Goal: Task Accomplishment & Management: Use online tool/utility

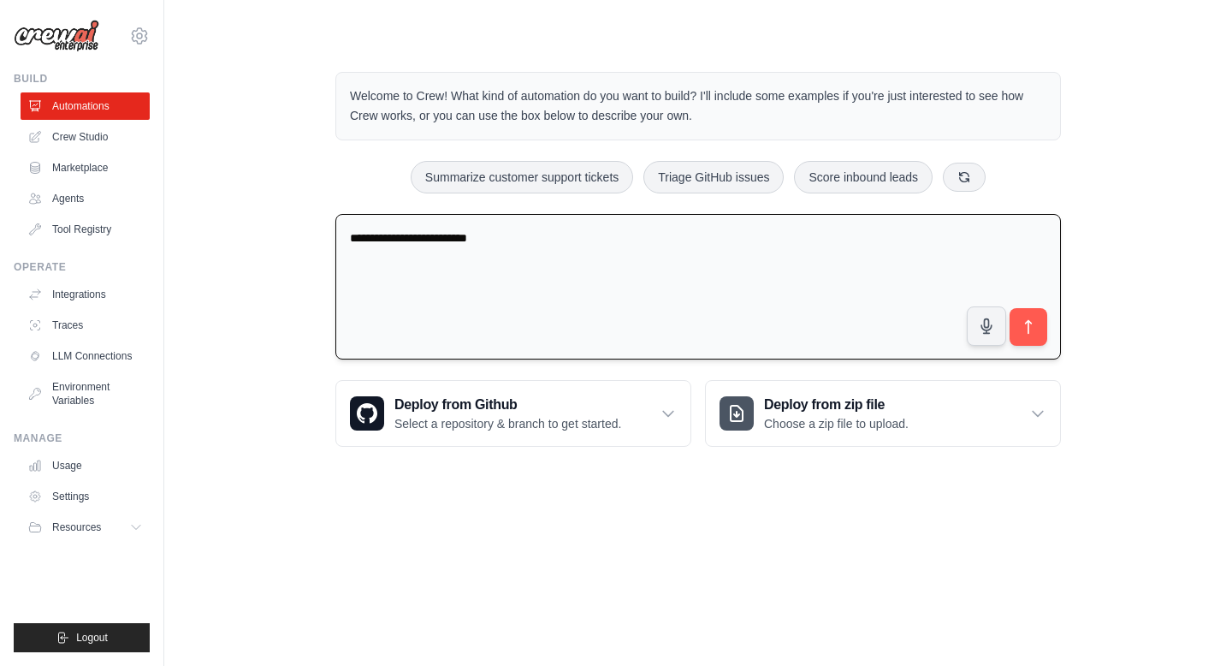
click at [394, 237] on textarea "**********" at bounding box center [698, 287] width 726 height 146
click at [550, 242] on textarea "**********" at bounding box center [698, 287] width 726 height 146
click at [716, 243] on textarea "**********" at bounding box center [698, 287] width 726 height 146
click at [543, 239] on textarea "**********" at bounding box center [698, 287] width 726 height 146
click at [451, 256] on textarea "**********" at bounding box center [698, 287] width 726 height 146
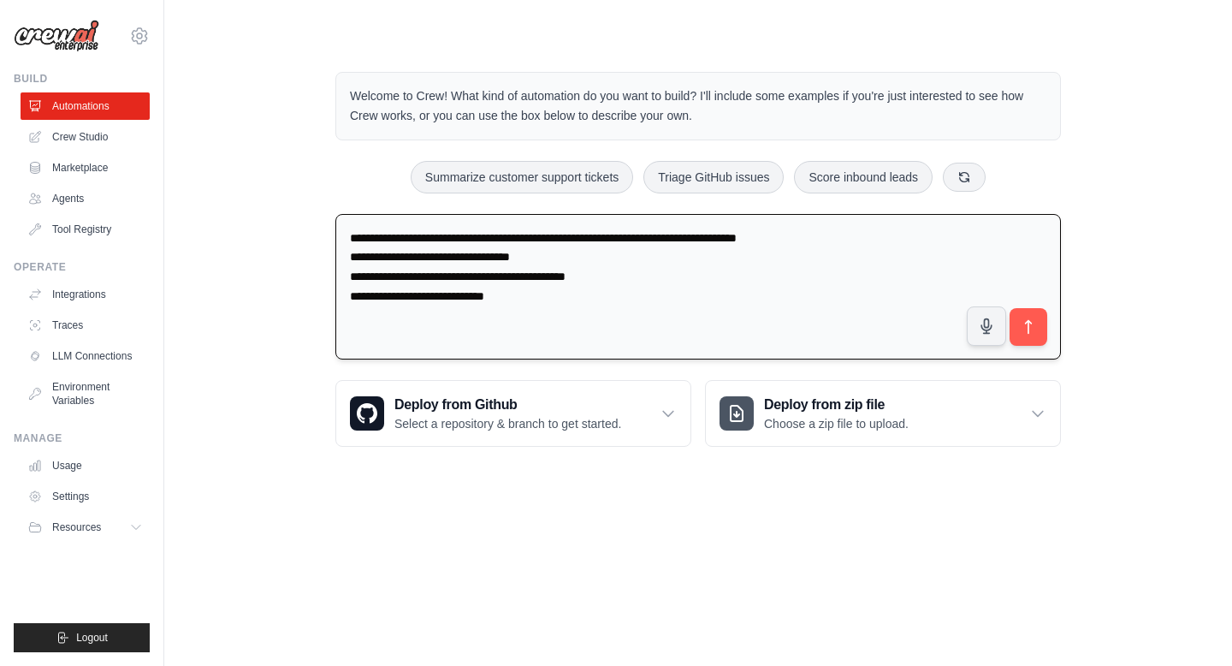
click at [348, 235] on textarea "**********" at bounding box center [698, 287] width 726 height 146
click at [378, 299] on textarea "**********" at bounding box center [698, 287] width 726 height 146
click at [553, 295] on textarea "**********" at bounding box center [698, 287] width 726 height 146
type textarea "**********"
click at [1014, 331] on button "submit" at bounding box center [1028, 326] width 39 height 39
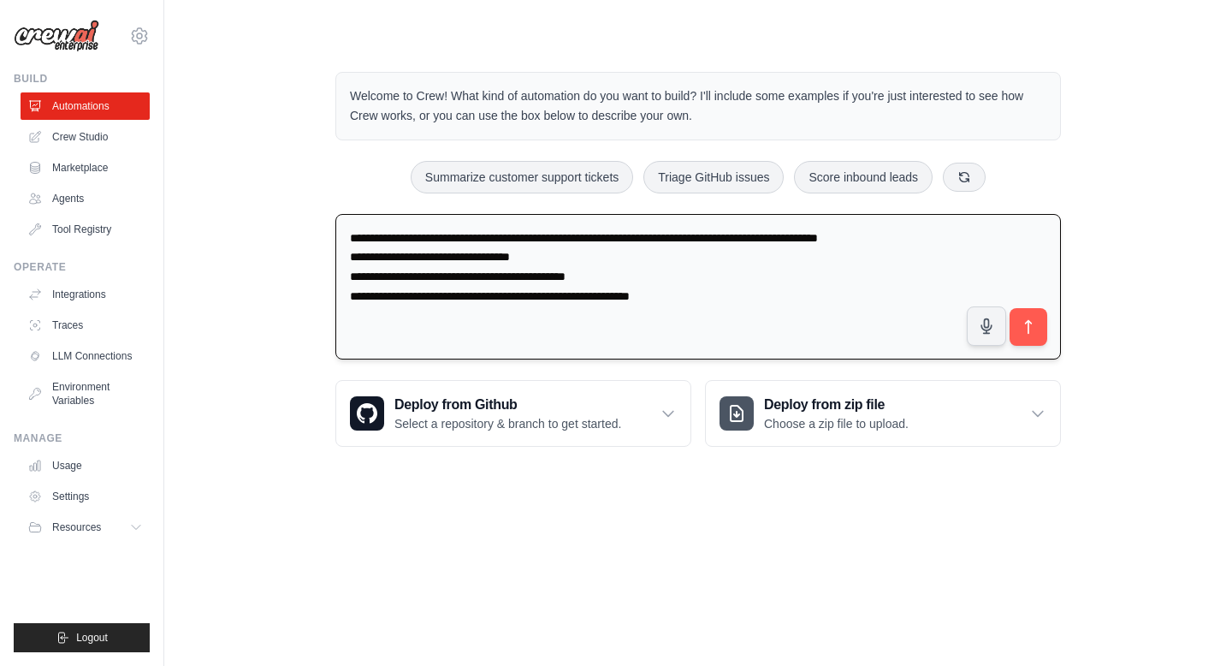
click at [704, 288] on textarea "**********" at bounding box center [698, 287] width 726 height 146
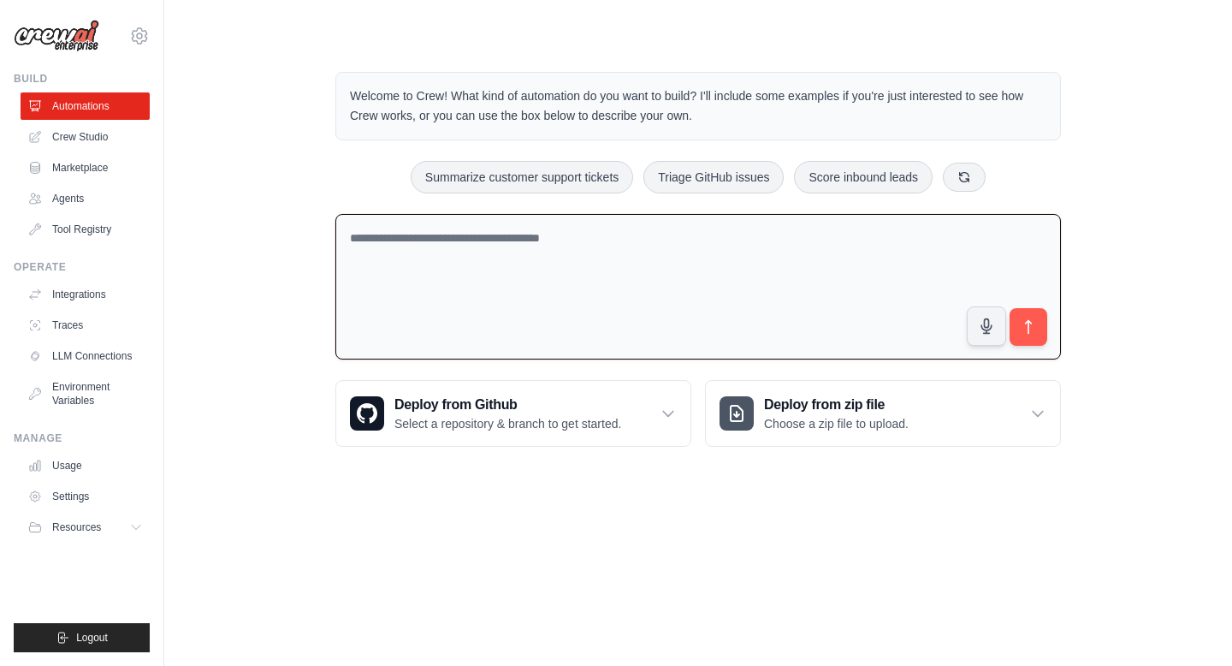
click at [755, 496] on body "jonas.aerts@xebia.com Settings Build Automations Crew Studio" at bounding box center [616, 333] width 1232 height 666
click at [81, 112] on link "Automations" at bounding box center [86, 105] width 129 height 27
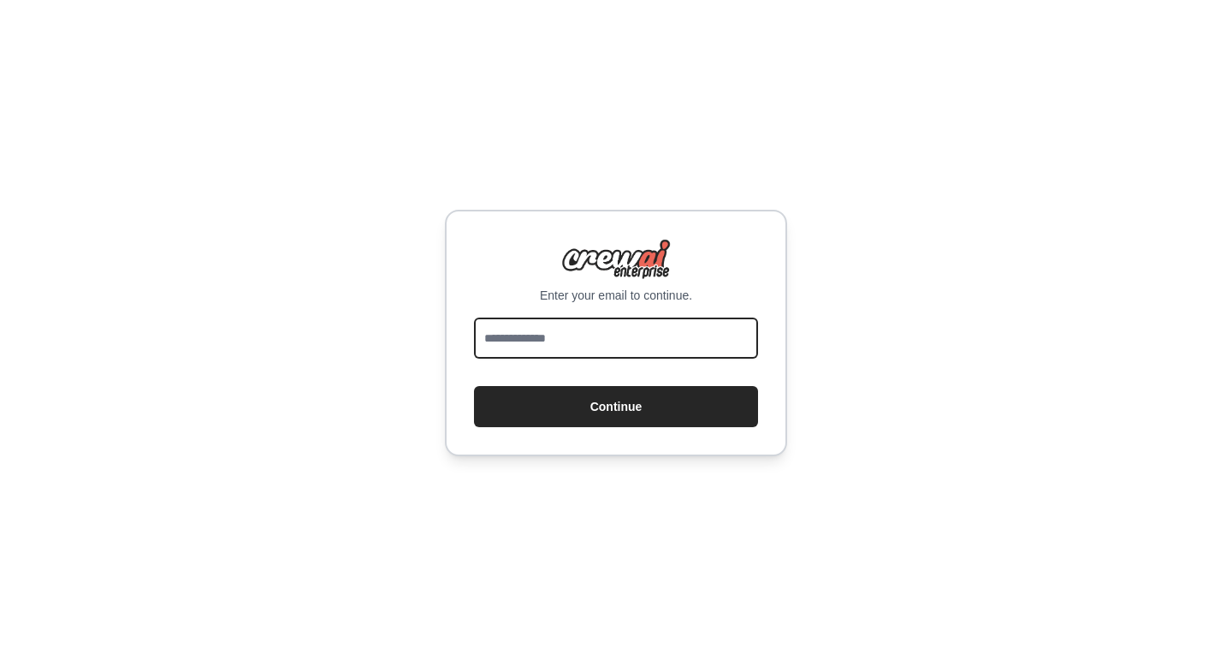
click at [564, 354] on input "email" at bounding box center [616, 338] width 284 height 41
click at [521, 334] on input "*" at bounding box center [616, 338] width 284 height 41
type input "**********"
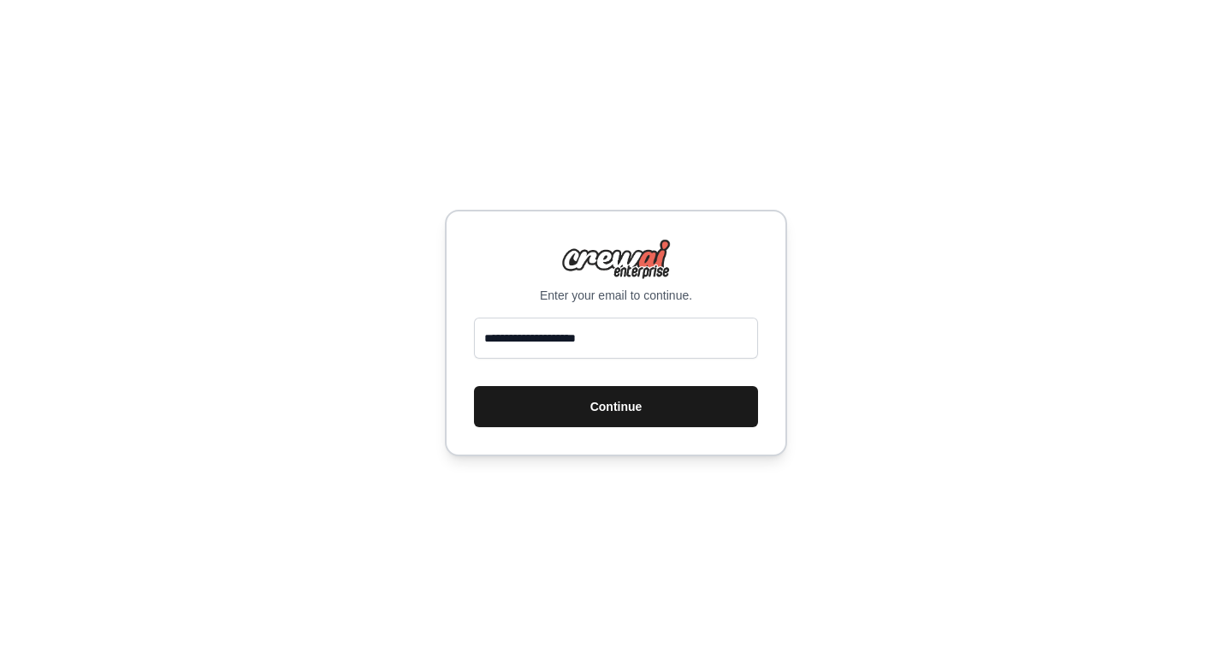
click at [551, 410] on button "Continue" at bounding box center [616, 406] width 284 height 41
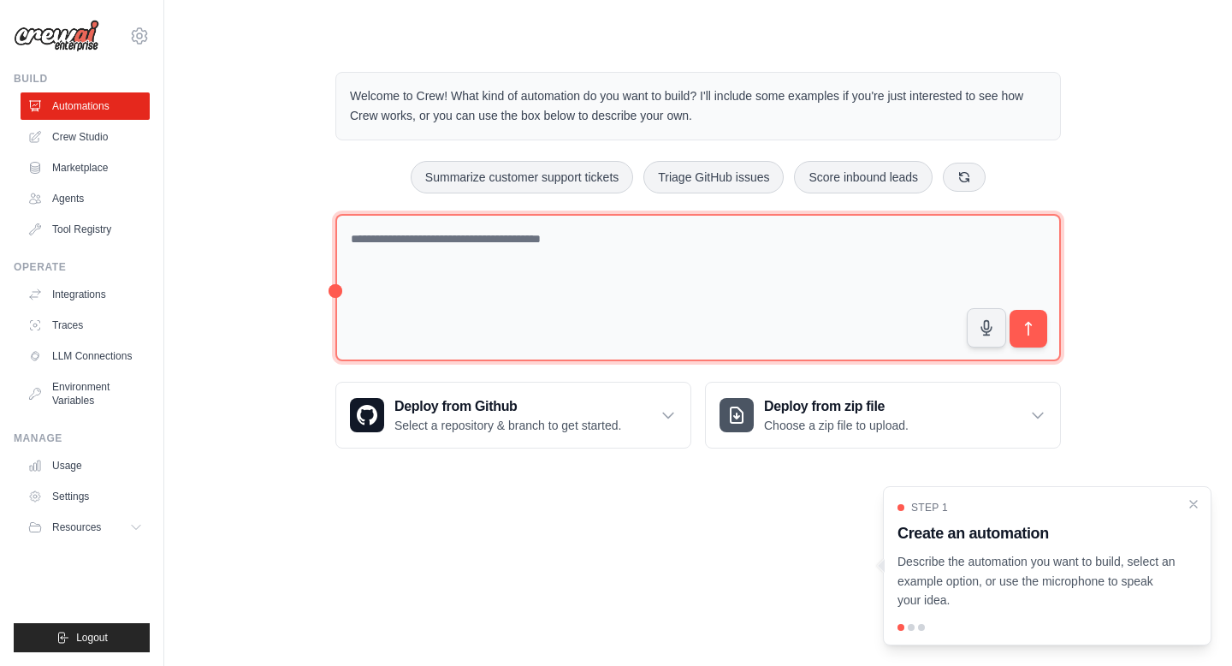
click at [644, 289] on textarea at bounding box center [698, 288] width 726 height 148
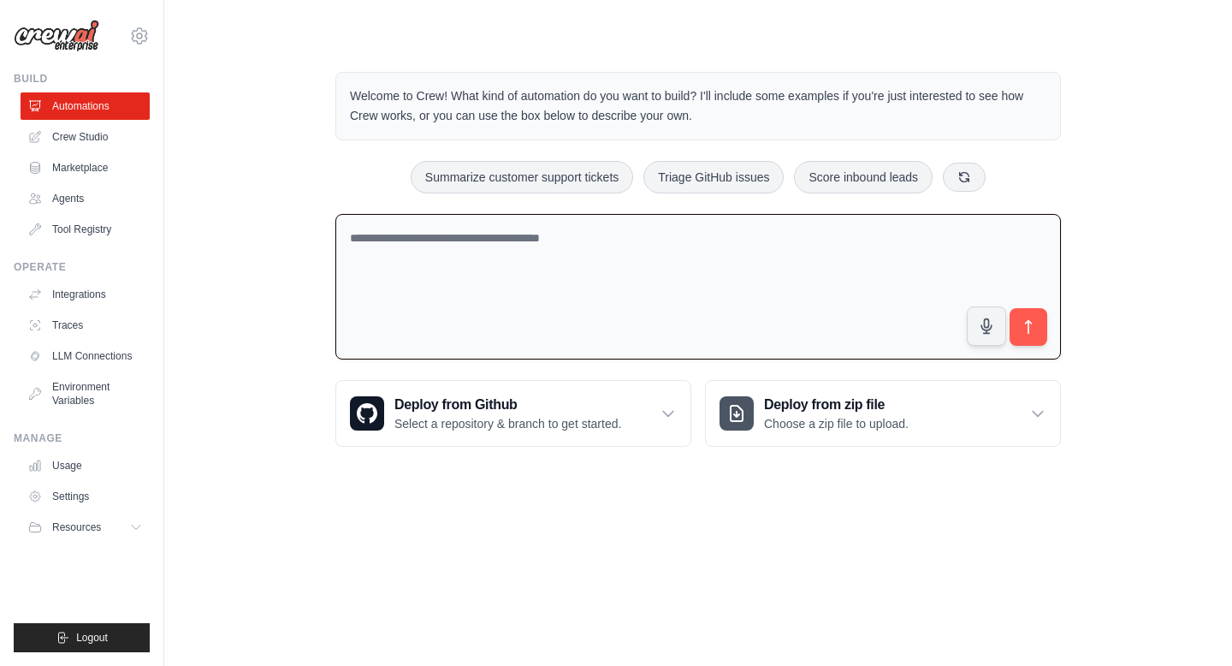
paste textarea "**********"
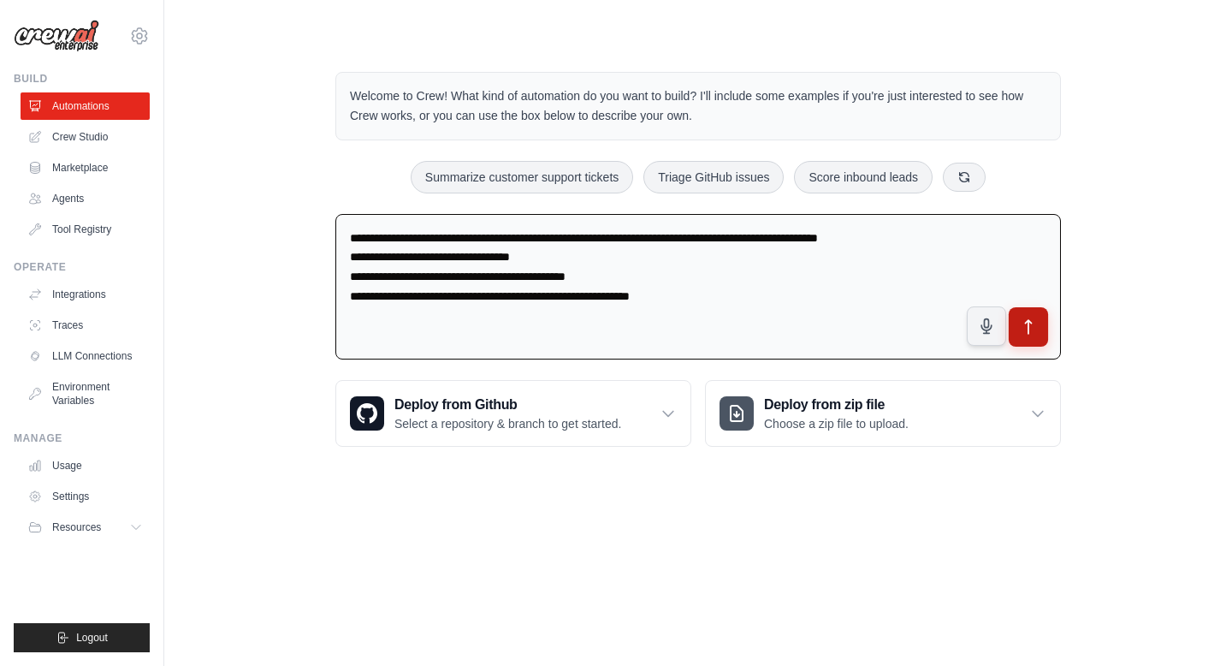
type textarea "**********"
click at [1025, 331] on icon "submit" at bounding box center [1029, 327] width 18 height 18
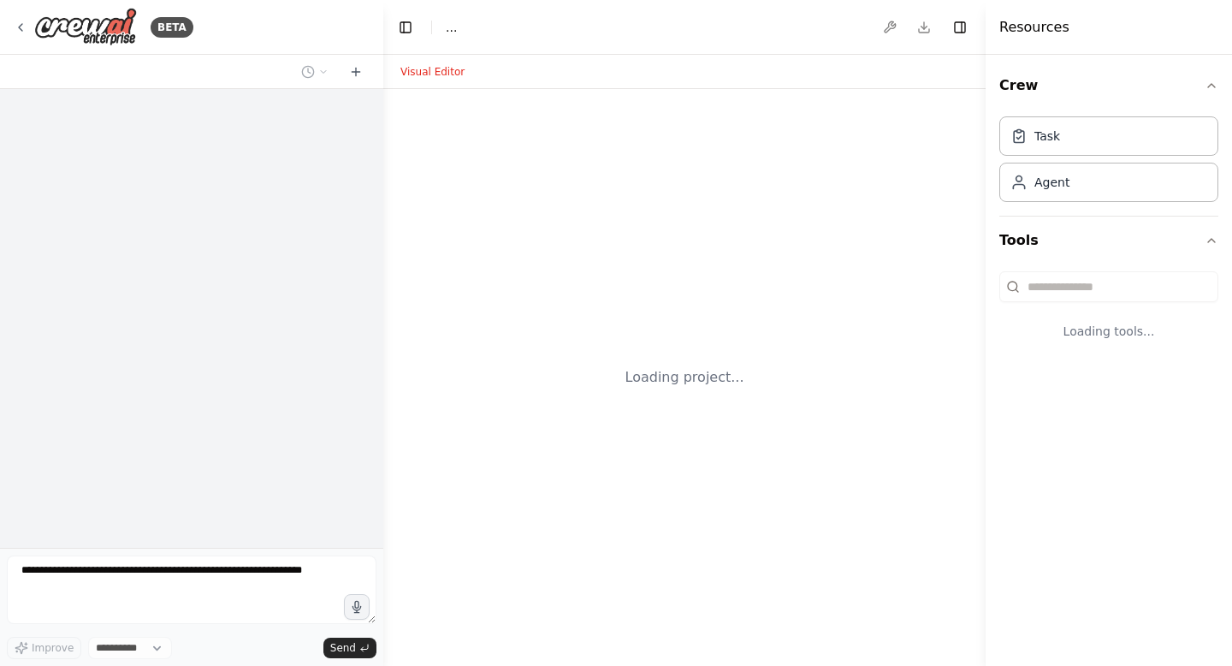
select select "****"
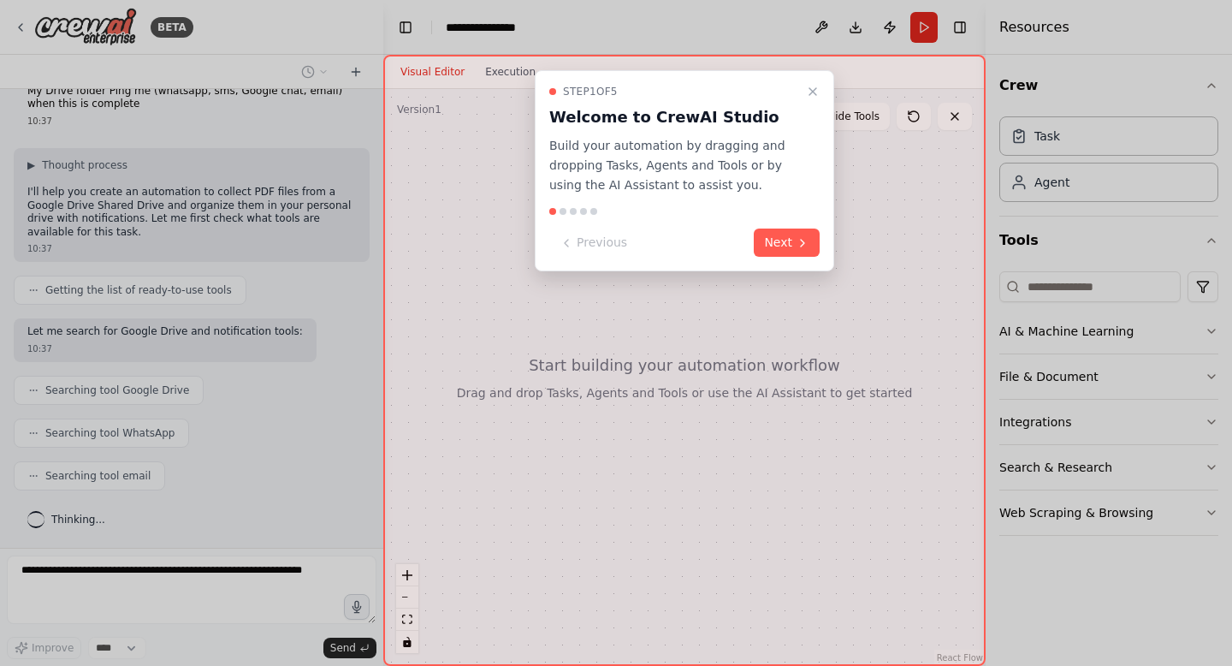
scroll to position [108, 0]
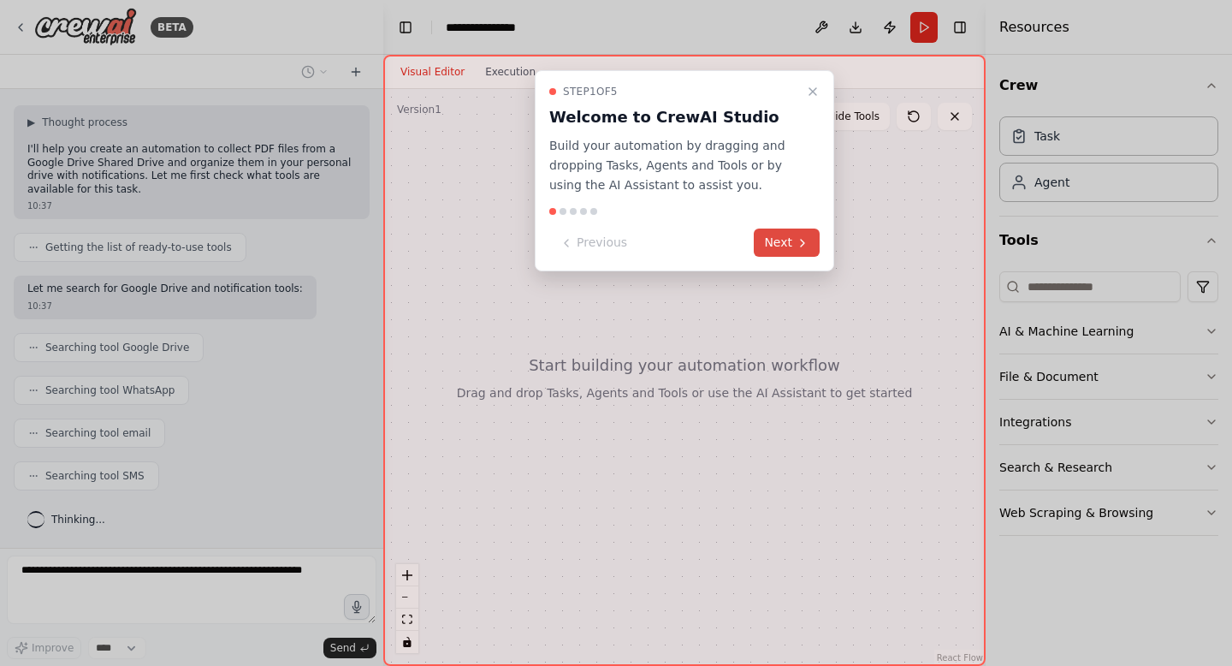
click at [784, 252] on button "Next" at bounding box center [787, 243] width 66 height 28
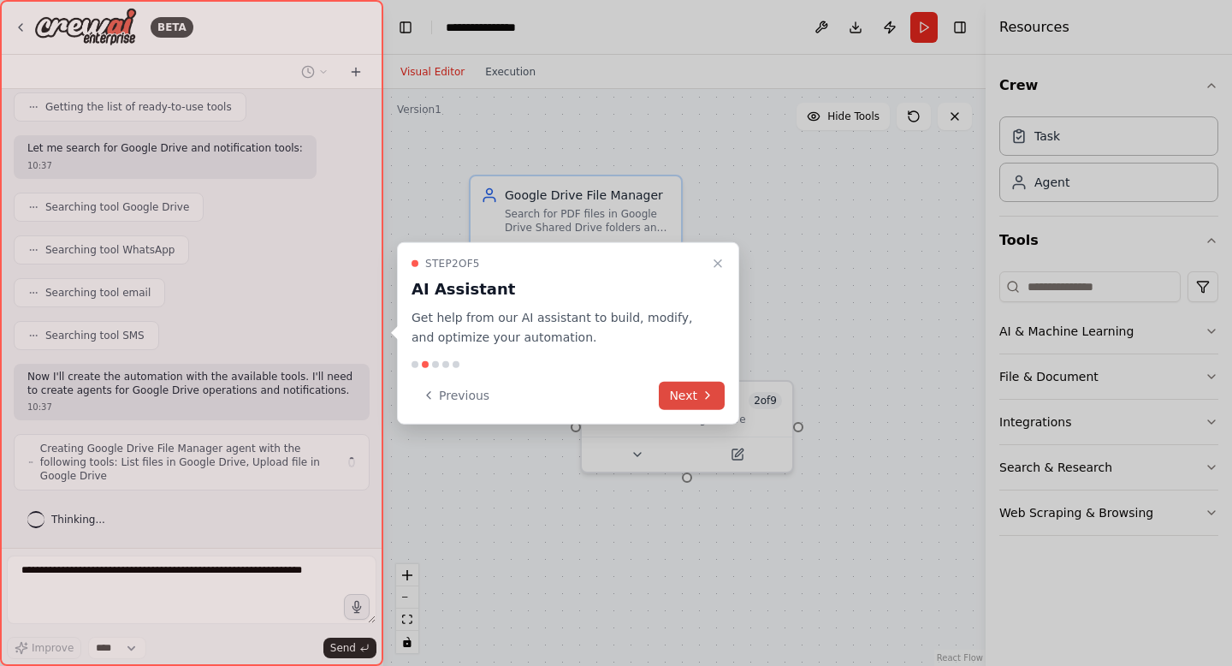
scroll to position [235, 0]
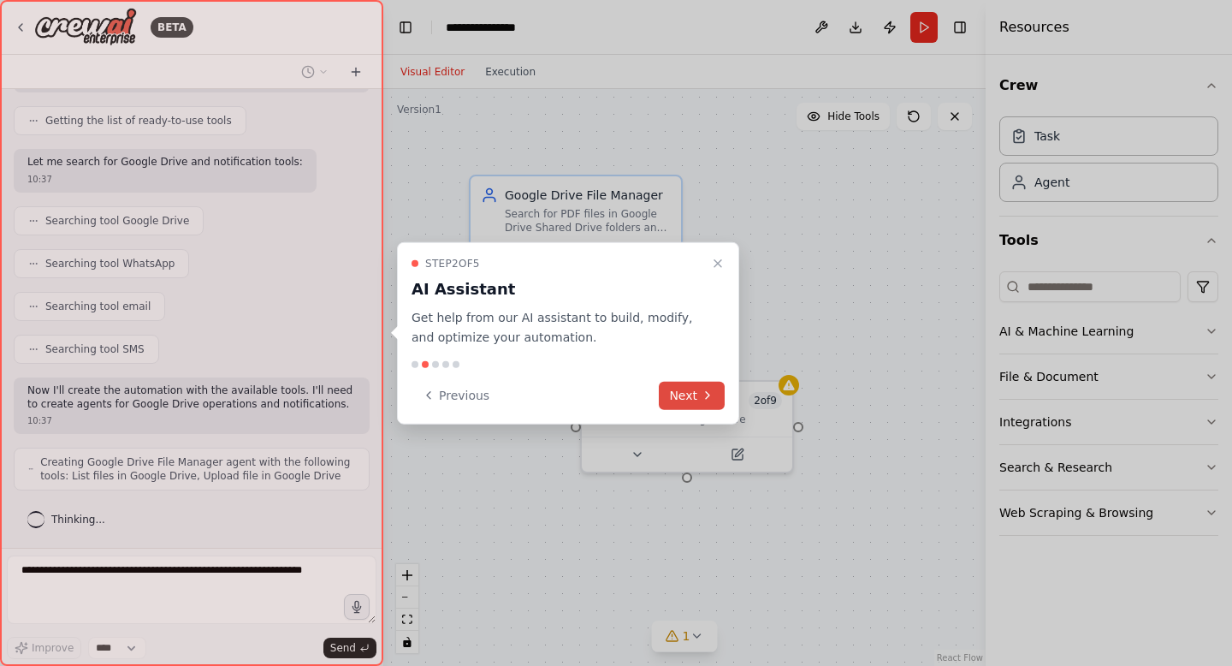
click at [708, 394] on icon at bounding box center [707, 395] width 3 height 7
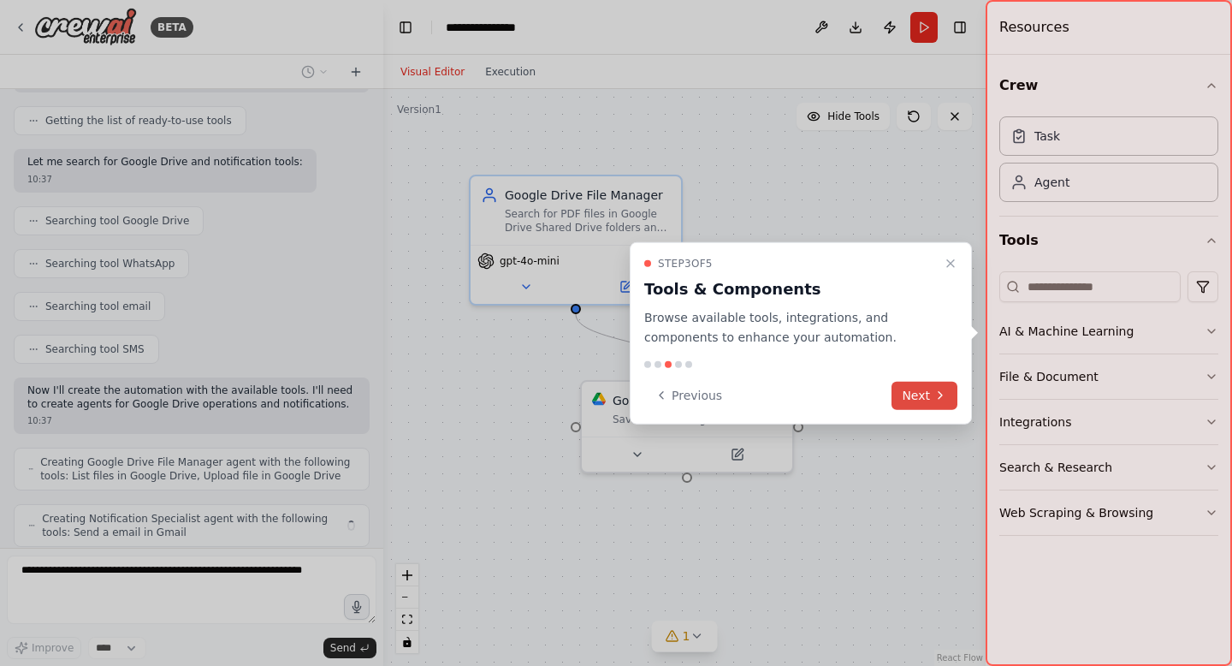
scroll to position [291, 0]
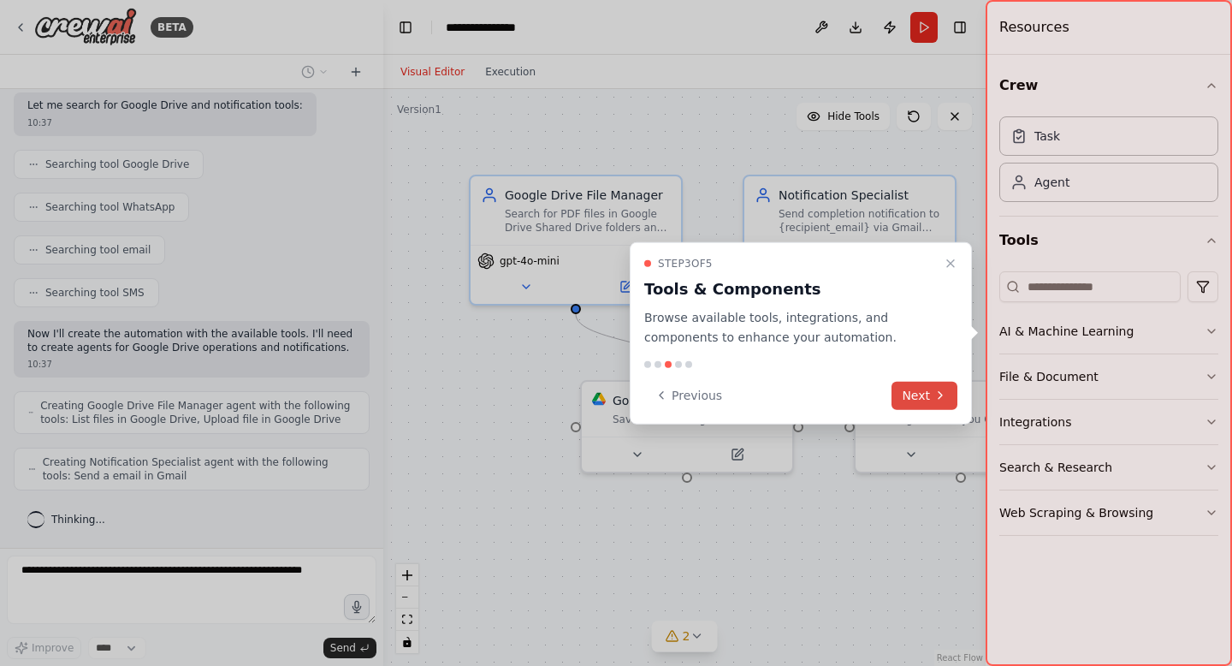
click at [937, 395] on icon at bounding box center [941, 396] width 14 height 14
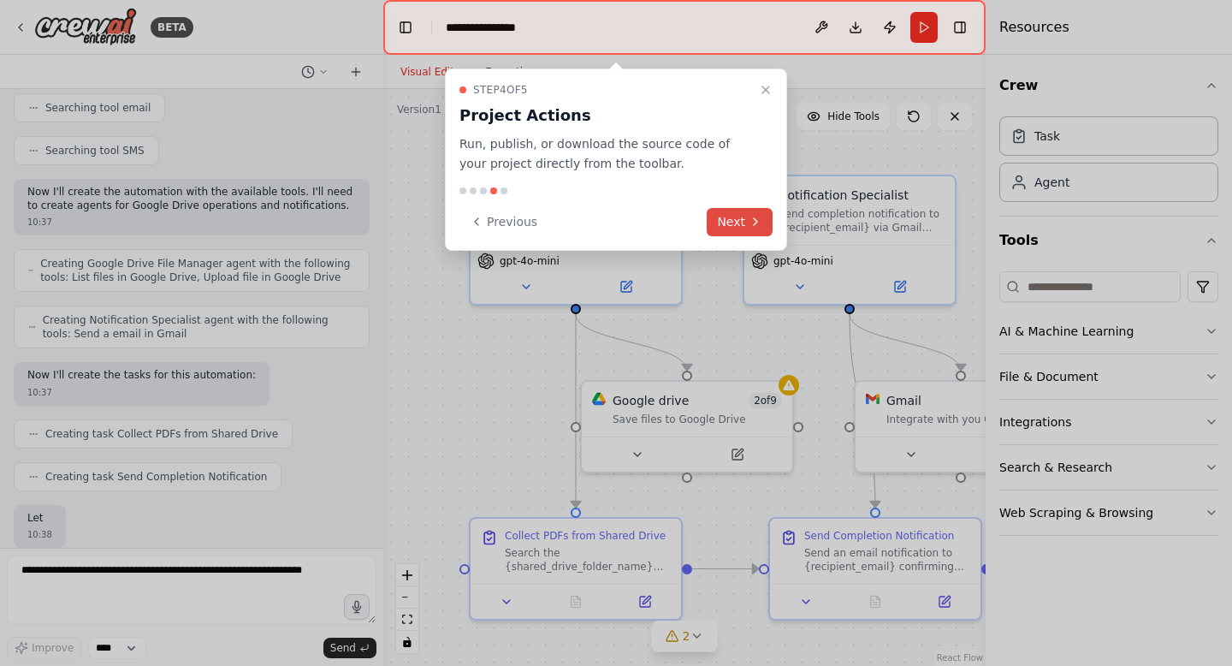
scroll to position [533, 0]
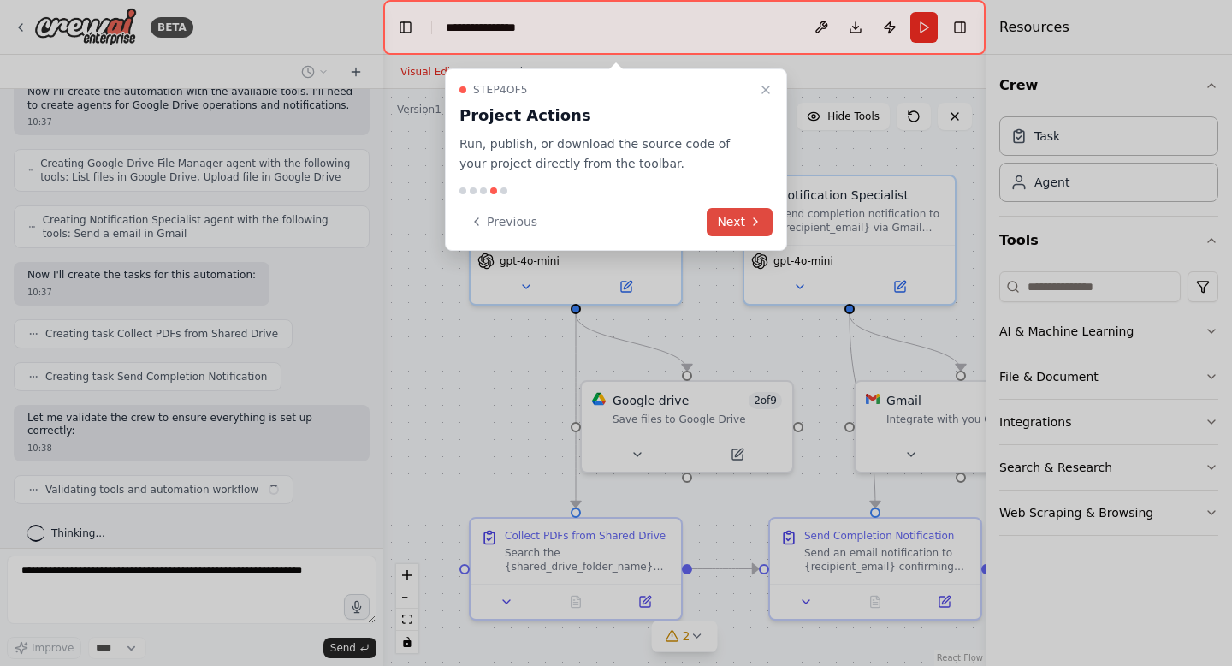
click at [733, 223] on button "Next" at bounding box center [740, 222] width 66 height 28
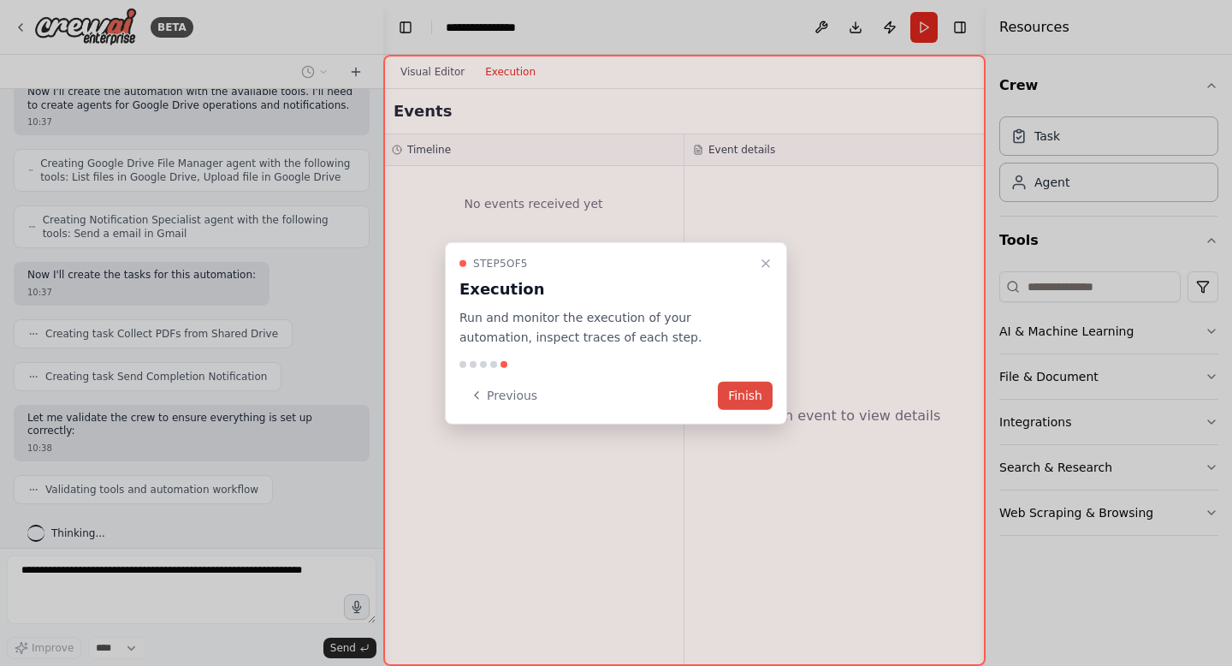
scroll to position [647, 0]
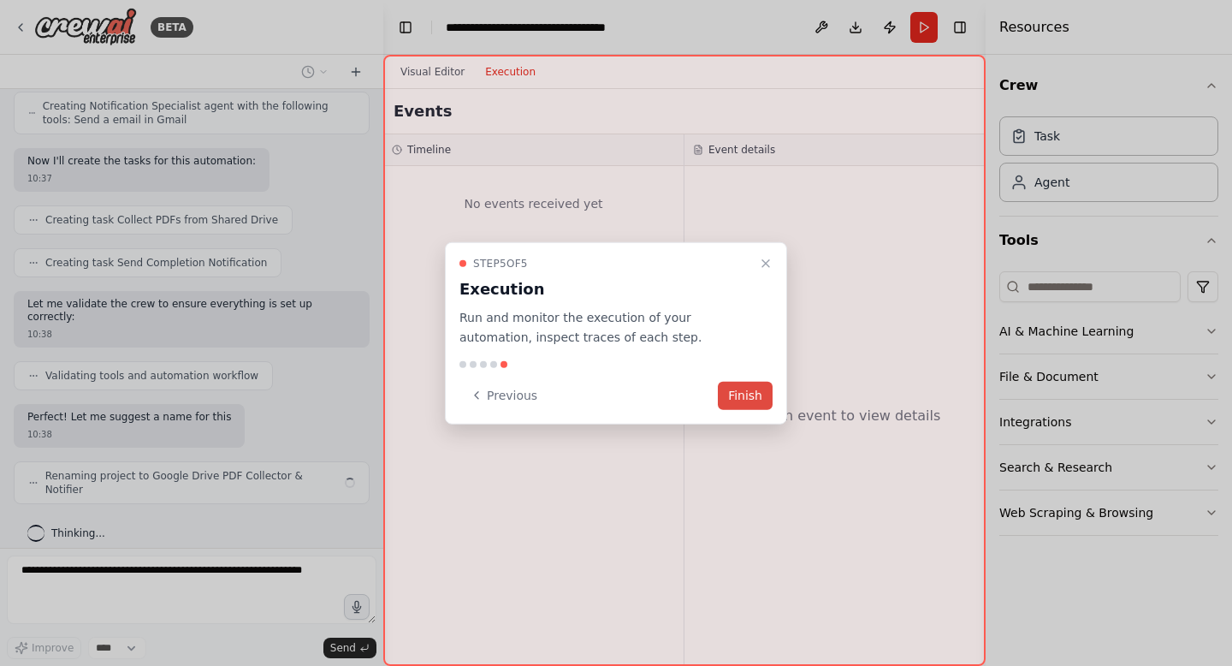
click at [720, 388] on button "Finish" at bounding box center [745, 395] width 55 height 28
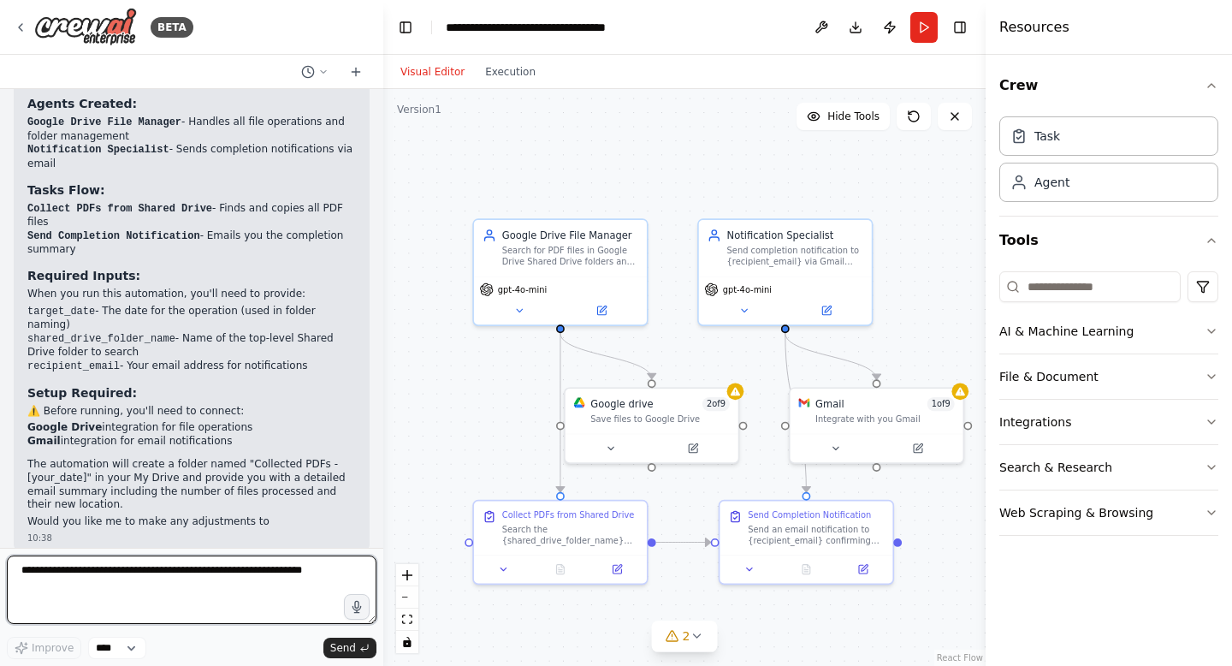
scroll to position [1224, 0]
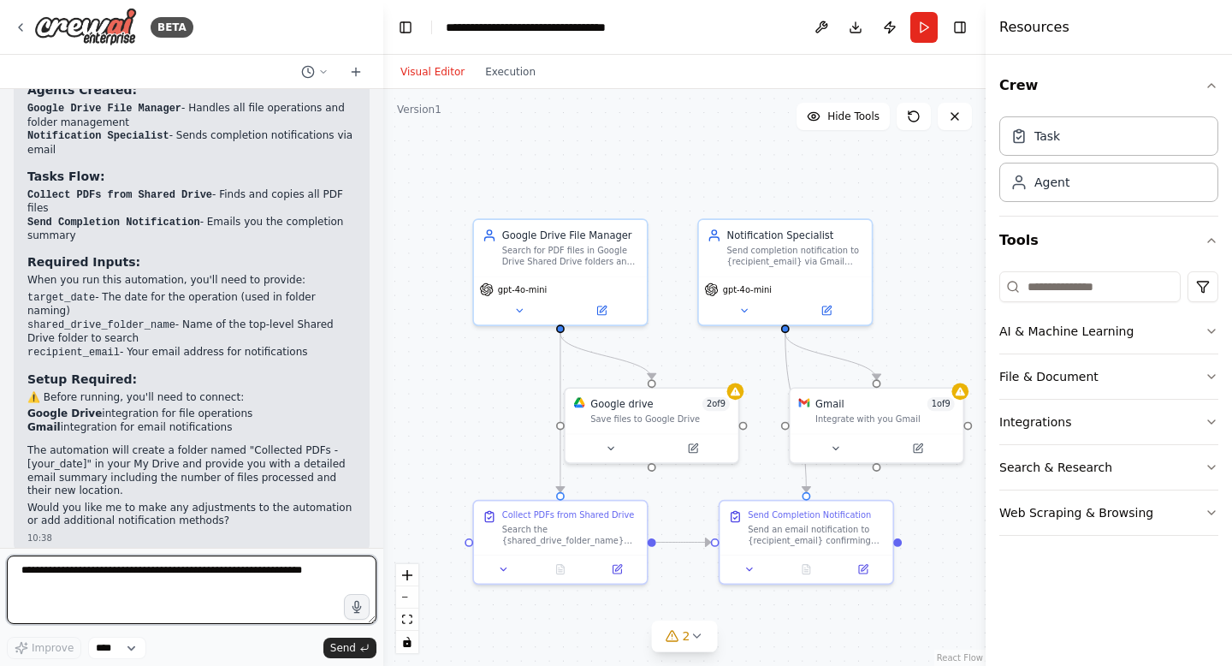
click at [378, 461] on div at bounding box center [380, 333] width 7 height 666
click at [581, 540] on div "Search the {shared_drive_folder_name} folder and all its subfolders in Google D…" at bounding box center [570, 531] width 136 height 22
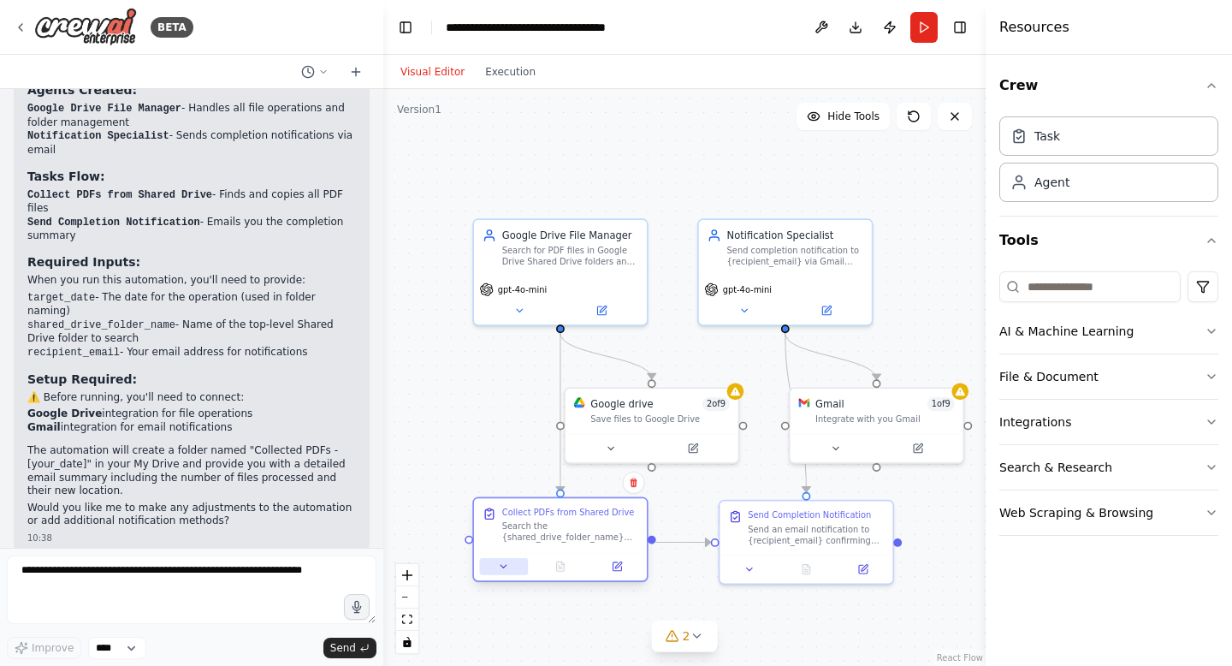
click at [508, 562] on icon at bounding box center [503, 566] width 11 height 11
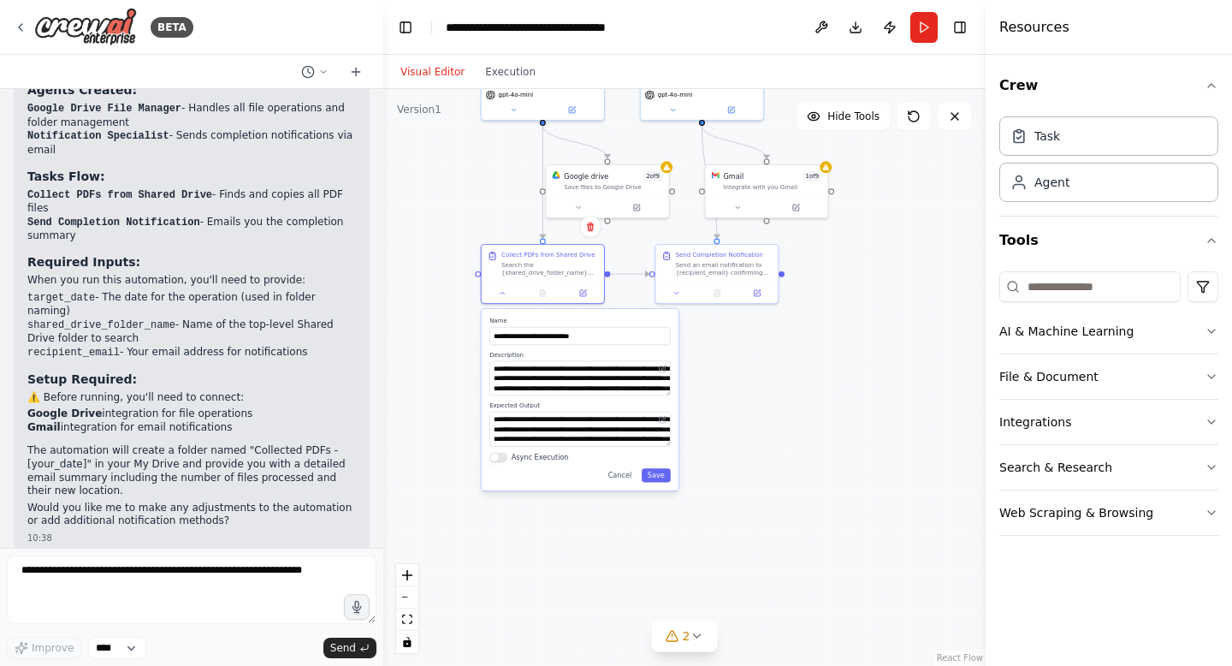
drag, startPoint x: 841, startPoint y: 481, endPoint x: 848, endPoint y: 235, distance: 245.7
click at [848, 235] on div ".deletable-edge-delete-btn { width: 20px; height: 20px; border: 0px solid #ffff…" at bounding box center [684, 377] width 603 height 577
click at [741, 468] on div ".deletable-edge-delete-btn { width: 20px; height: 20px; border: 0px solid #ffff…" at bounding box center [684, 377] width 603 height 577
click at [436, 348] on div ".deletable-edge-delete-btn { width: 20px; height: 20px; border: 0px solid #ffff…" at bounding box center [684, 377] width 603 height 577
click at [583, 294] on icon at bounding box center [583, 291] width 6 height 6
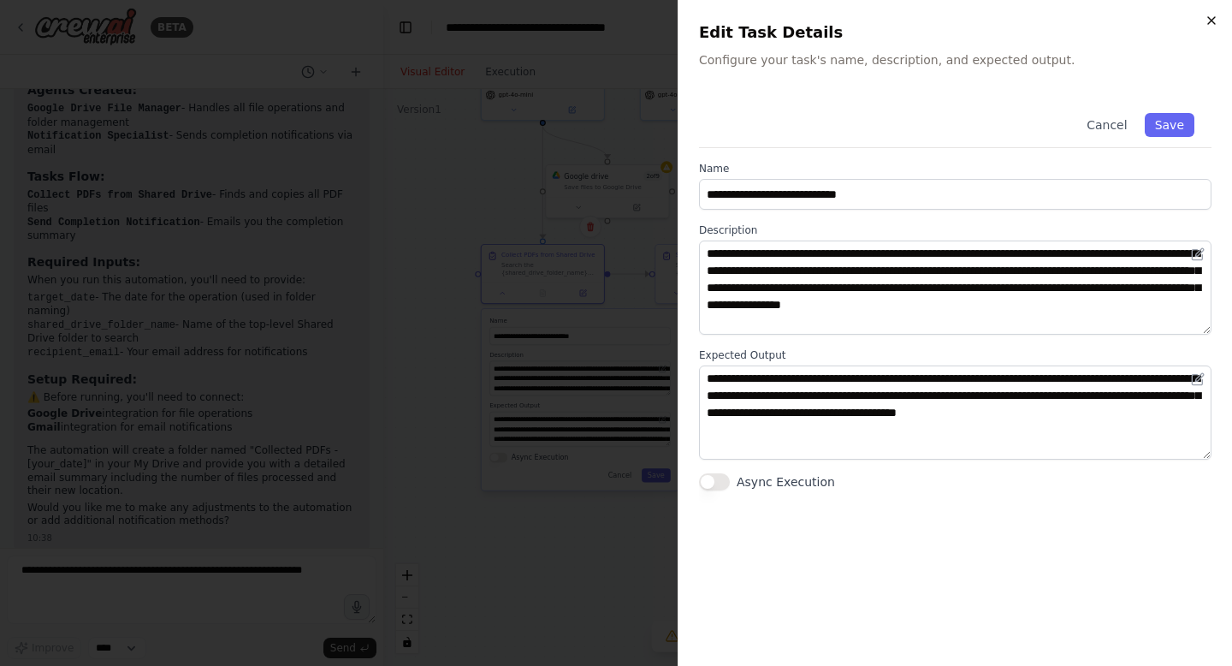
click at [1212, 19] on icon "button" at bounding box center [1212, 21] width 14 height 14
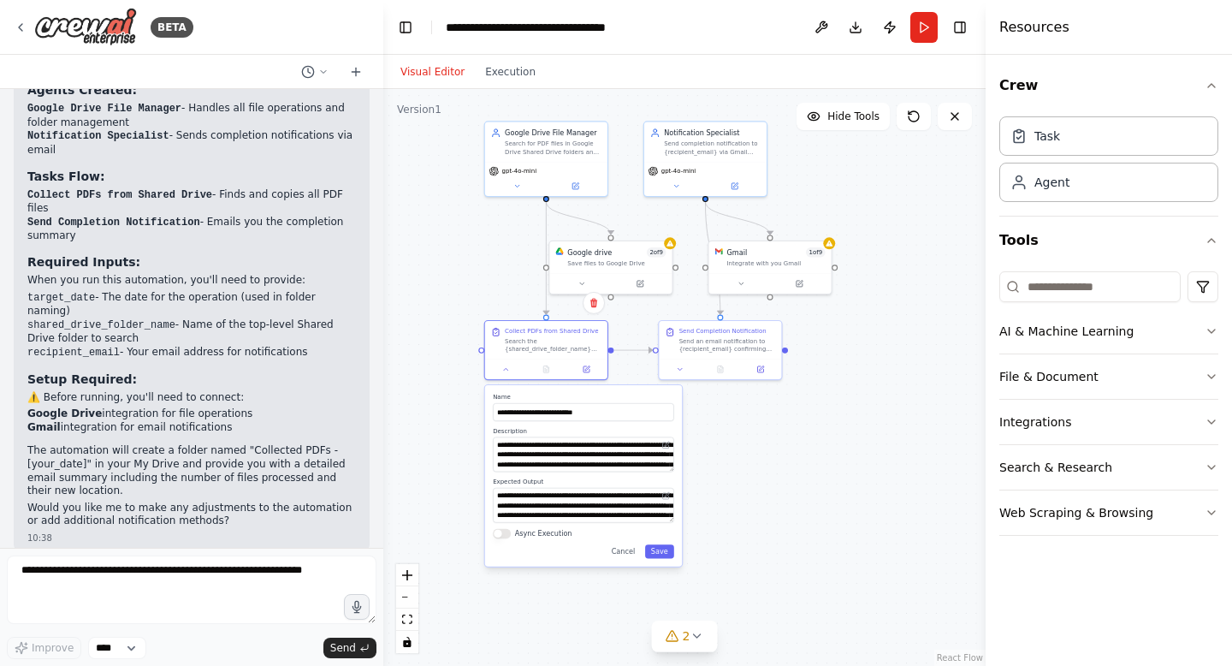
drag, startPoint x: 437, startPoint y: 244, endPoint x: 441, endPoint y: 320, distance: 76.2
click at [441, 320] on div ".deletable-edge-delete-btn { width: 20px; height: 20px; border: 0px solid #ffff…" at bounding box center [684, 377] width 603 height 577
click at [573, 182] on icon at bounding box center [576, 184] width 6 height 6
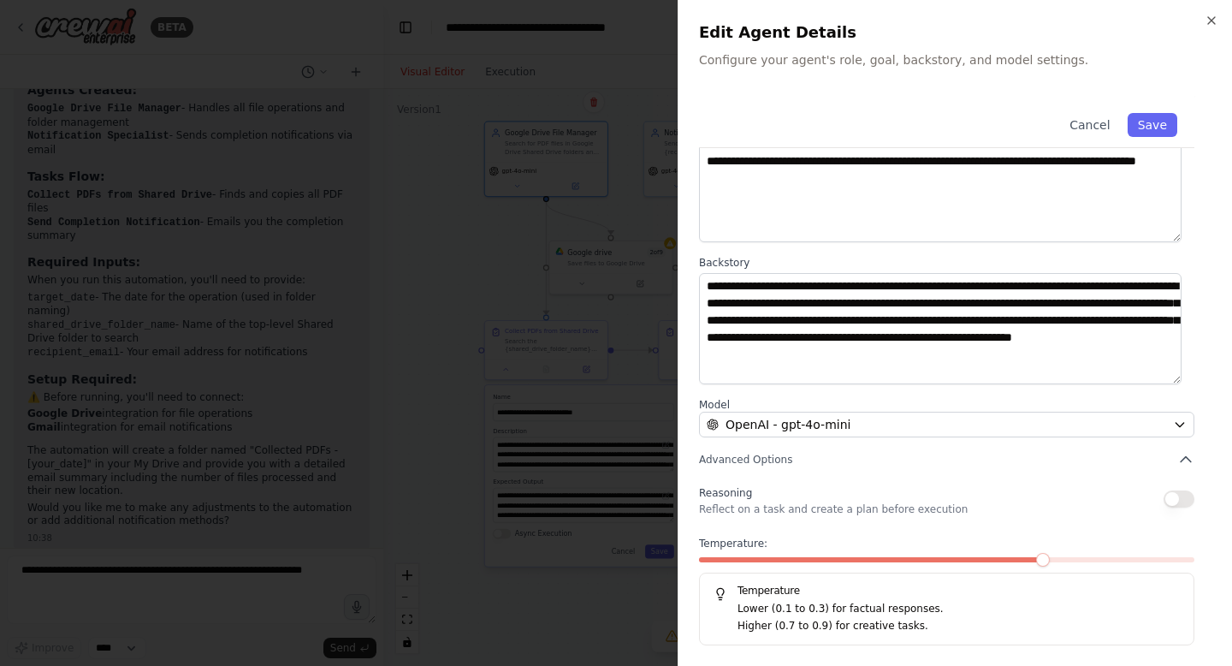
scroll to position [0, 0]
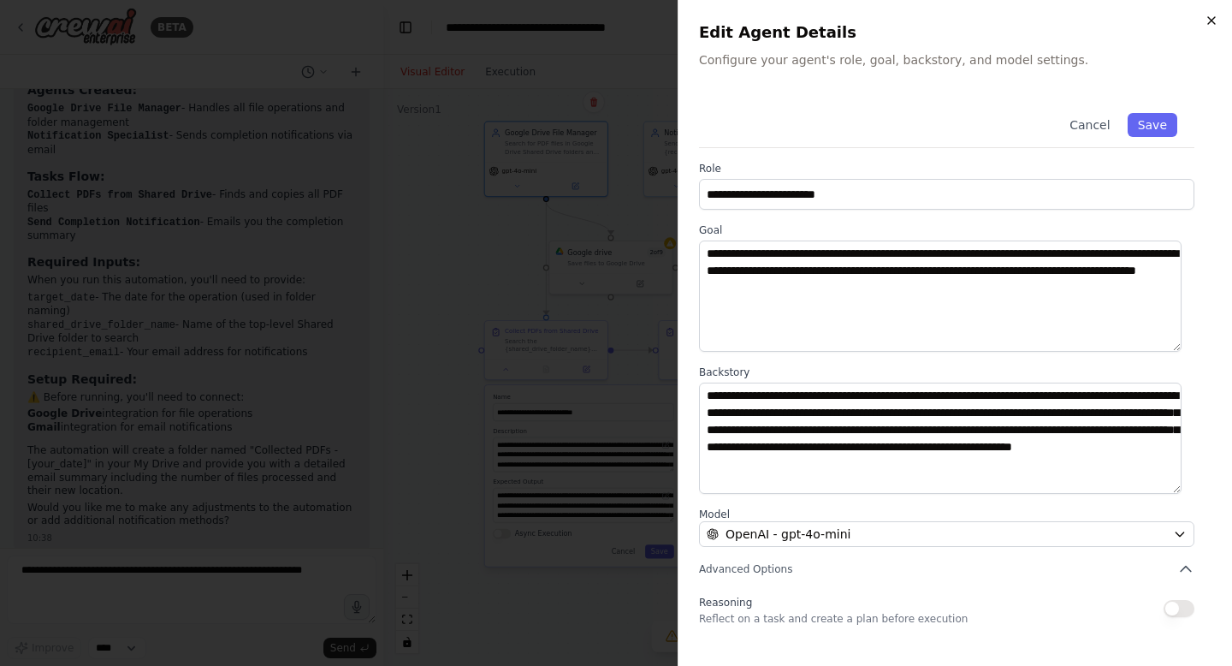
click at [1209, 17] on icon "button" at bounding box center [1211, 20] width 7 height 7
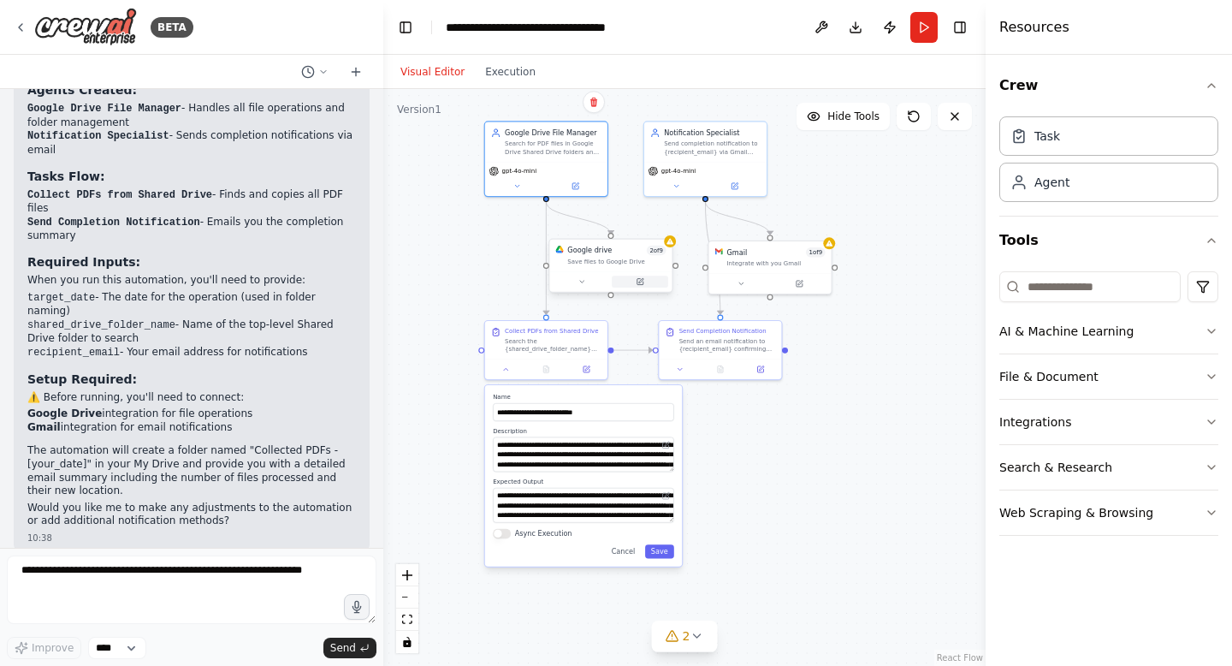
click at [647, 283] on button at bounding box center [640, 282] width 56 height 12
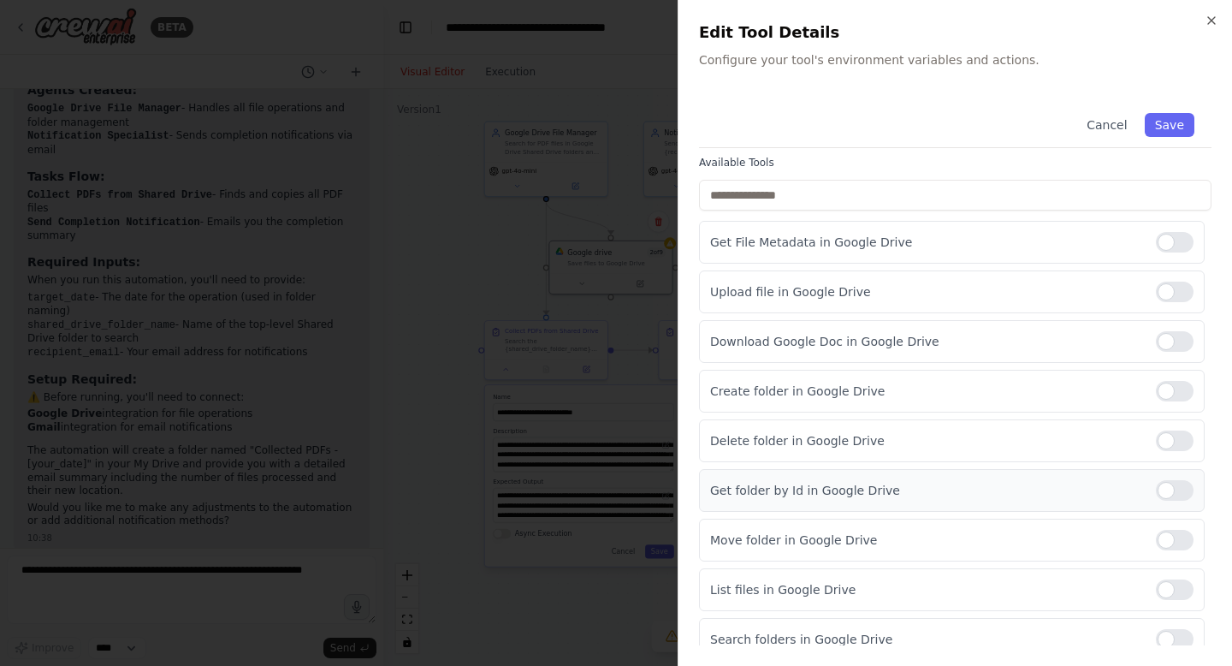
scroll to position [168, 0]
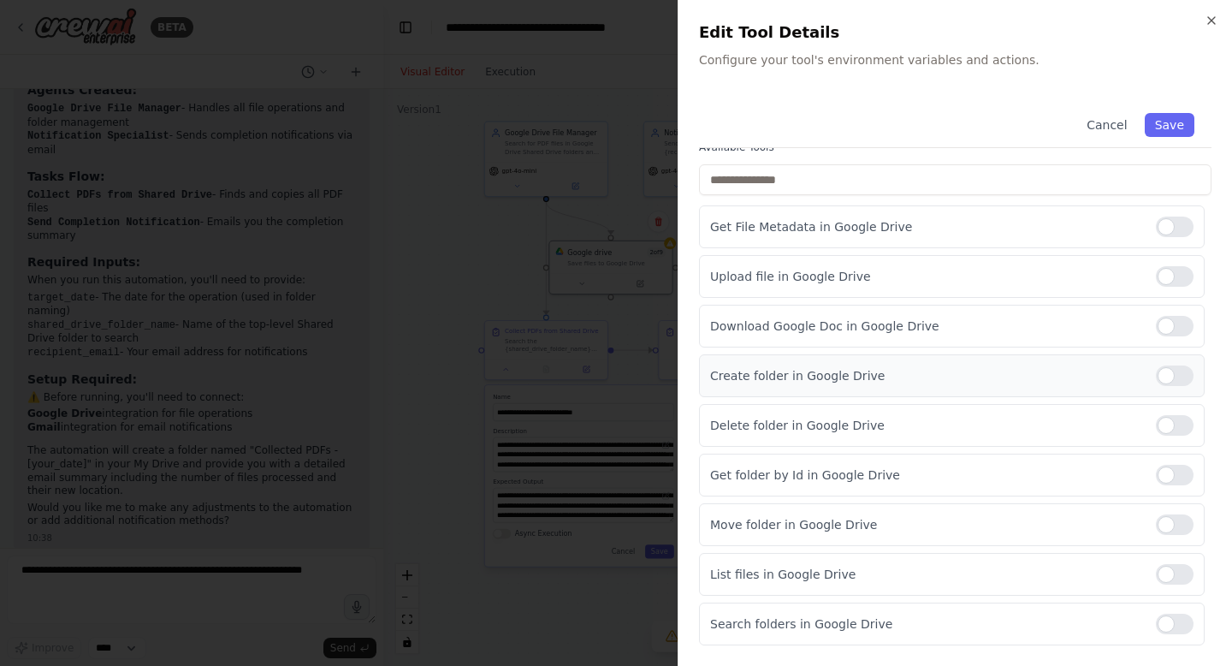
click at [1167, 366] on div at bounding box center [1175, 375] width 38 height 21
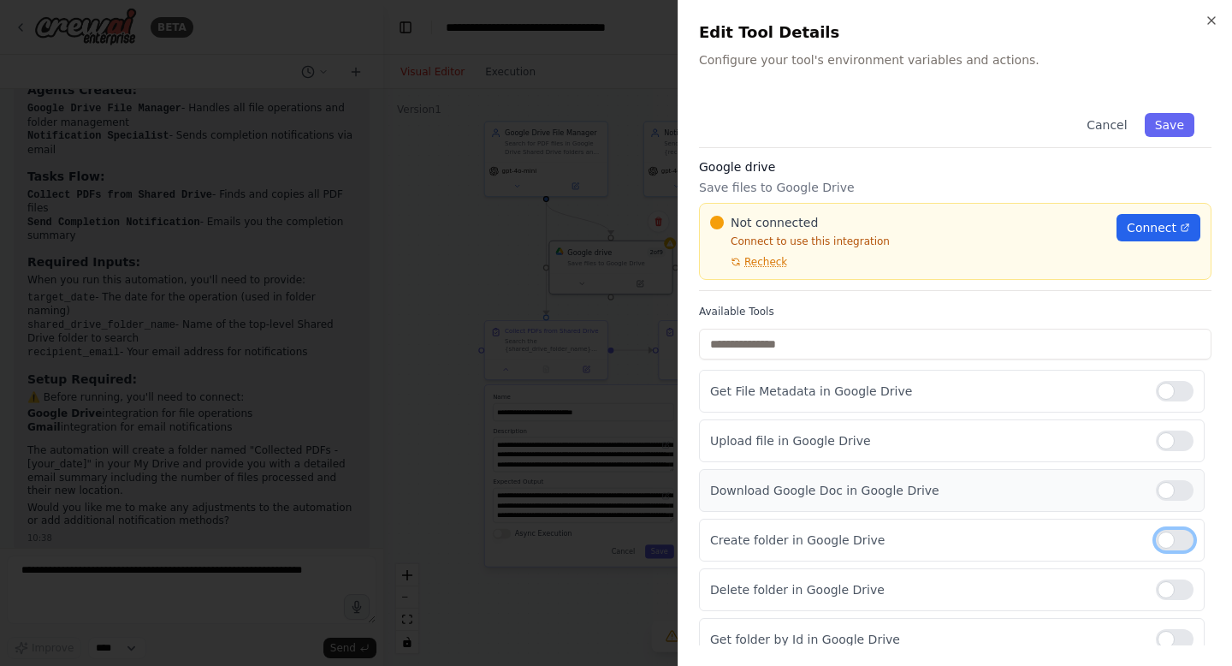
scroll to position [0, 0]
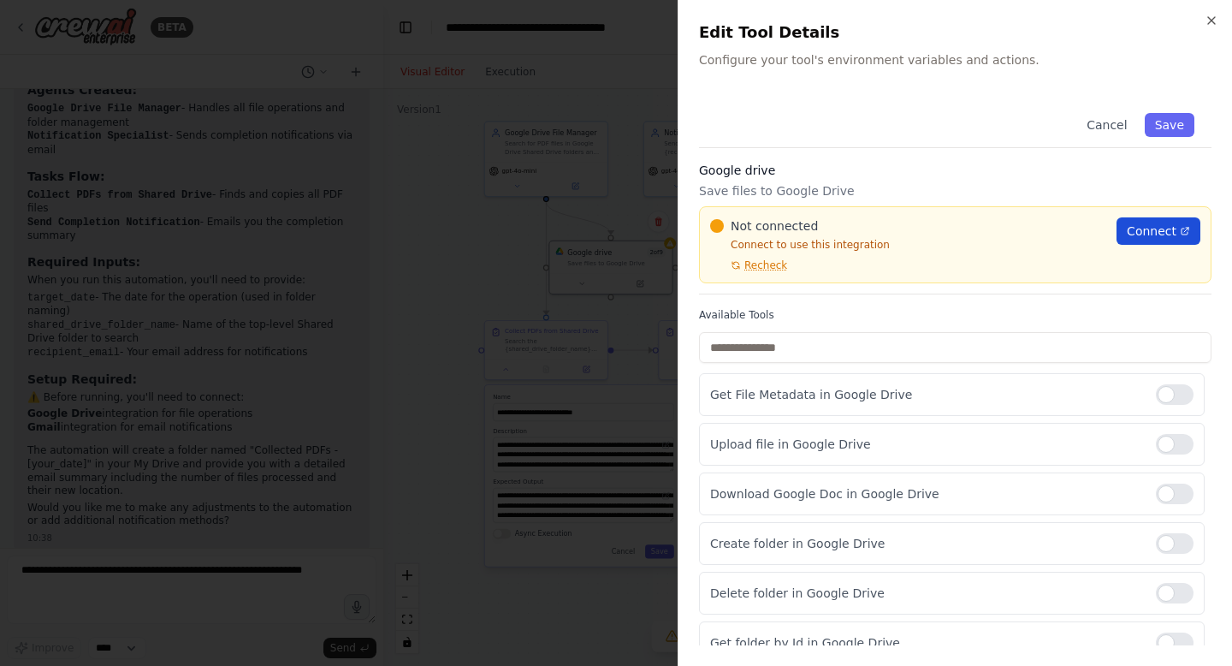
click at [1146, 233] on span "Connect" at bounding box center [1152, 231] width 50 height 17
click at [1215, 22] on icon "button" at bounding box center [1212, 21] width 14 height 14
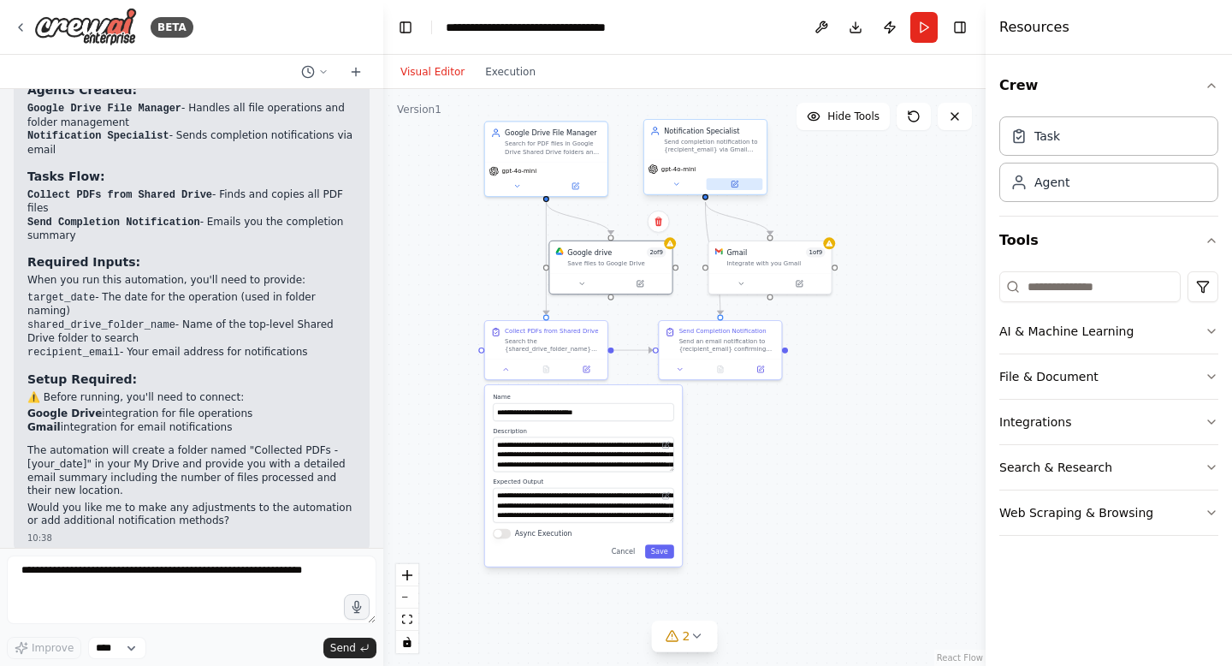
click at [742, 189] on button at bounding box center [735, 184] width 56 height 12
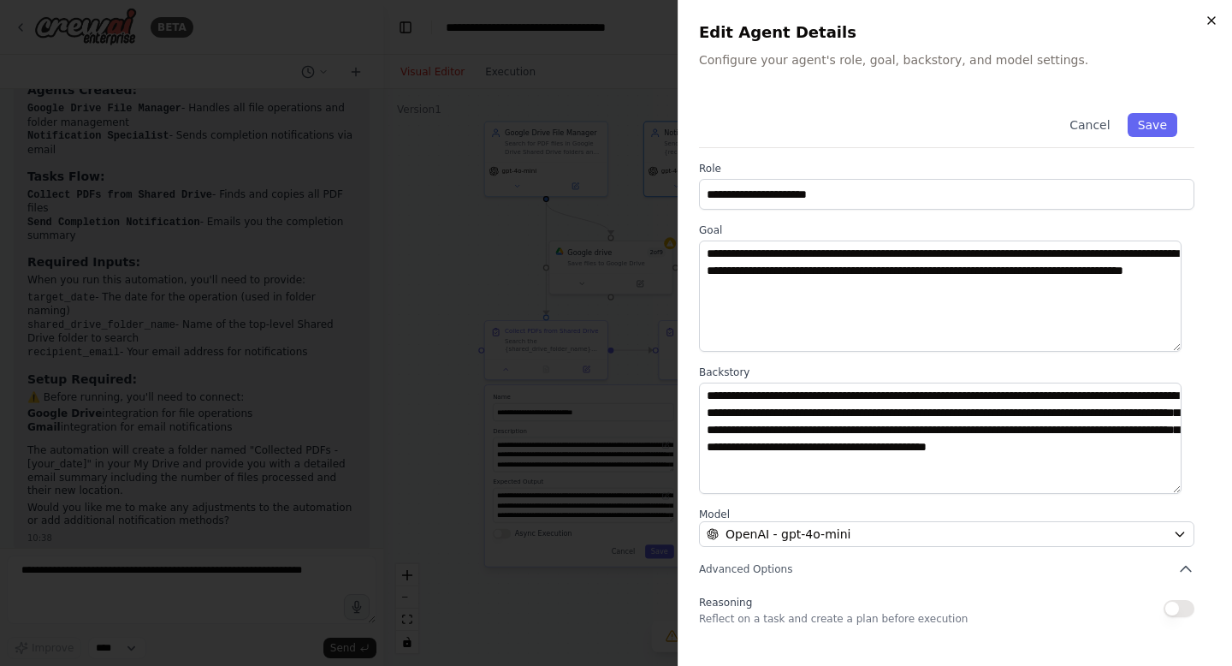
click at [1213, 24] on icon "button" at bounding box center [1212, 21] width 14 height 14
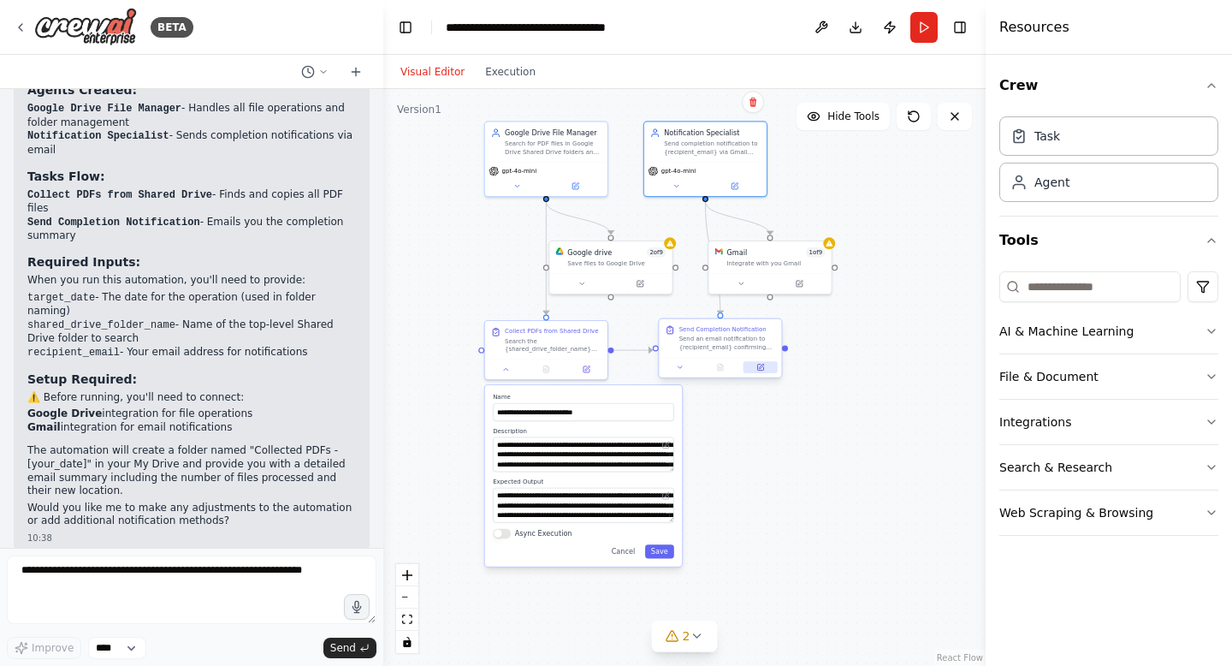
click at [762, 371] on icon at bounding box center [761, 367] width 8 height 8
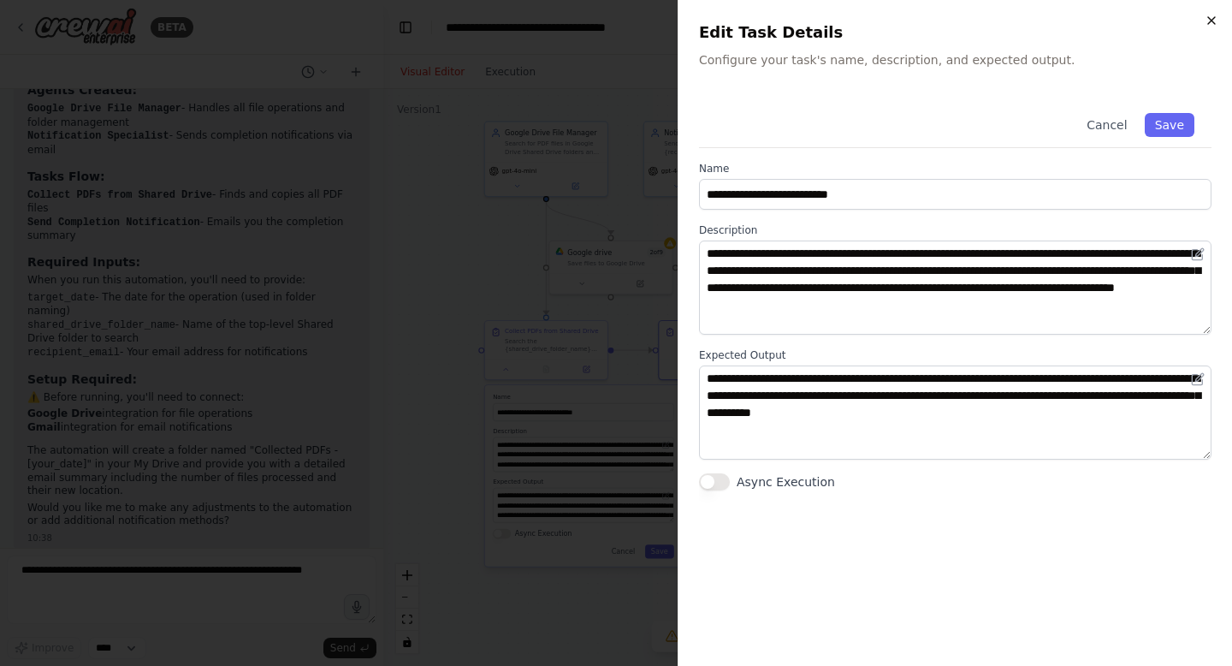
click at [1208, 14] on icon "button" at bounding box center [1212, 21] width 14 height 14
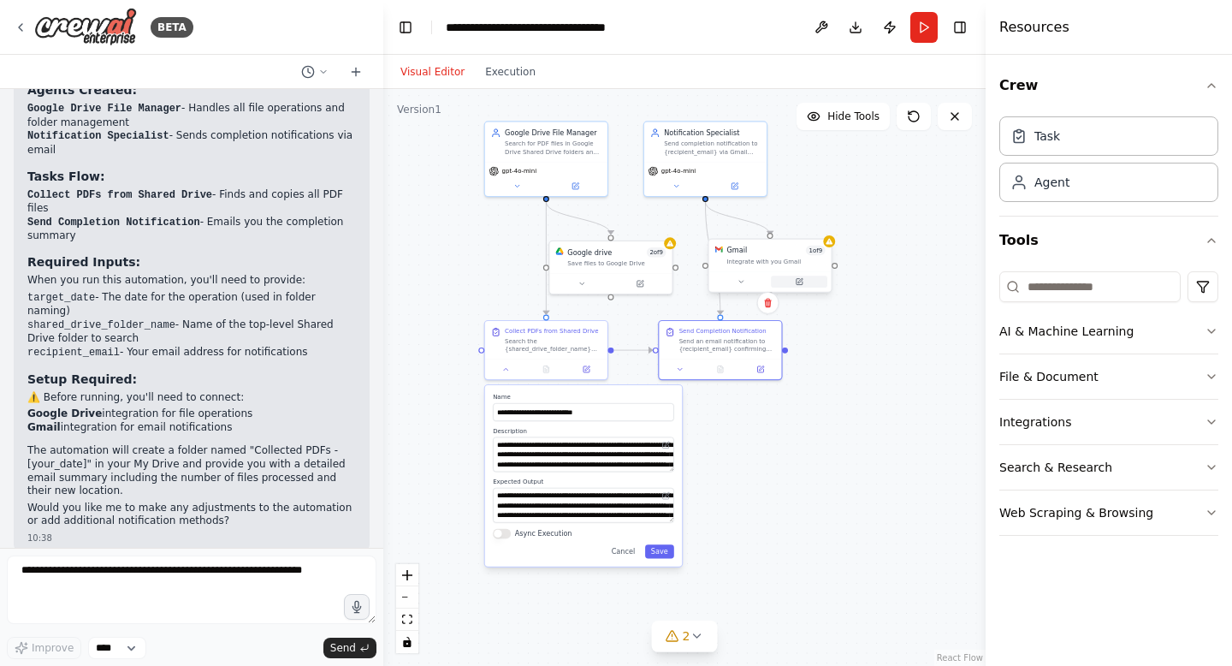
click at [804, 287] on button at bounding box center [799, 282] width 56 height 12
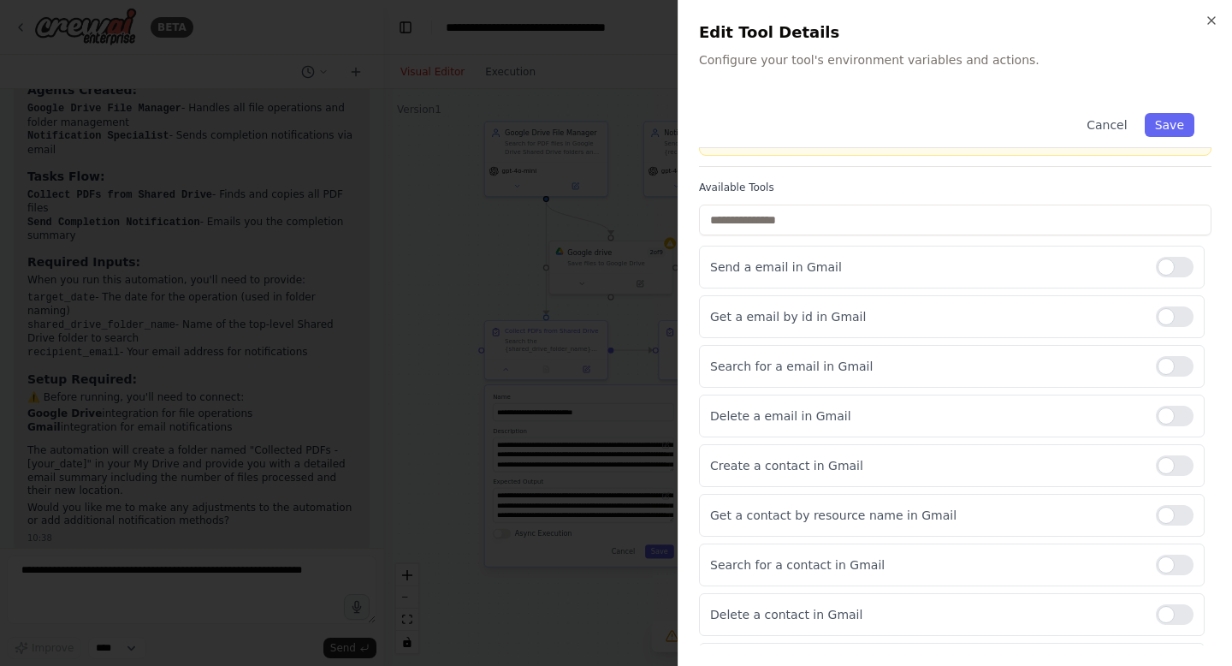
scroll to position [168, 0]
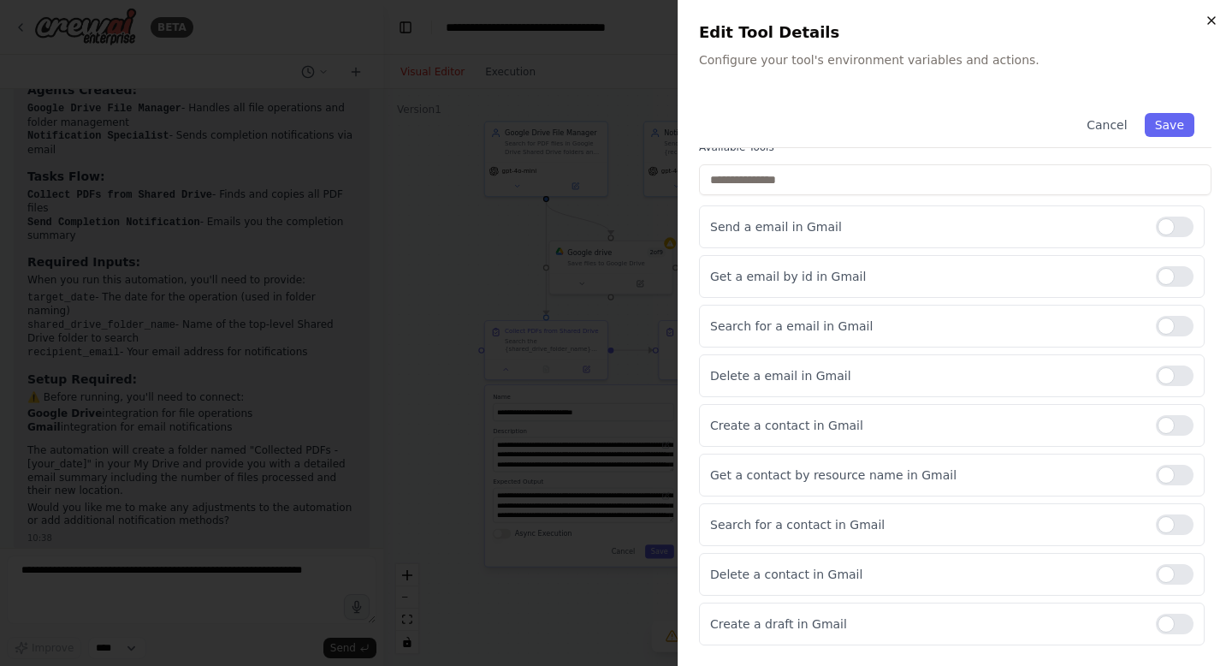
click at [1215, 17] on icon "button" at bounding box center [1211, 20] width 7 height 7
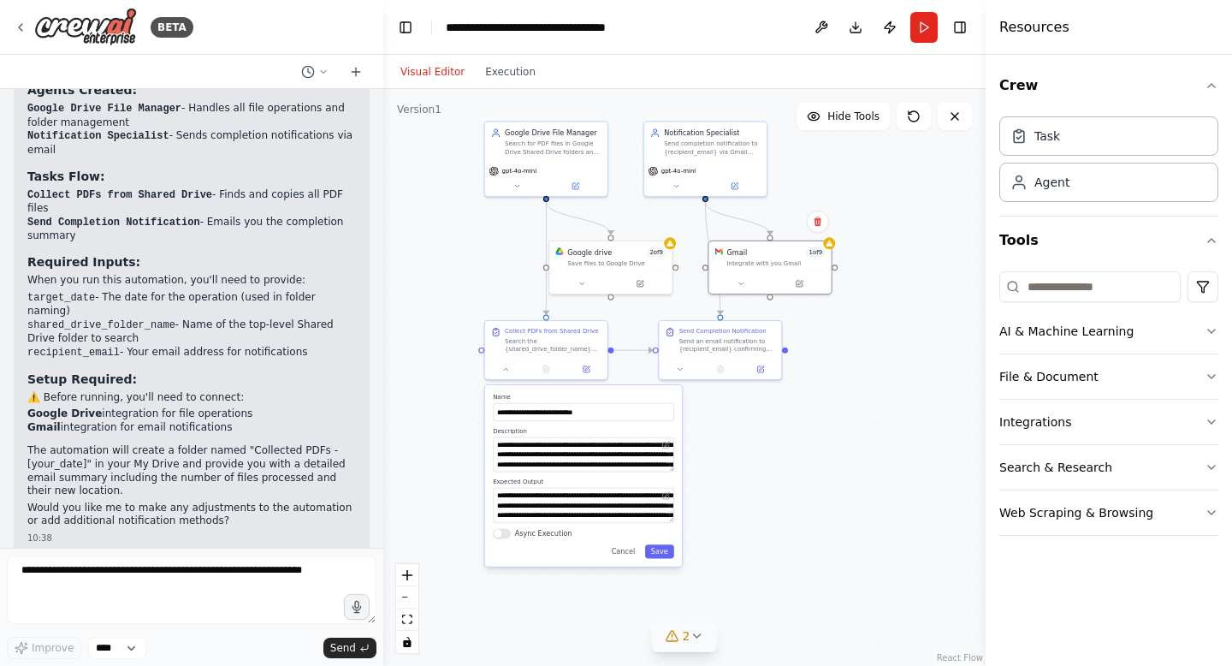
click at [698, 638] on icon at bounding box center [697, 636] width 14 height 14
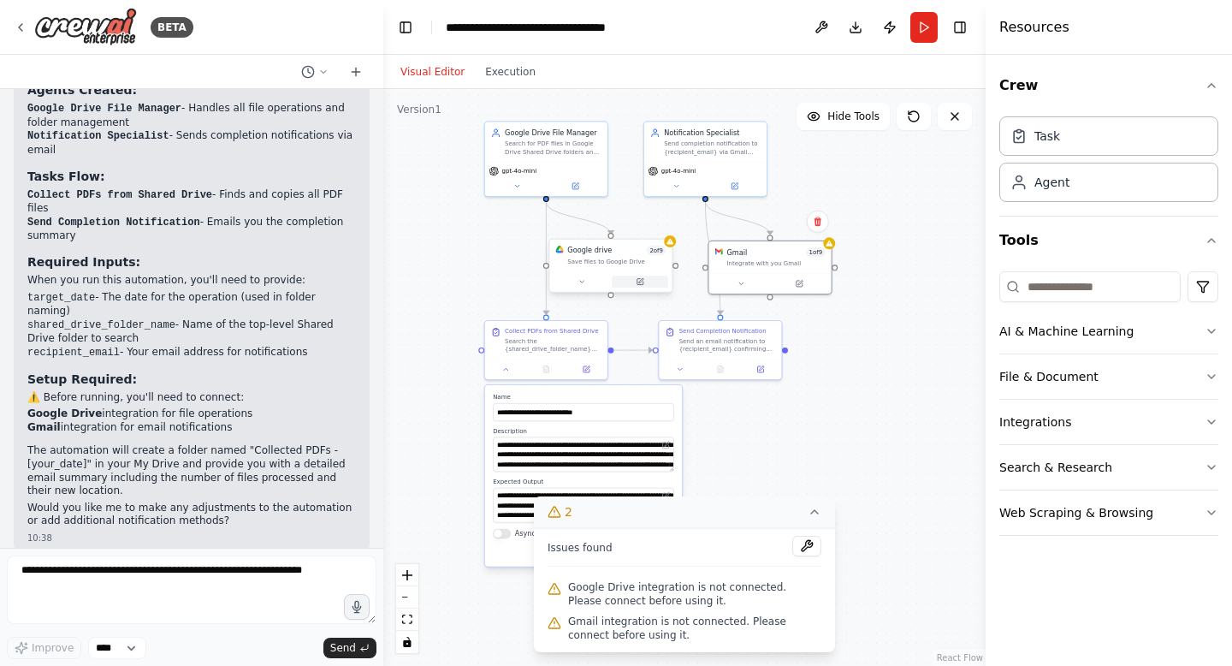
click at [650, 287] on button at bounding box center [640, 282] width 56 height 12
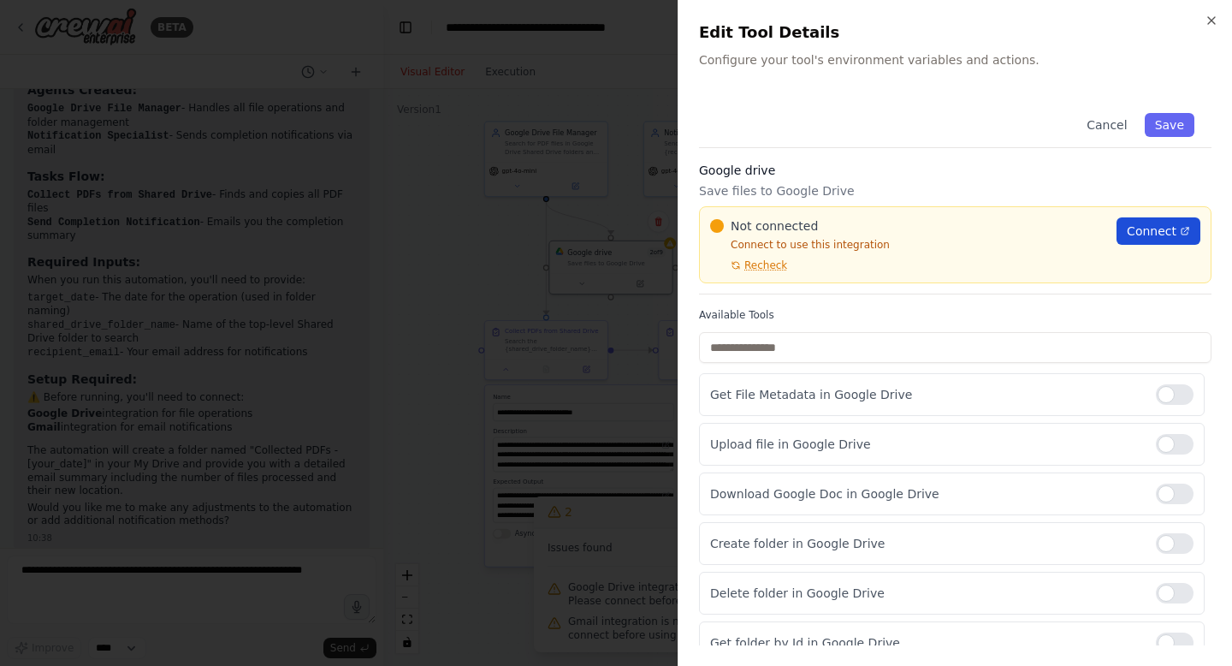
click at [1150, 231] on span "Connect" at bounding box center [1152, 231] width 50 height 17
click at [1142, 235] on span "Connect" at bounding box center [1152, 231] width 50 height 17
click at [1213, 20] on icon "button" at bounding box center [1212, 21] width 14 height 14
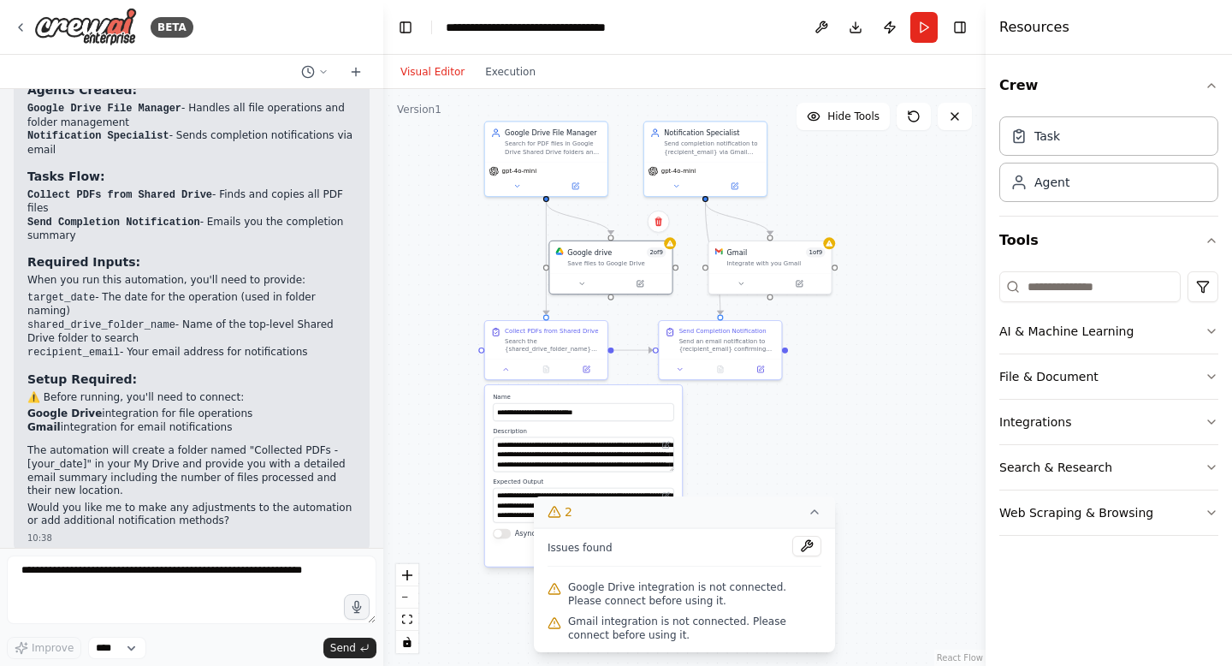
click at [436, 331] on div ".deletable-edge-delete-btn { width: 20px; height: 20px; border: 0px solid #ffff…" at bounding box center [684, 377] width 603 height 577
click at [1213, 377] on icon "button" at bounding box center [1212, 377] width 14 height 14
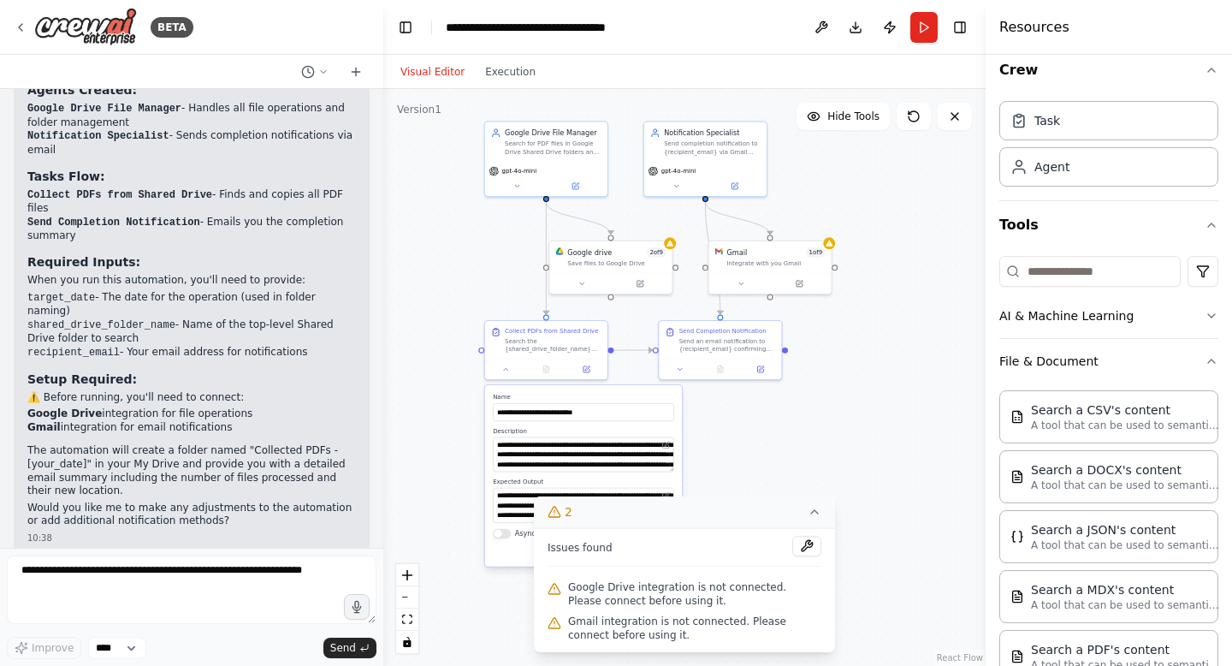
scroll to position [0, 0]
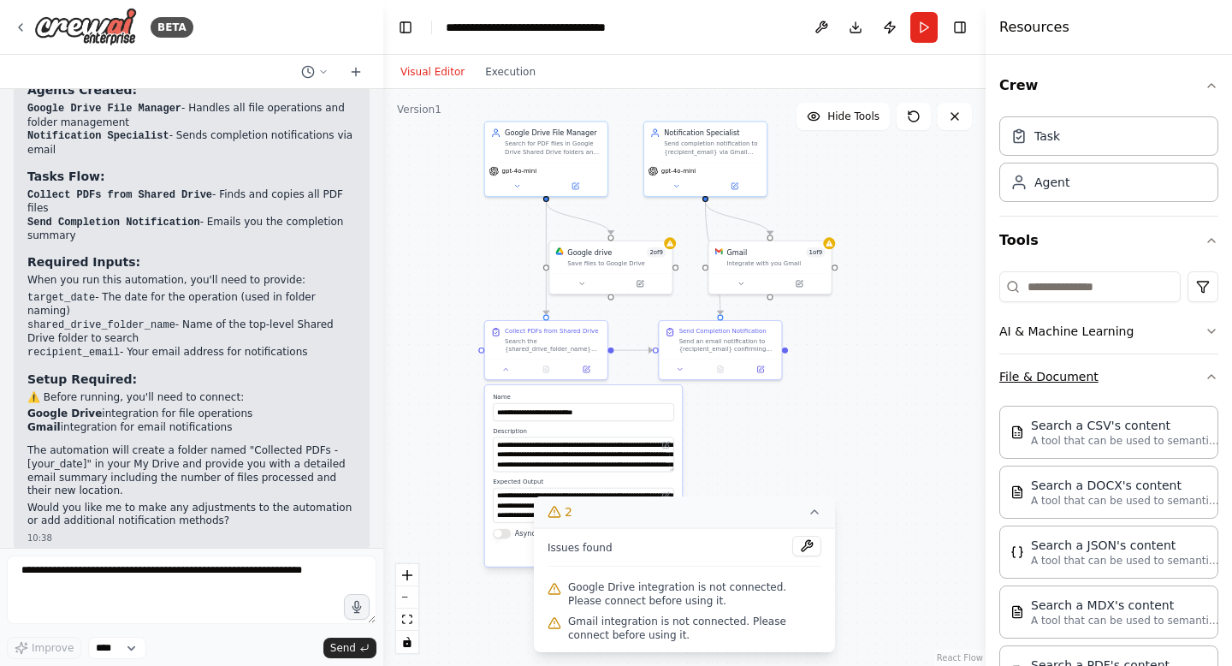
click at [1208, 377] on icon "button" at bounding box center [1211, 376] width 7 height 3
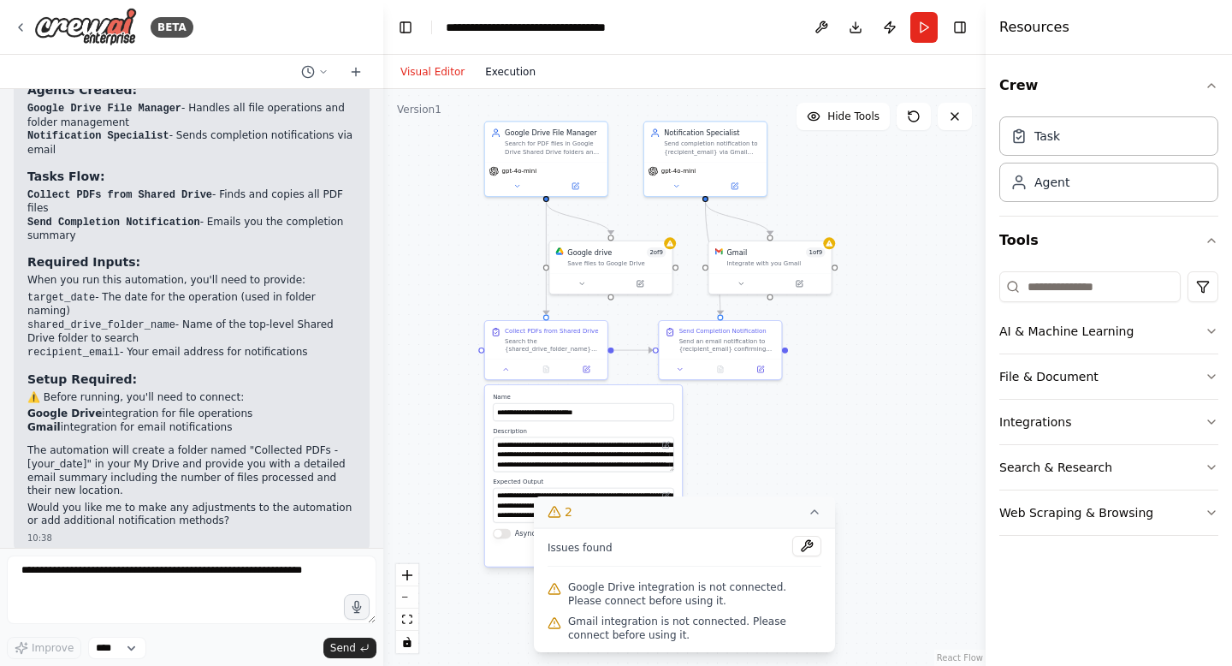
click at [505, 77] on button "Execution" at bounding box center [510, 72] width 71 height 21
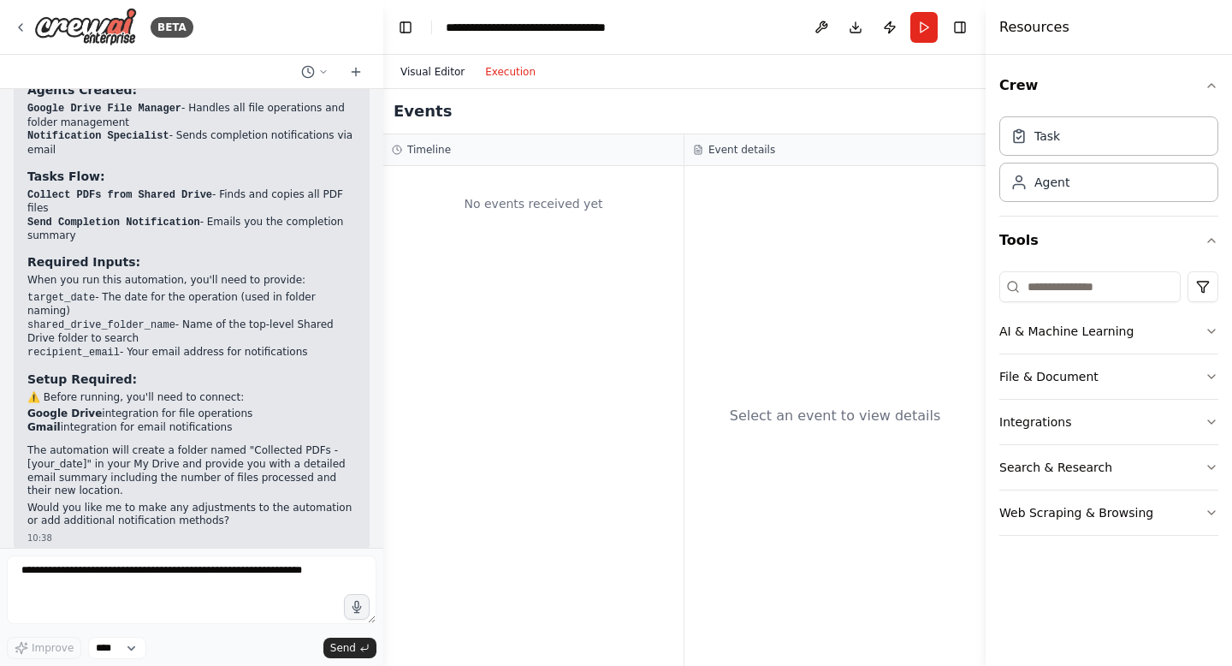
click at [440, 71] on button "Visual Editor" at bounding box center [432, 72] width 85 height 21
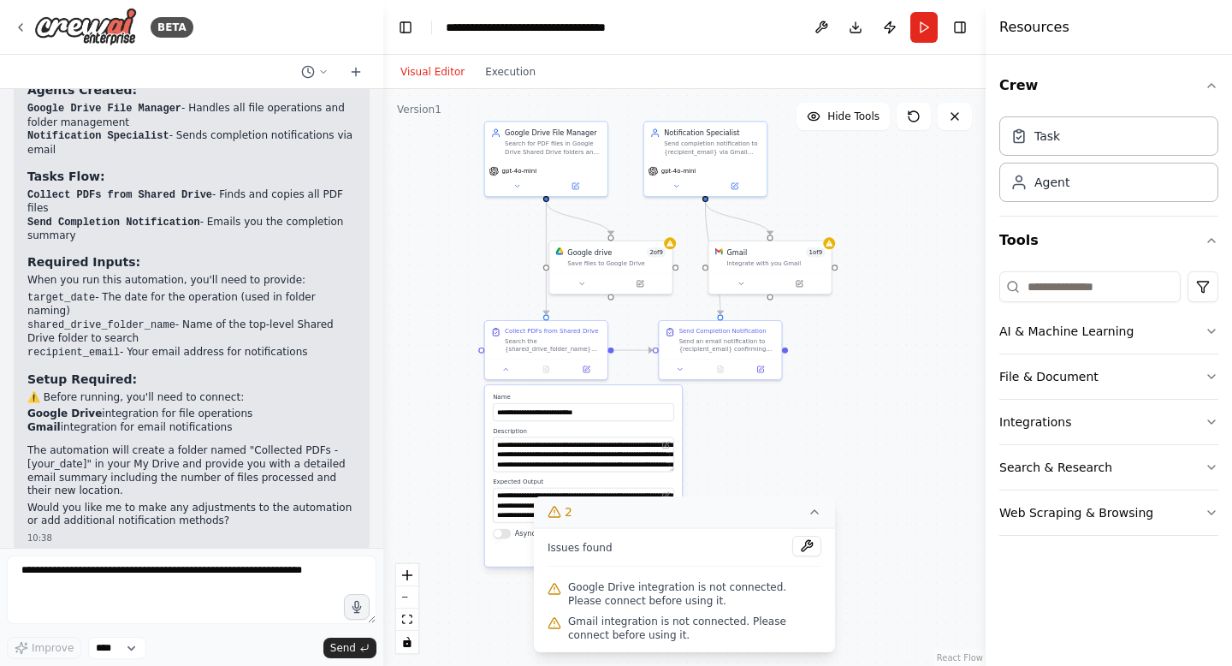
click at [420, 258] on div ".deletable-edge-delete-btn { width: 20px; height: 20px; border: 0px solid #ffff…" at bounding box center [684, 377] width 603 height 577
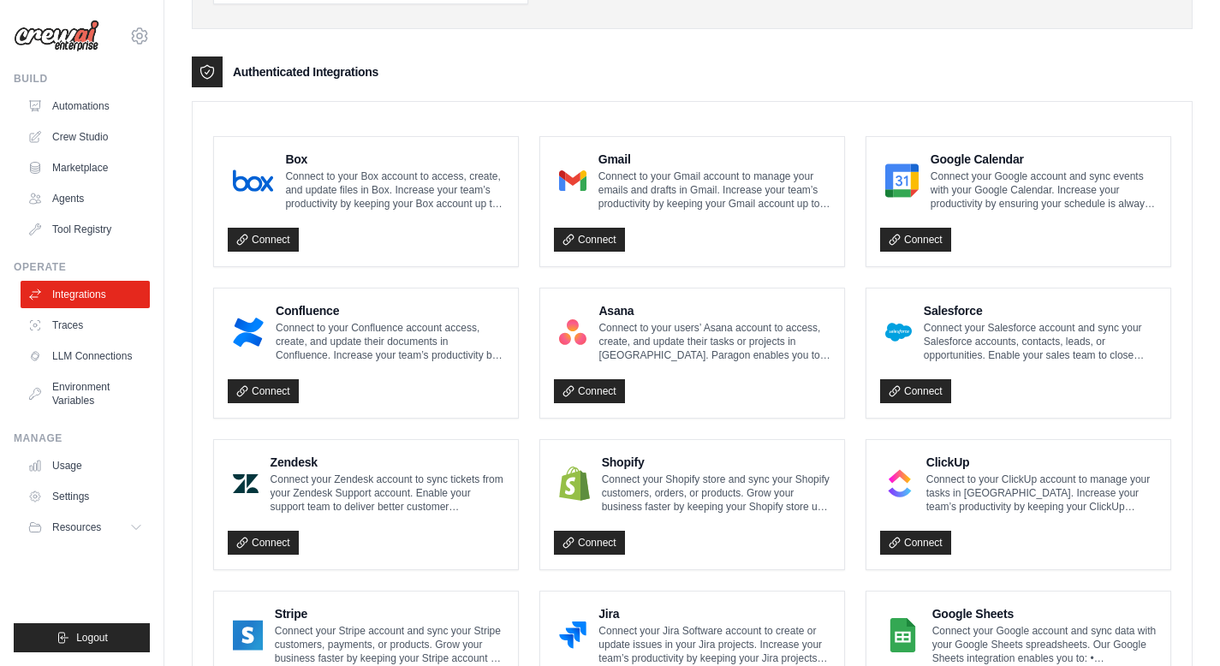
scroll to position [380, 0]
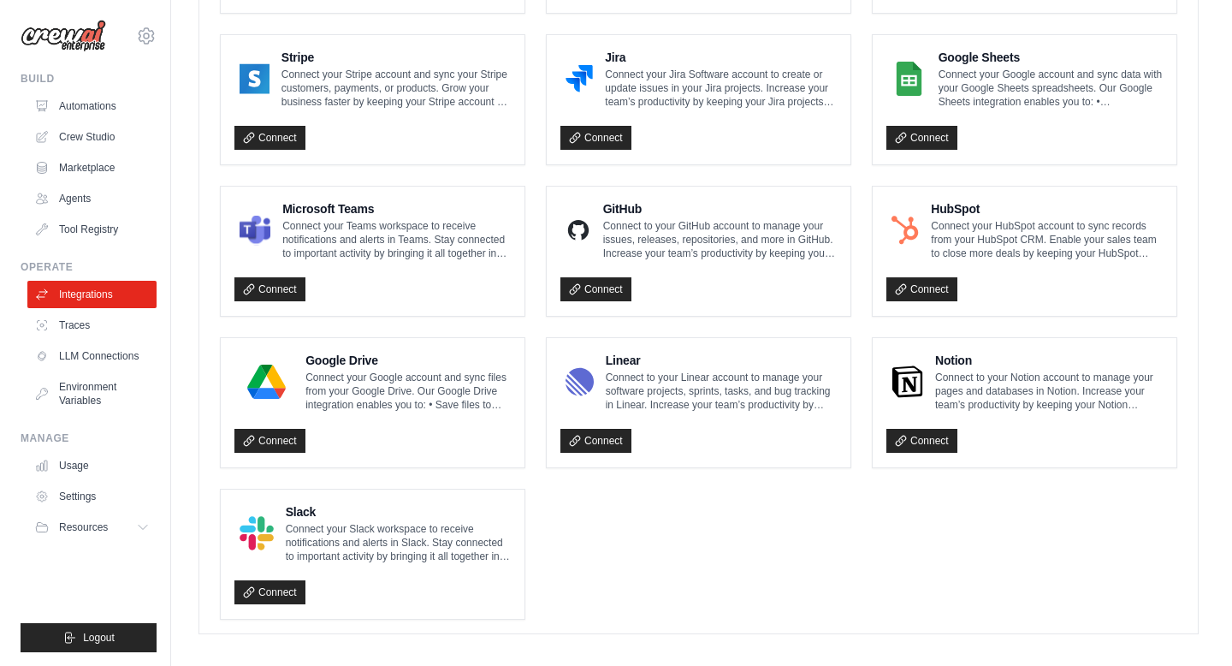
scroll to position [941, 0]
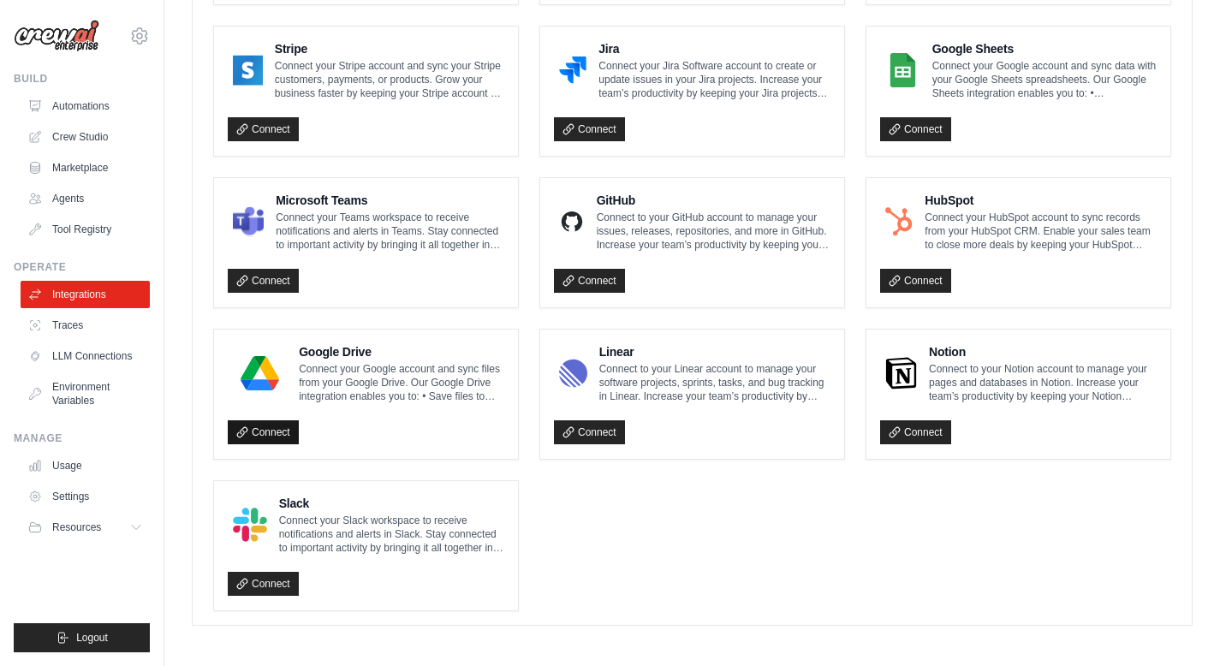
click at [265, 432] on link "Connect" at bounding box center [263, 432] width 71 height 24
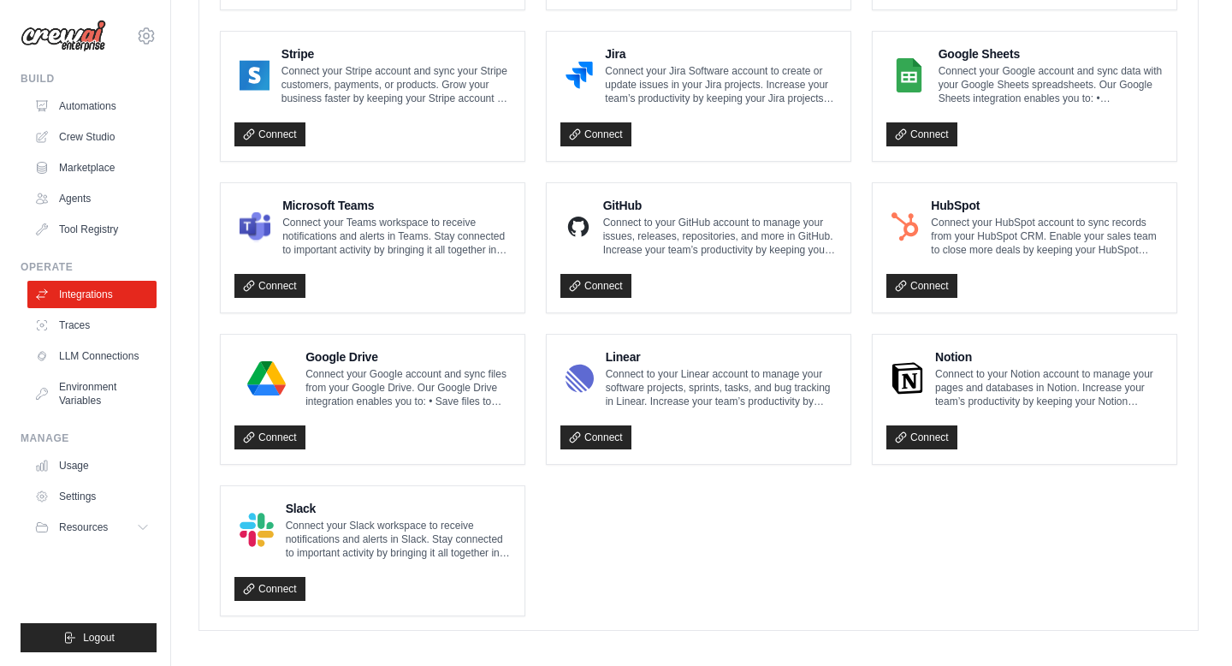
scroll to position [941, 0]
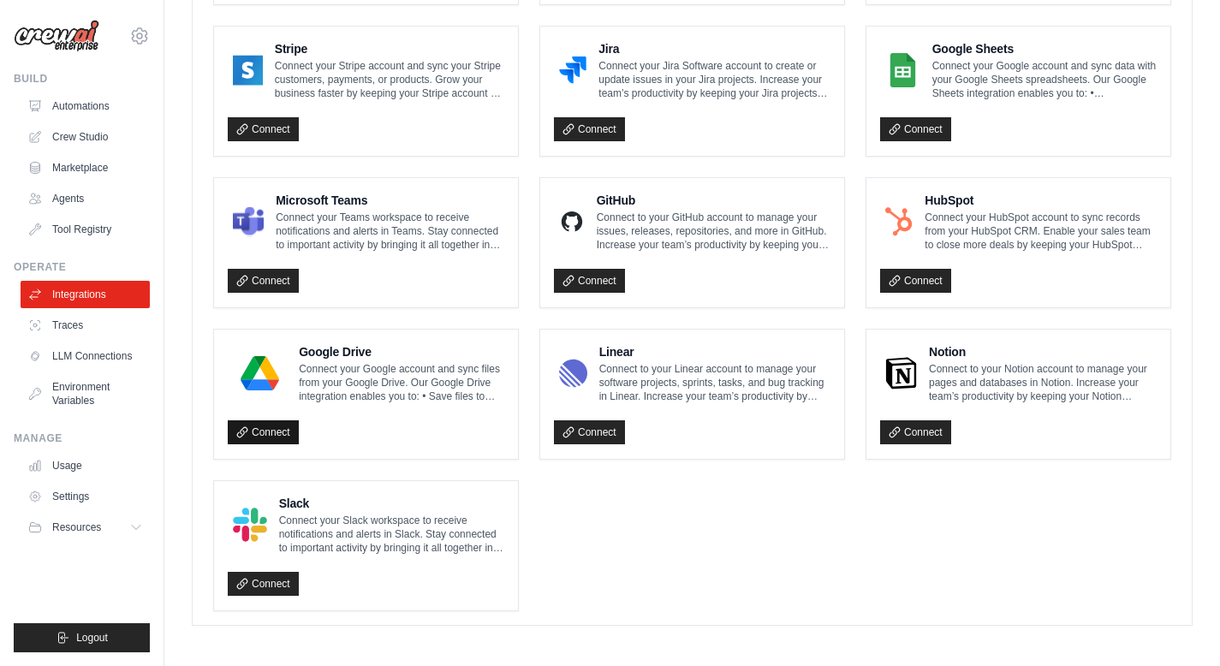
click at [248, 435] on link "Connect" at bounding box center [263, 432] width 71 height 24
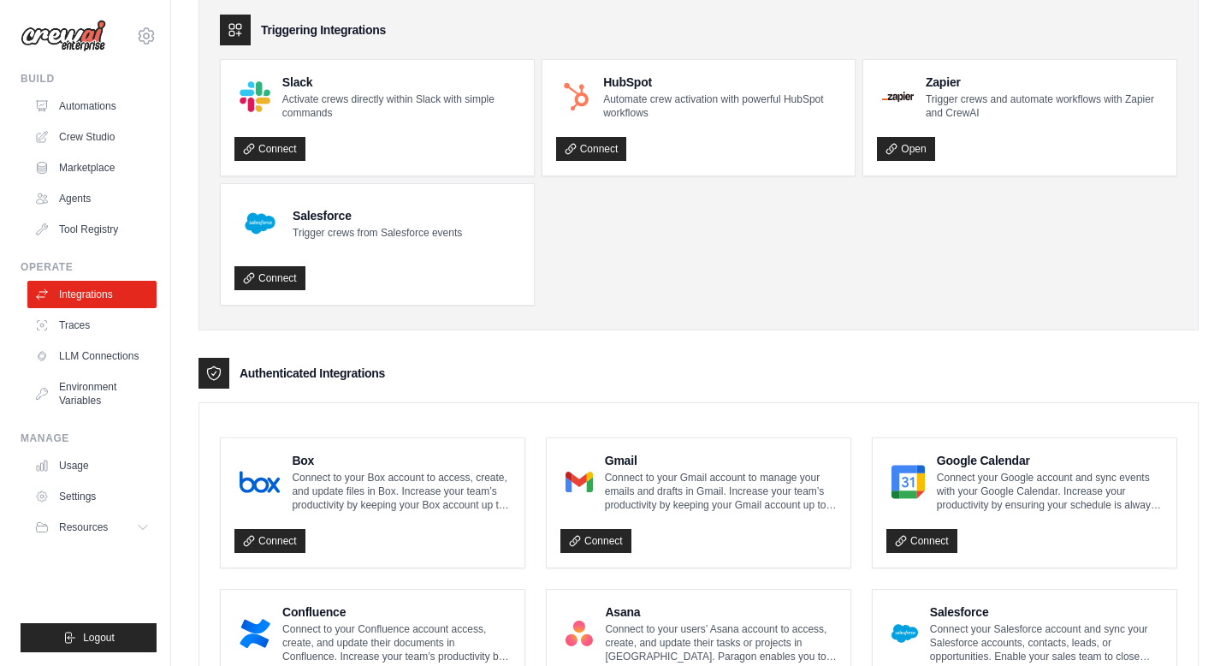
scroll to position [115, 0]
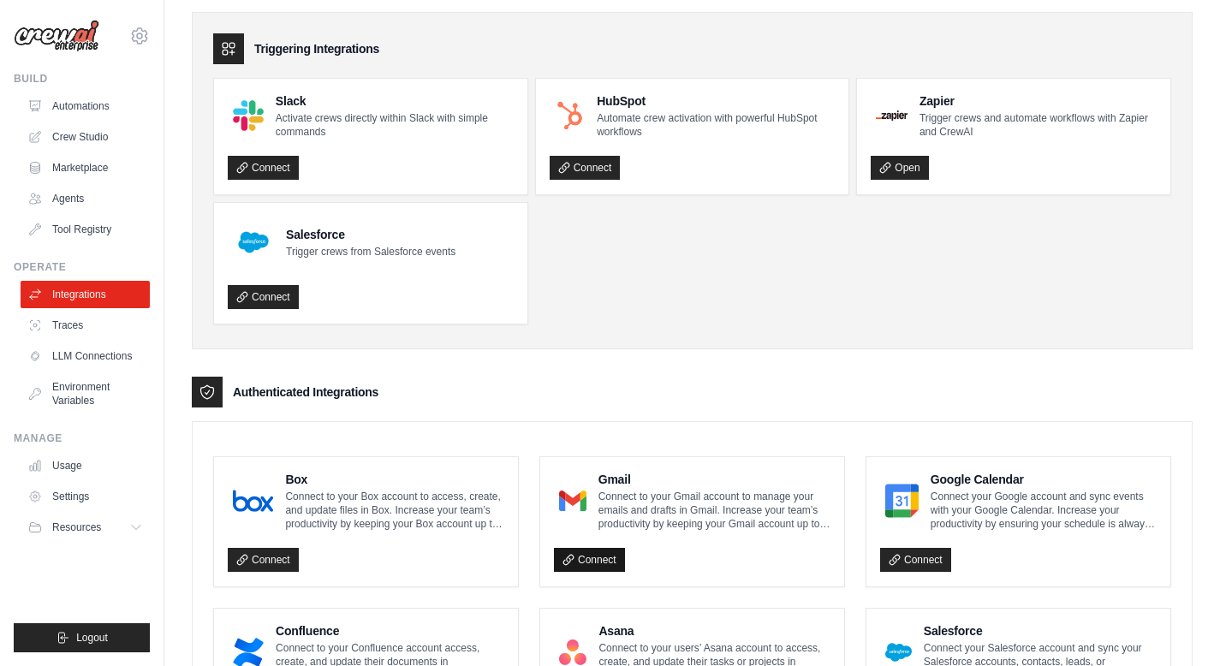
click at [609, 557] on link "Connect" at bounding box center [589, 560] width 71 height 24
click at [649, 511] on p "Connect to your Gmail account to manage your emails and drafts in Gmail. Increa…" at bounding box center [714, 510] width 232 height 41
click at [612, 484] on h4 "Gmail" at bounding box center [714, 479] width 232 height 17
click at [573, 504] on img at bounding box center [572, 501] width 27 height 34
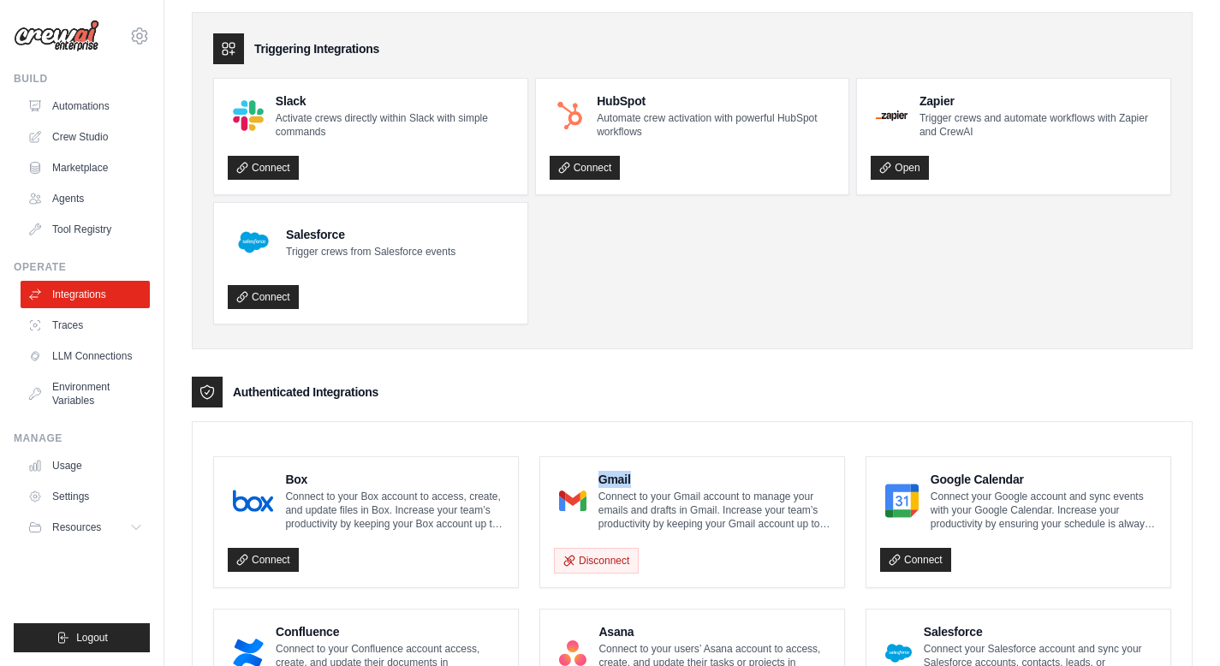
click at [573, 504] on img at bounding box center [572, 501] width 27 height 34
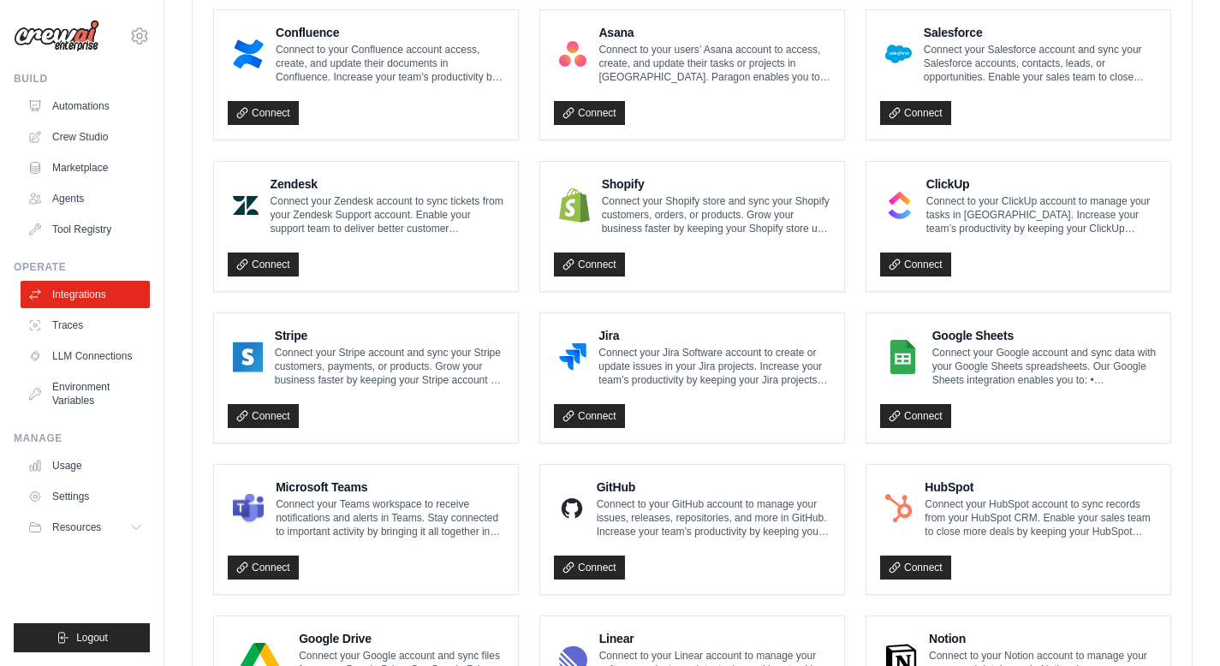
scroll to position [716, 0]
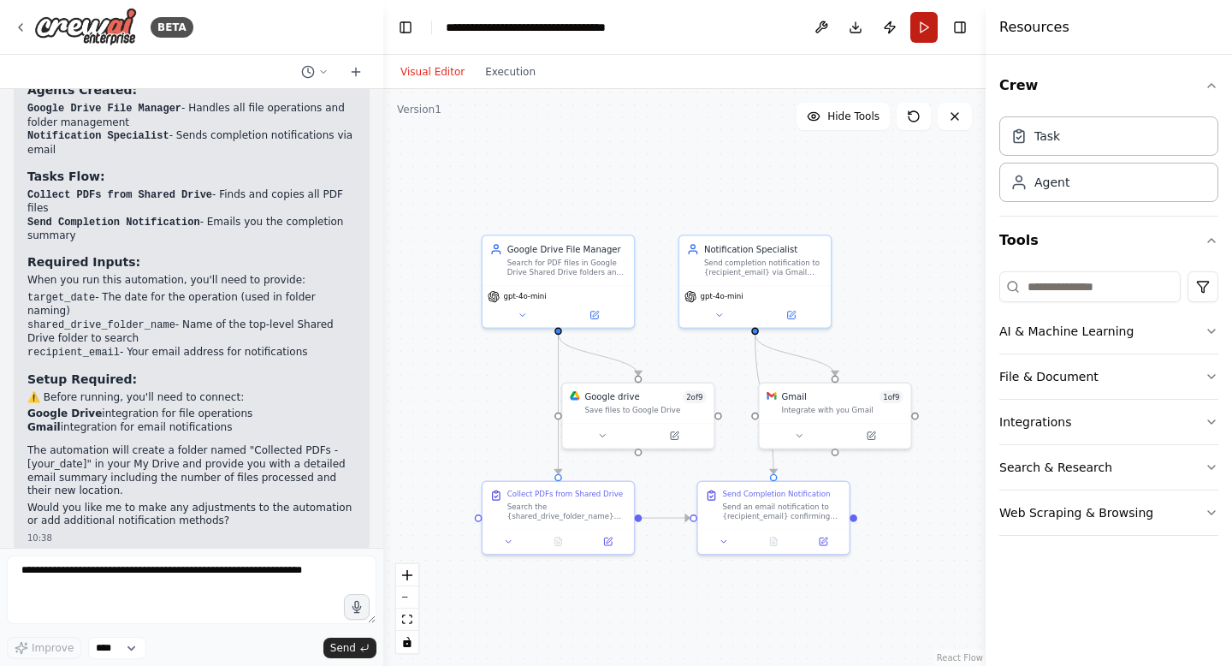
click at [925, 28] on button "Run" at bounding box center [924, 27] width 27 height 31
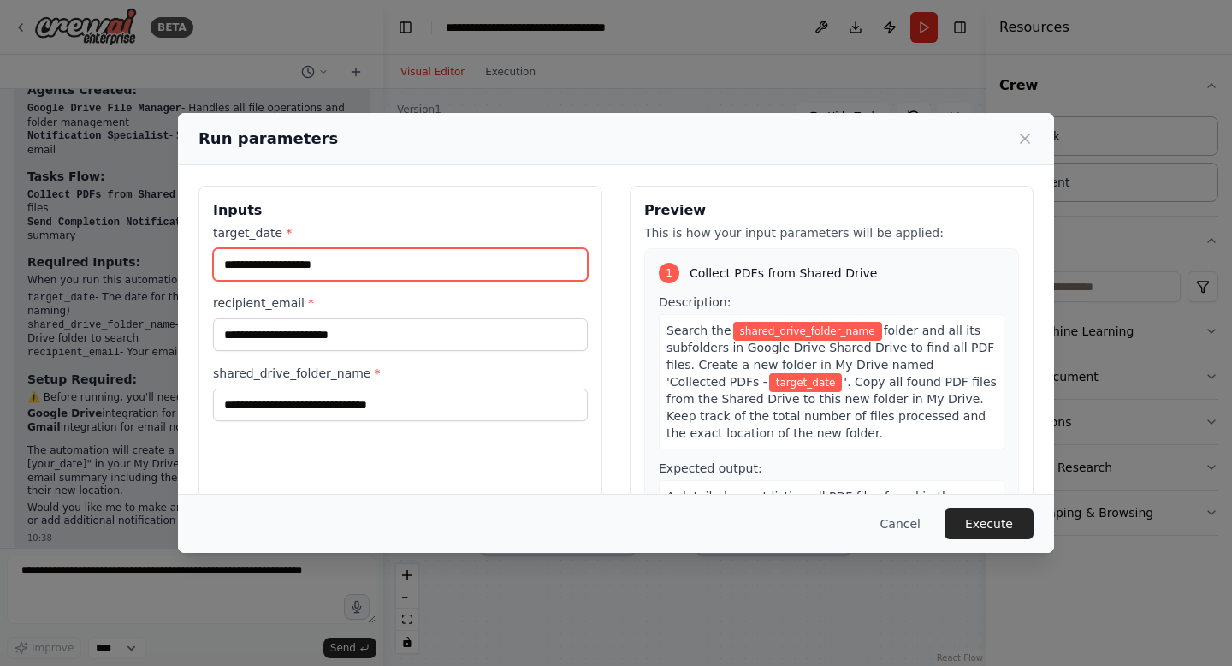
click at [349, 259] on input "target_date *" at bounding box center [400, 264] width 375 height 33
click at [349, 265] on input "target_date *" at bounding box center [400, 264] width 375 height 33
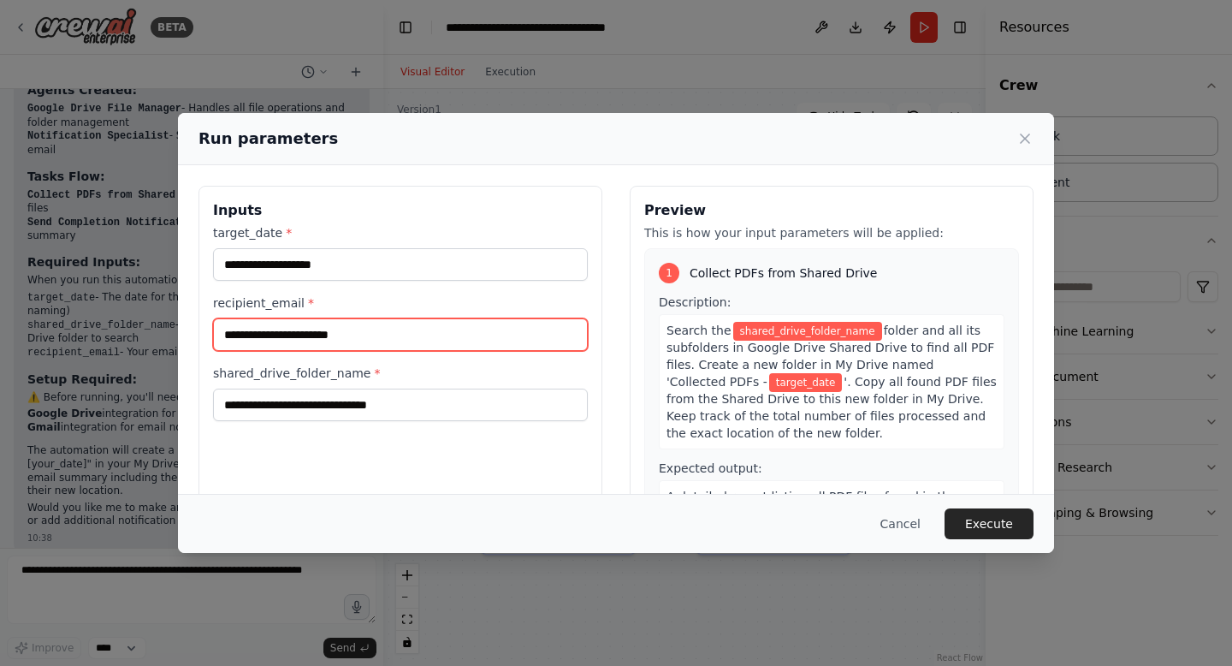
click at [335, 332] on input "recipient_email *" at bounding box center [400, 334] width 375 height 33
type input "**********"
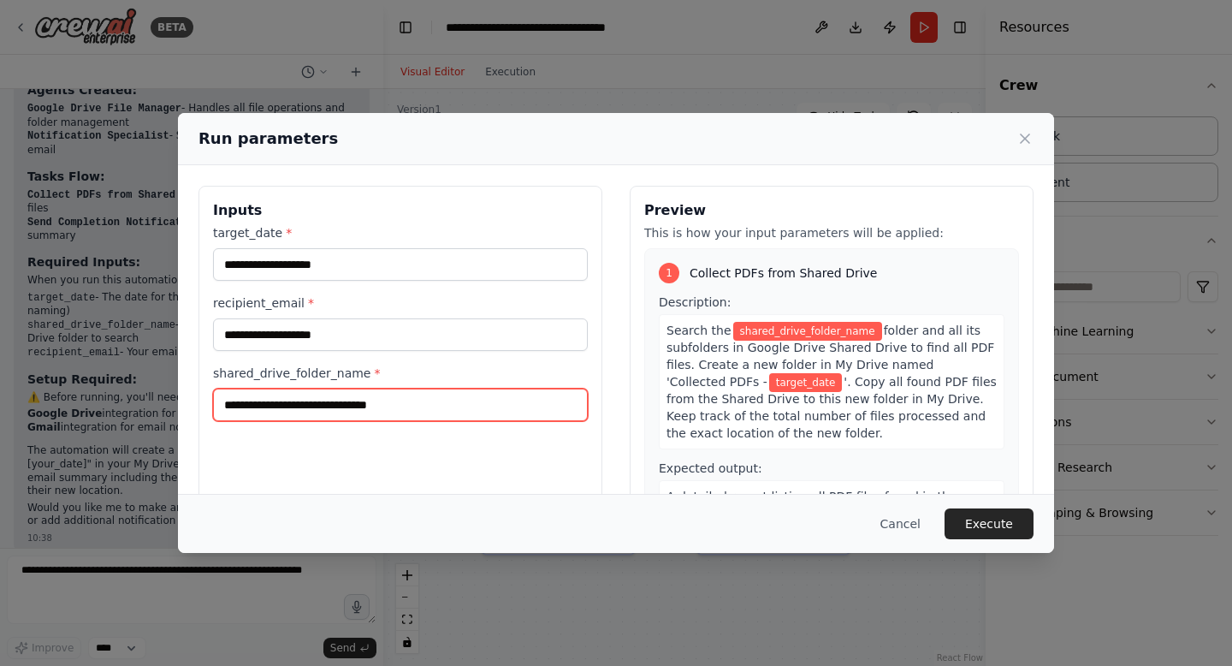
click at [389, 415] on input "shared_drive_folder_name *" at bounding box center [400, 405] width 375 height 33
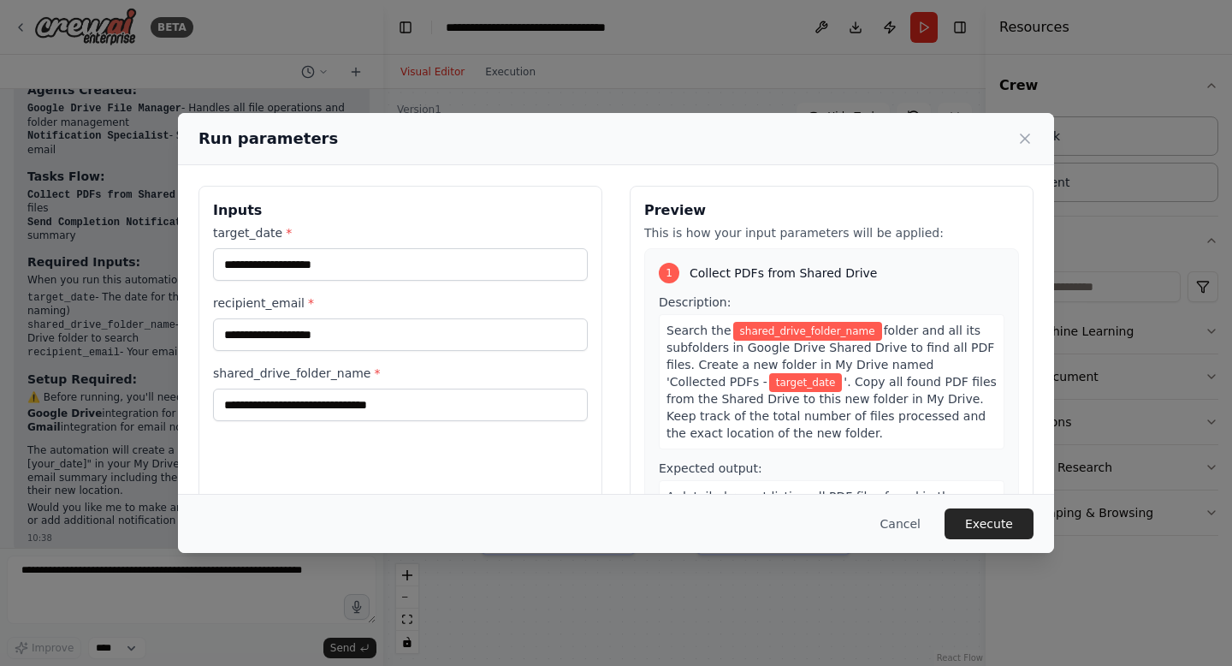
click at [472, 474] on div "**********" at bounding box center [401, 389] width 404 height 406
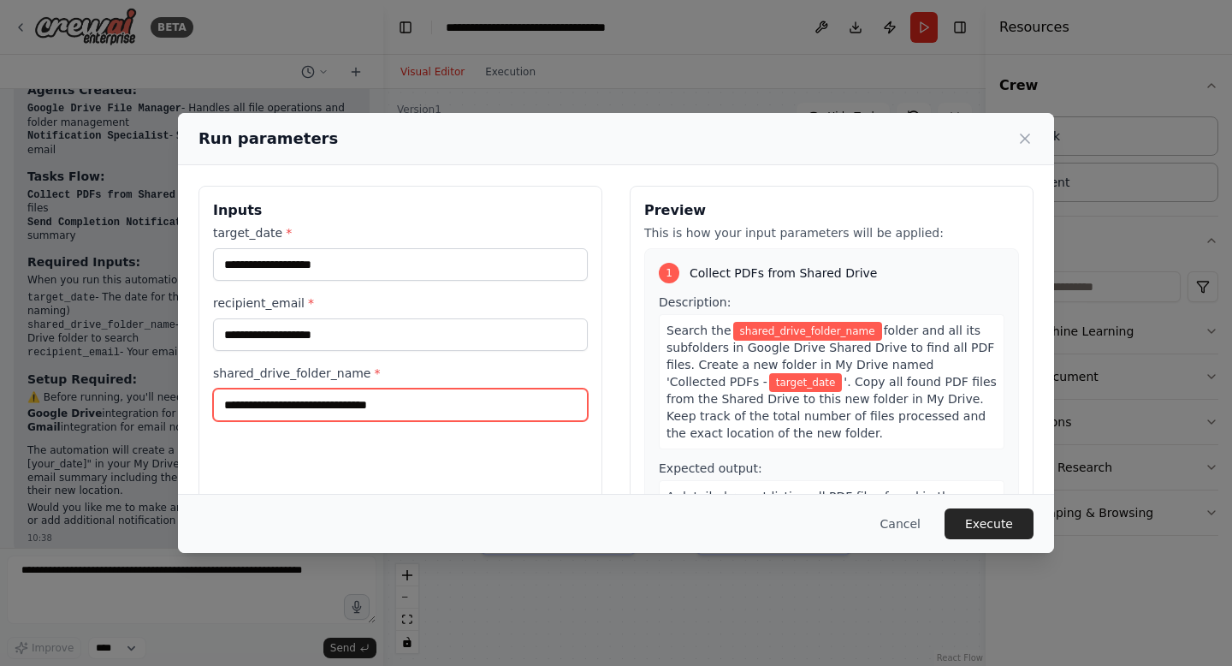
click at [419, 408] on input "shared_drive_folder_name *" at bounding box center [400, 405] width 375 height 33
paste input "**********"
type input "**********"
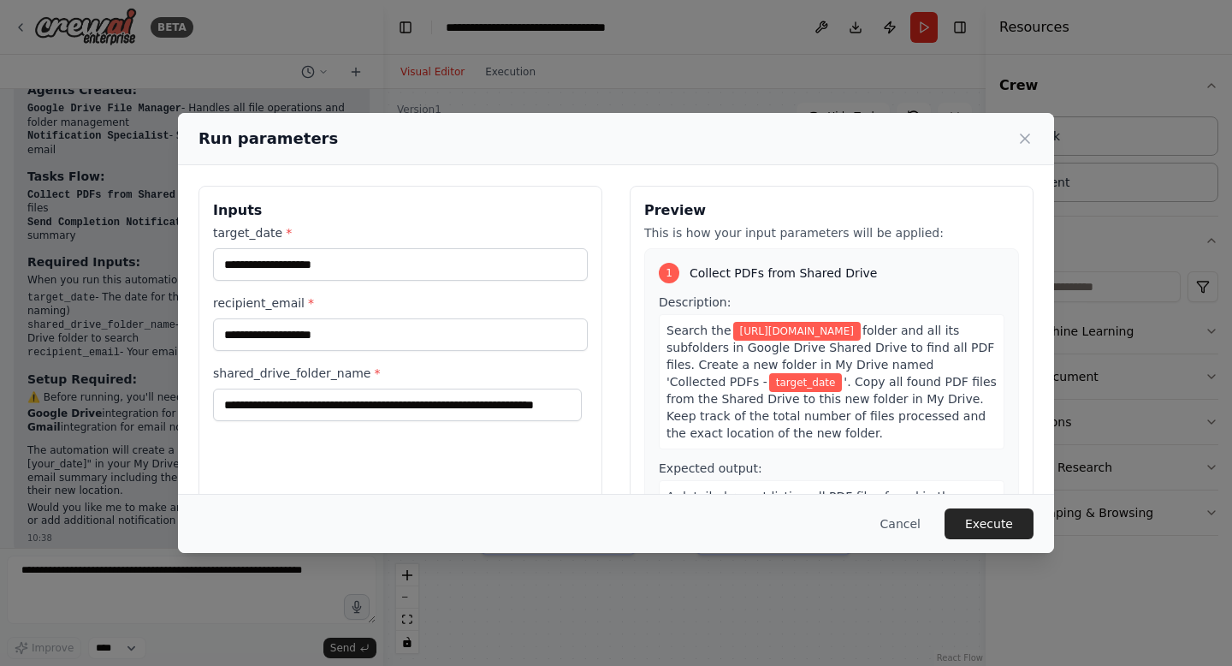
click at [355, 463] on div "**********" at bounding box center [401, 389] width 404 height 406
click at [337, 266] on input "target_date *" at bounding box center [400, 264] width 375 height 33
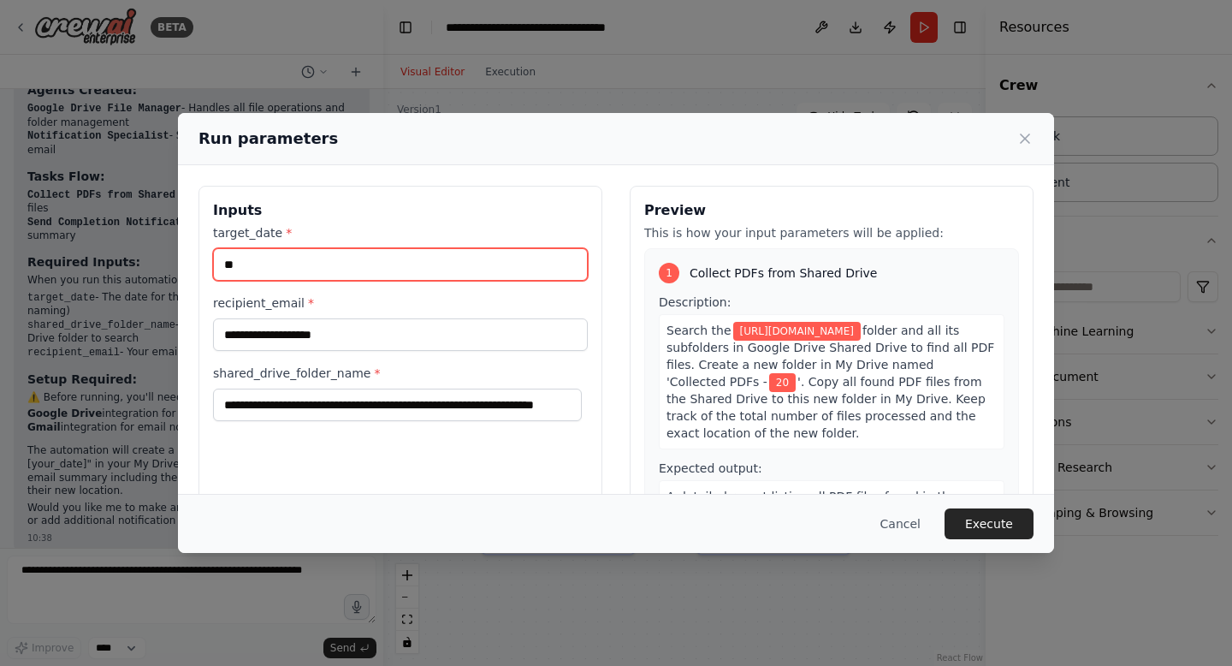
type input "*"
type input "**********"
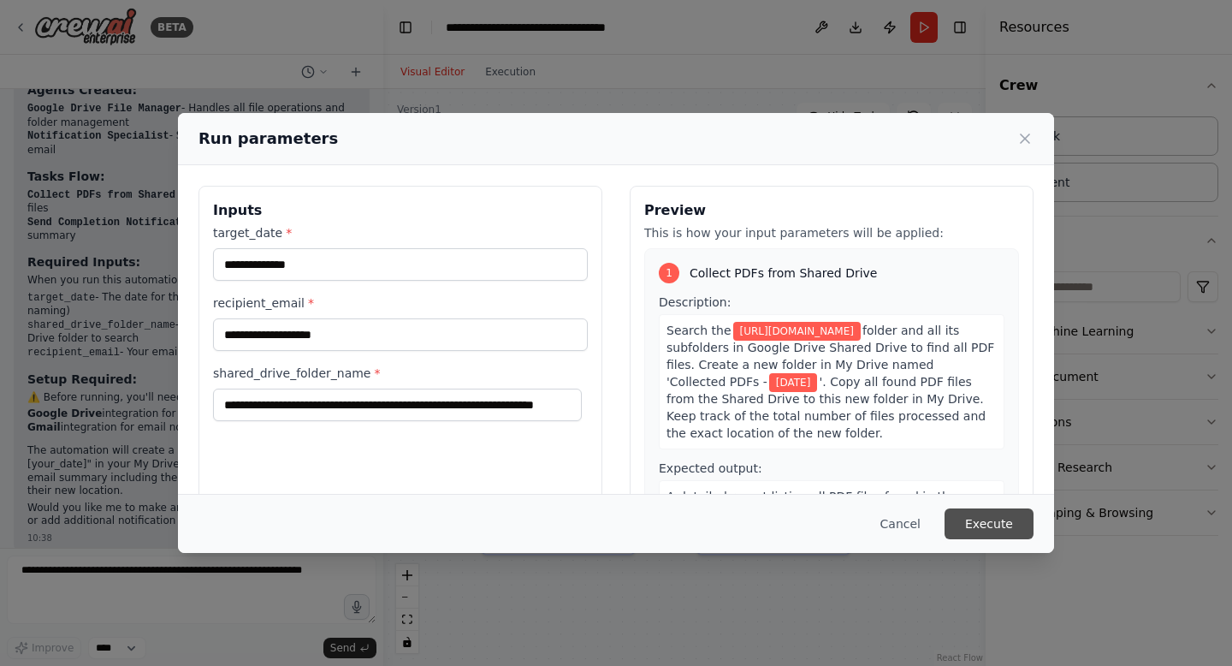
click at [964, 522] on button "Execute" at bounding box center [989, 523] width 89 height 31
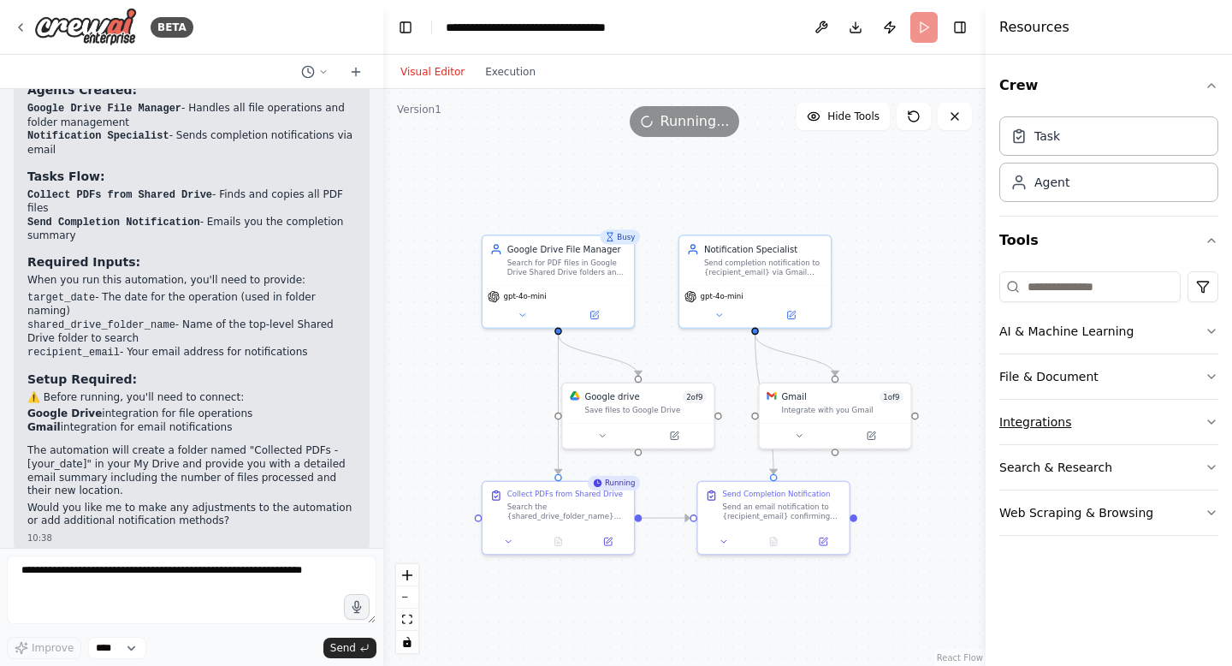
click at [1214, 423] on icon "button" at bounding box center [1212, 422] width 14 height 14
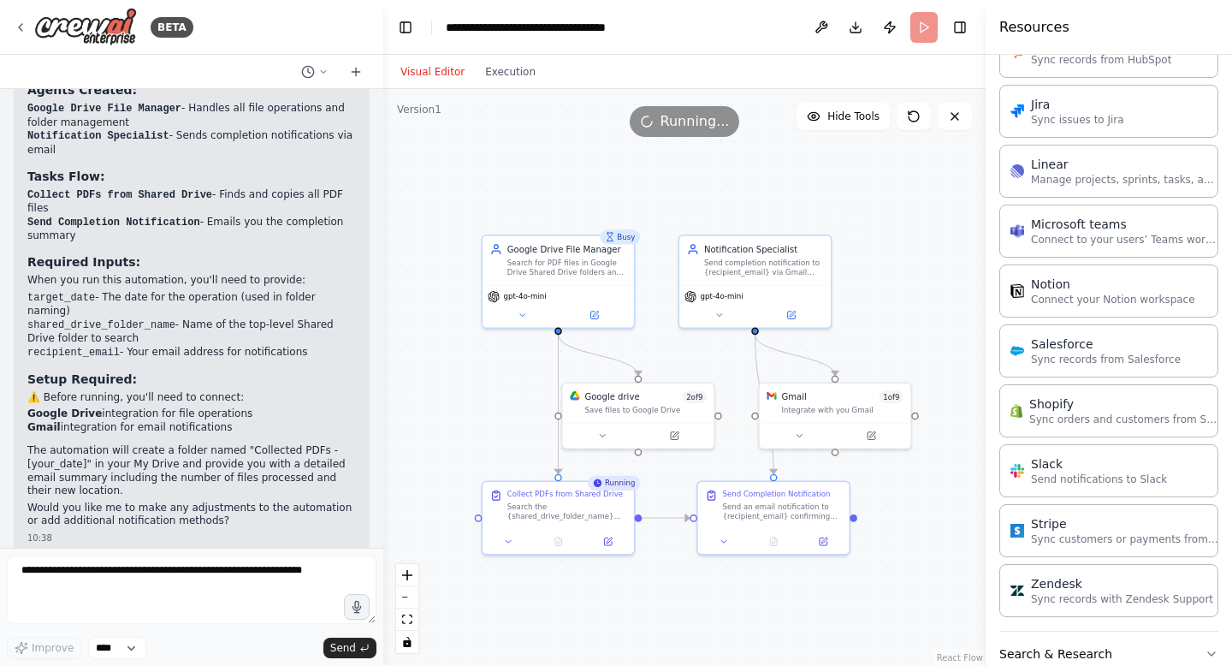
scroll to position [1049, 0]
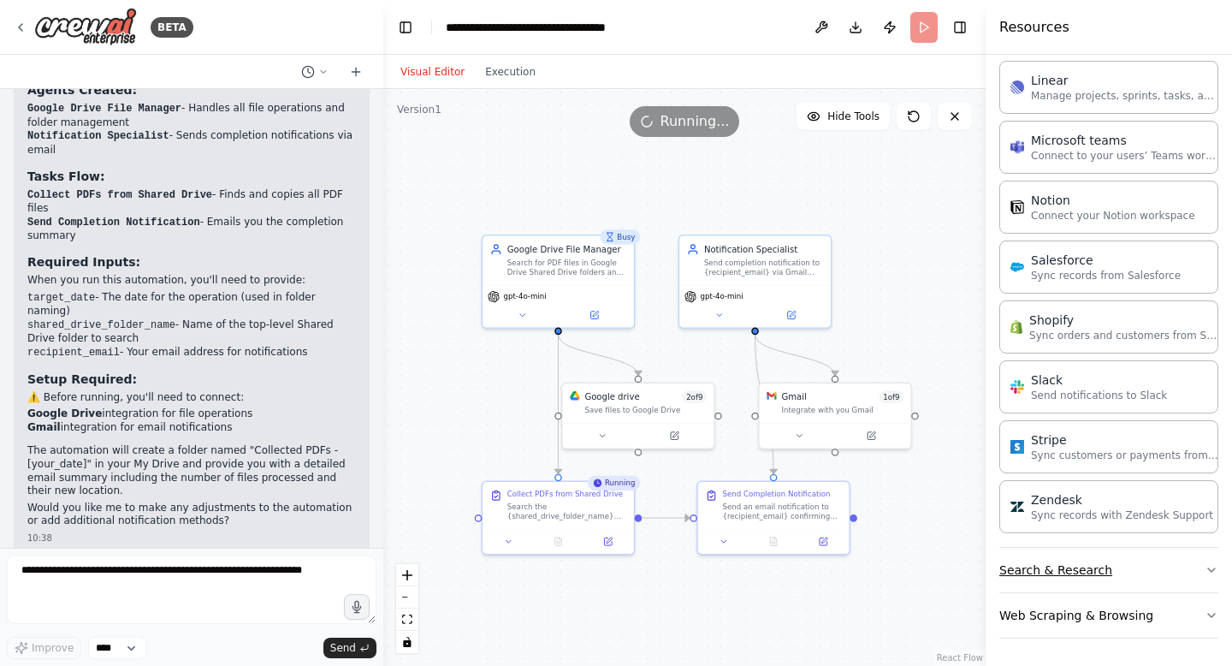
click at [1205, 567] on icon "button" at bounding box center [1212, 570] width 14 height 14
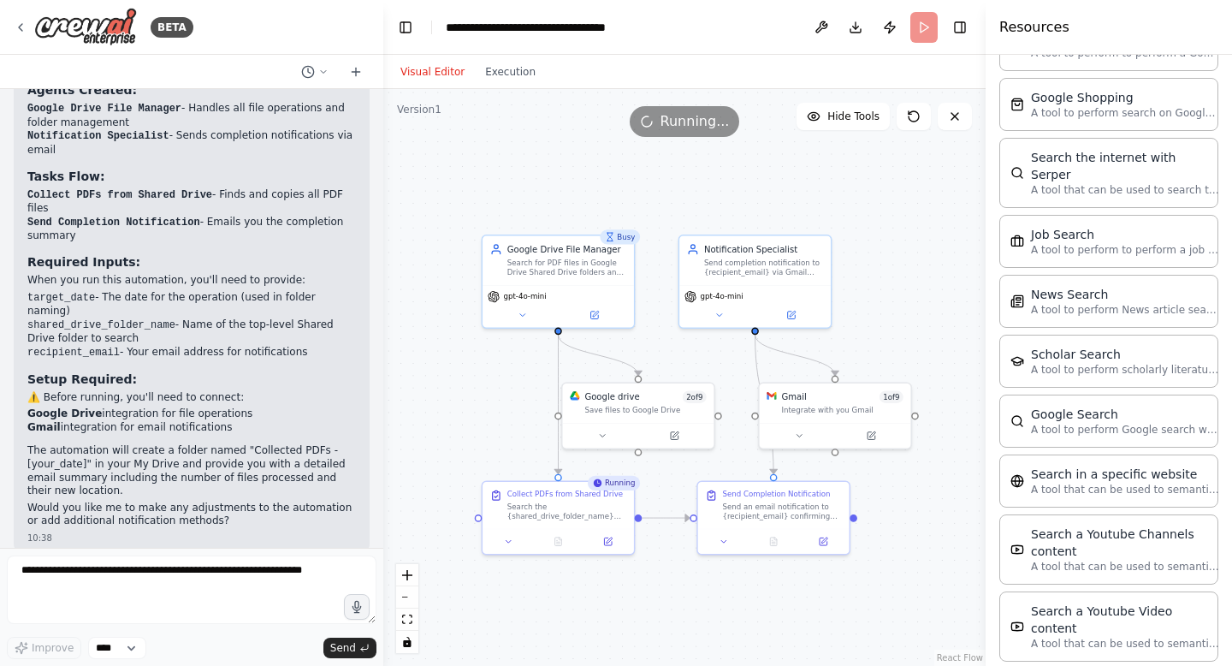
scroll to position [1919, 0]
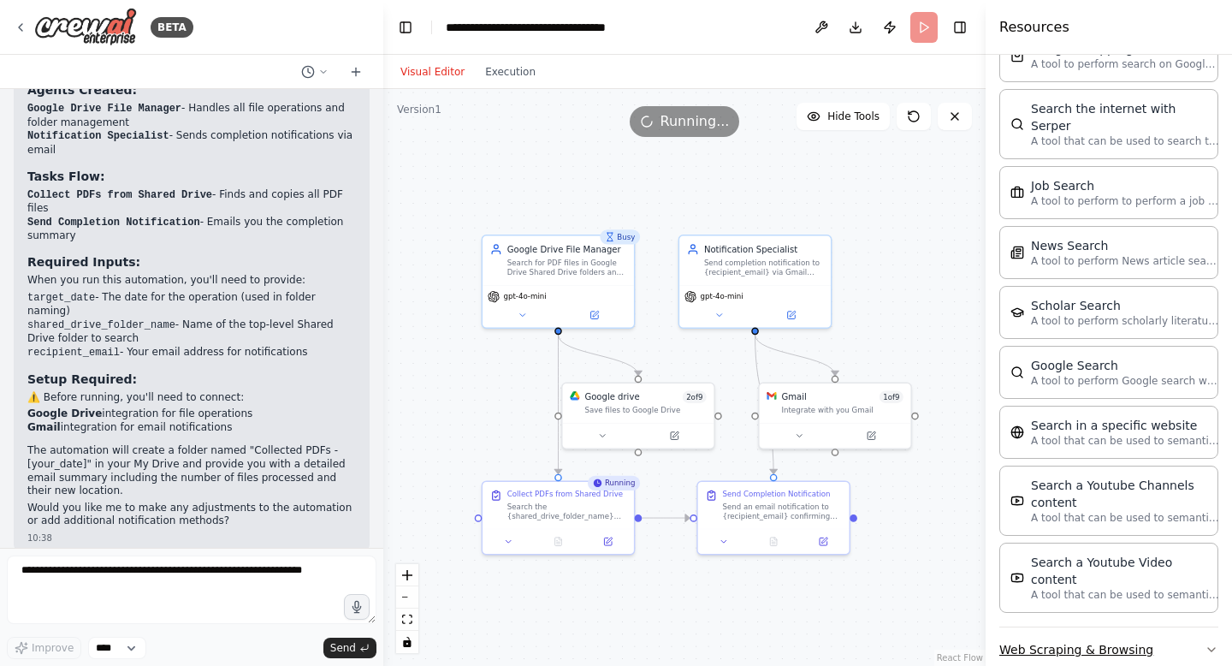
click at [1205, 643] on icon "button" at bounding box center [1212, 650] width 14 height 14
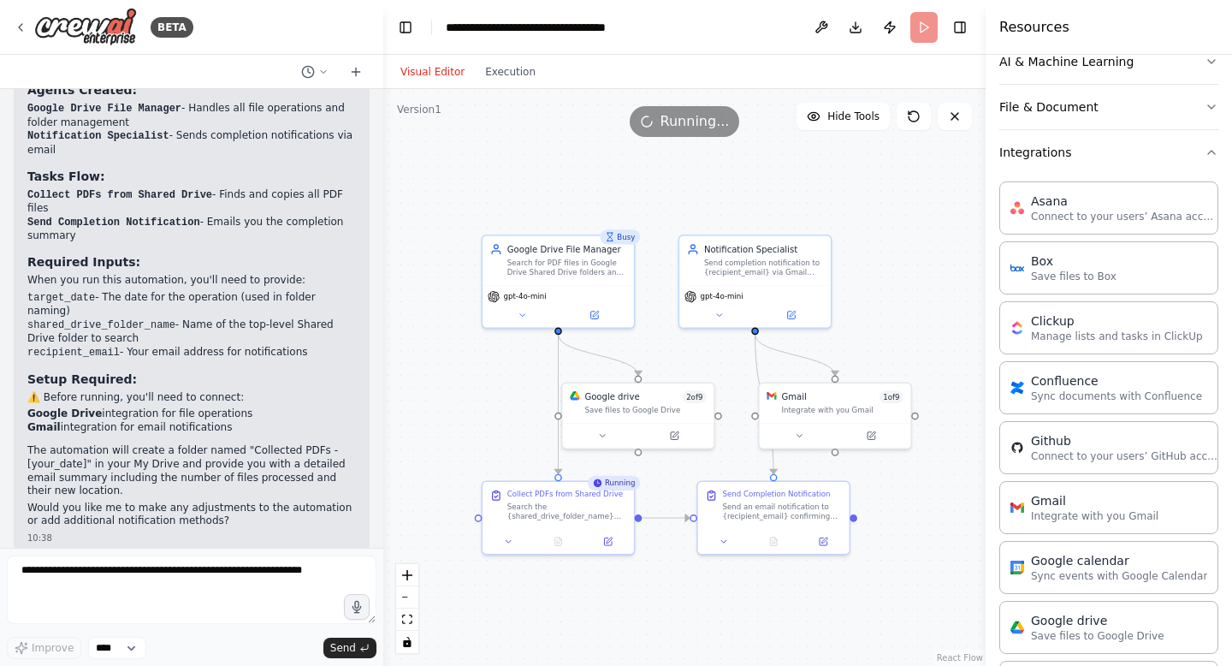
scroll to position [0, 0]
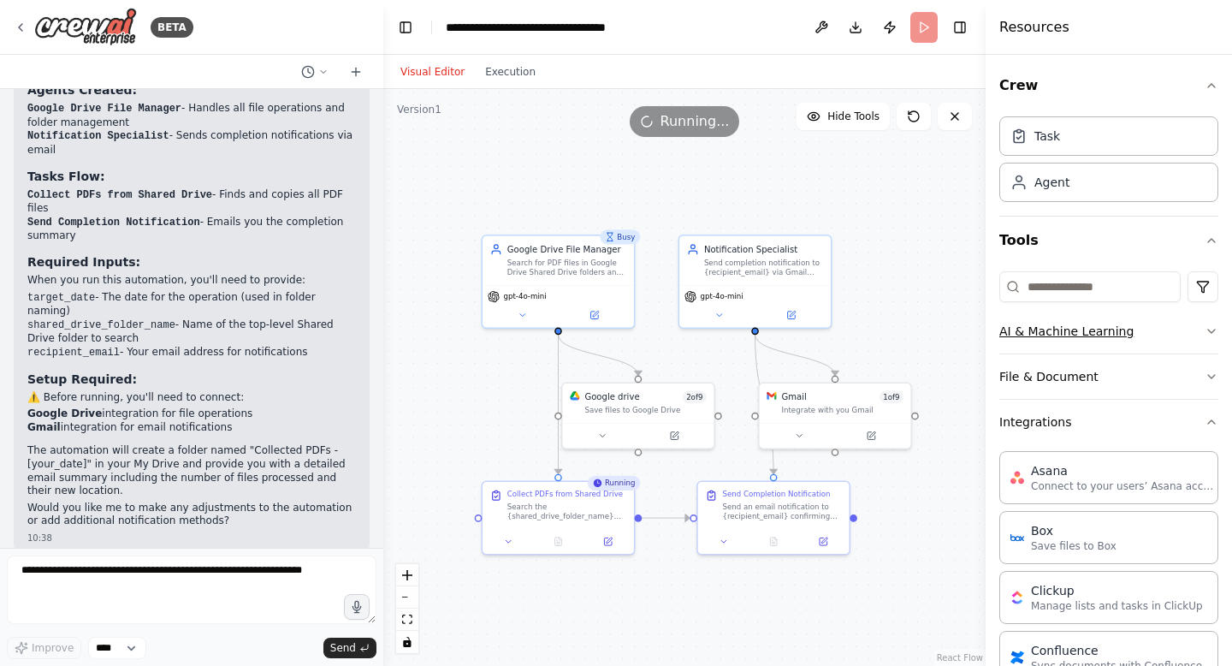
click at [1205, 333] on icon "button" at bounding box center [1212, 331] width 14 height 14
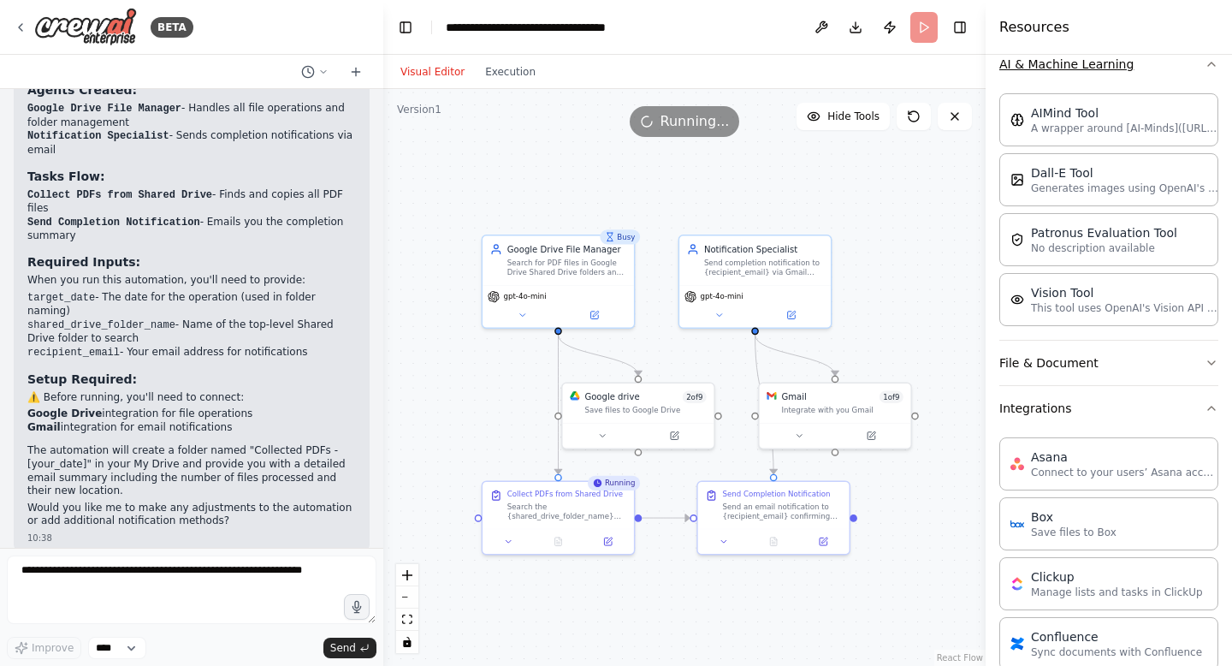
scroll to position [273, 0]
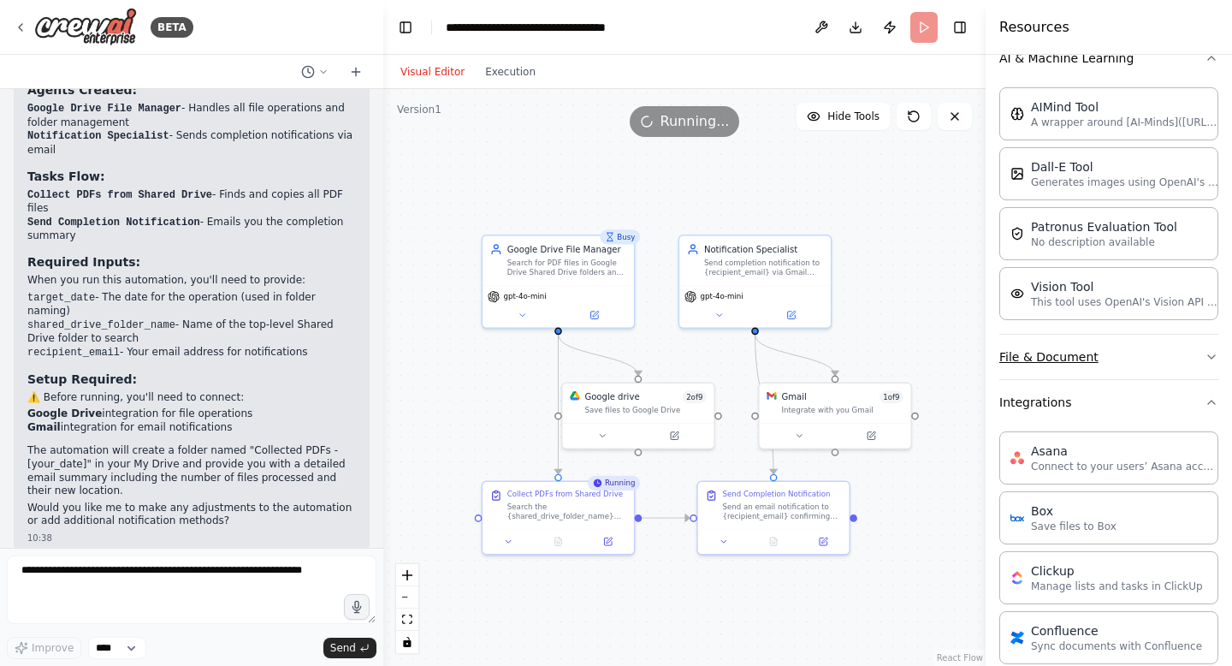
click at [1205, 354] on icon "button" at bounding box center [1212, 357] width 14 height 14
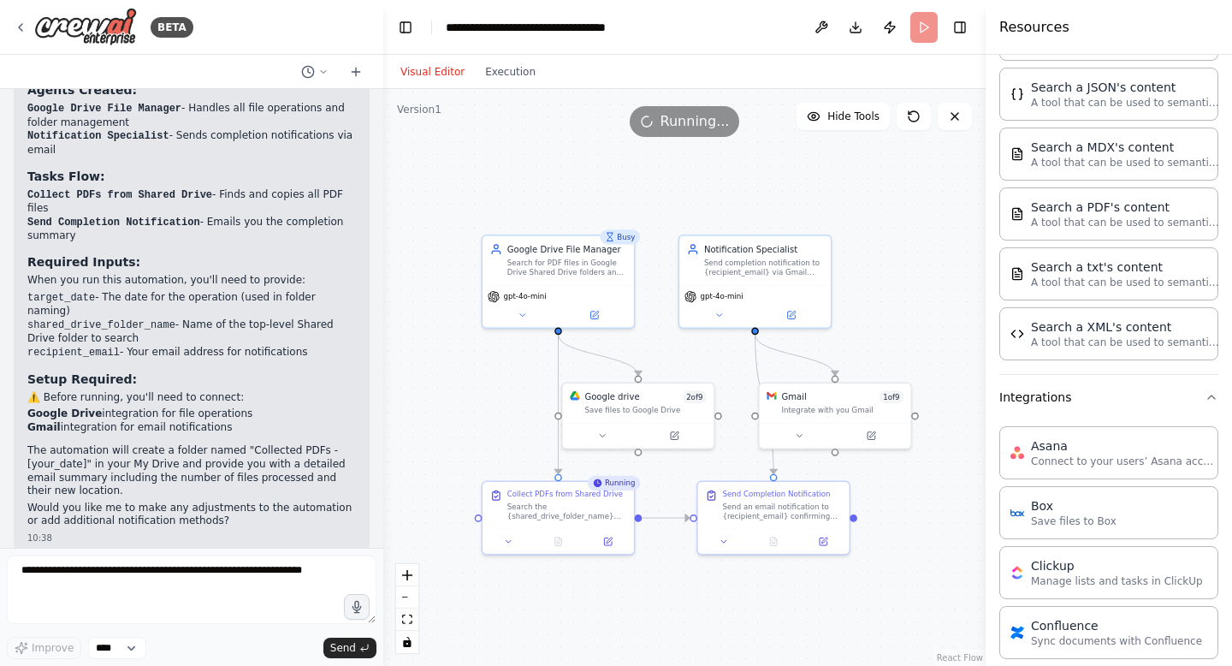
scroll to position [719, 0]
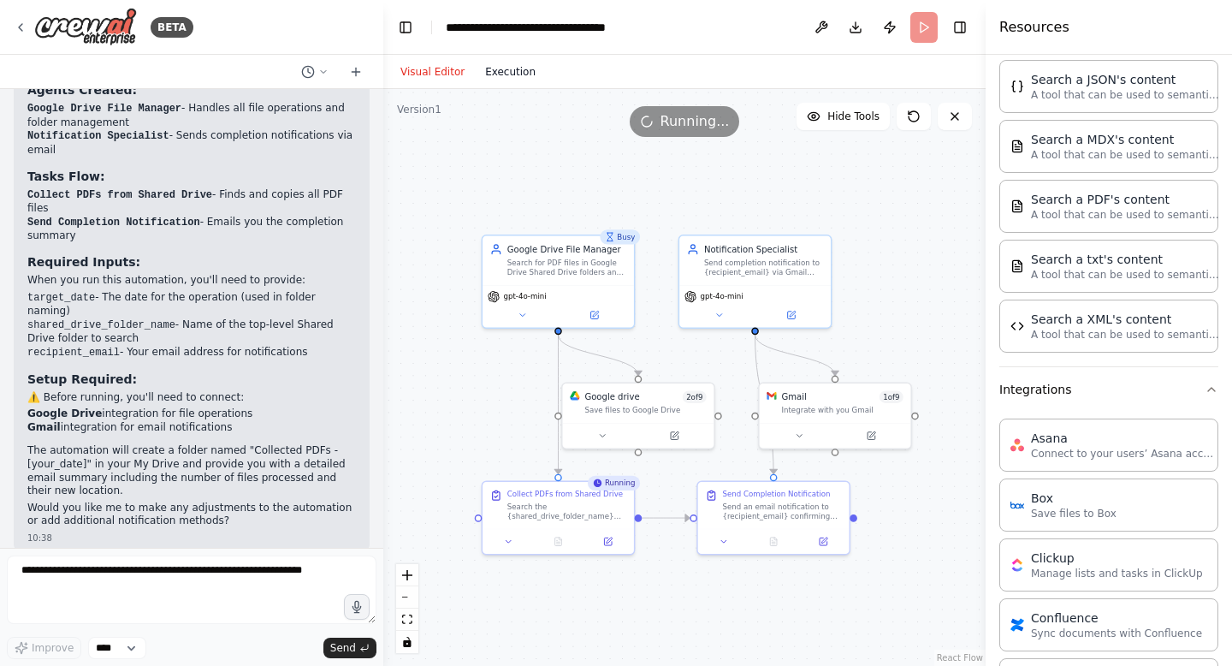
click at [509, 71] on button "Execution" at bounding box center [510, 72] width 71 height 21
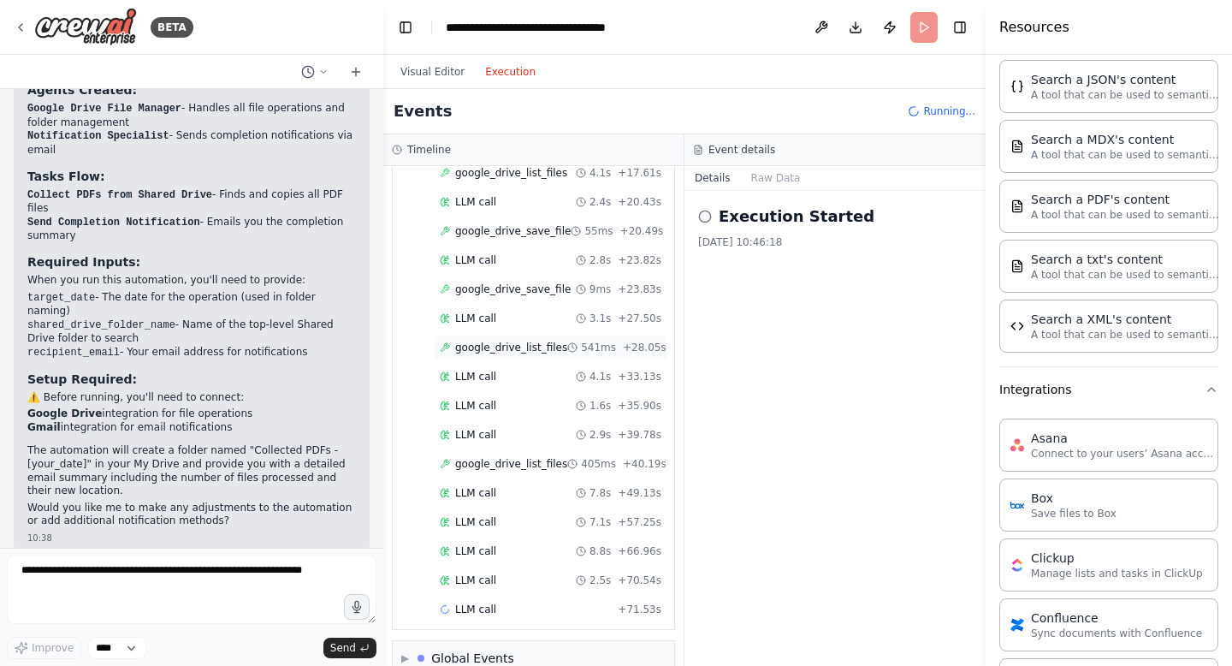
scroll to position [389, 0]
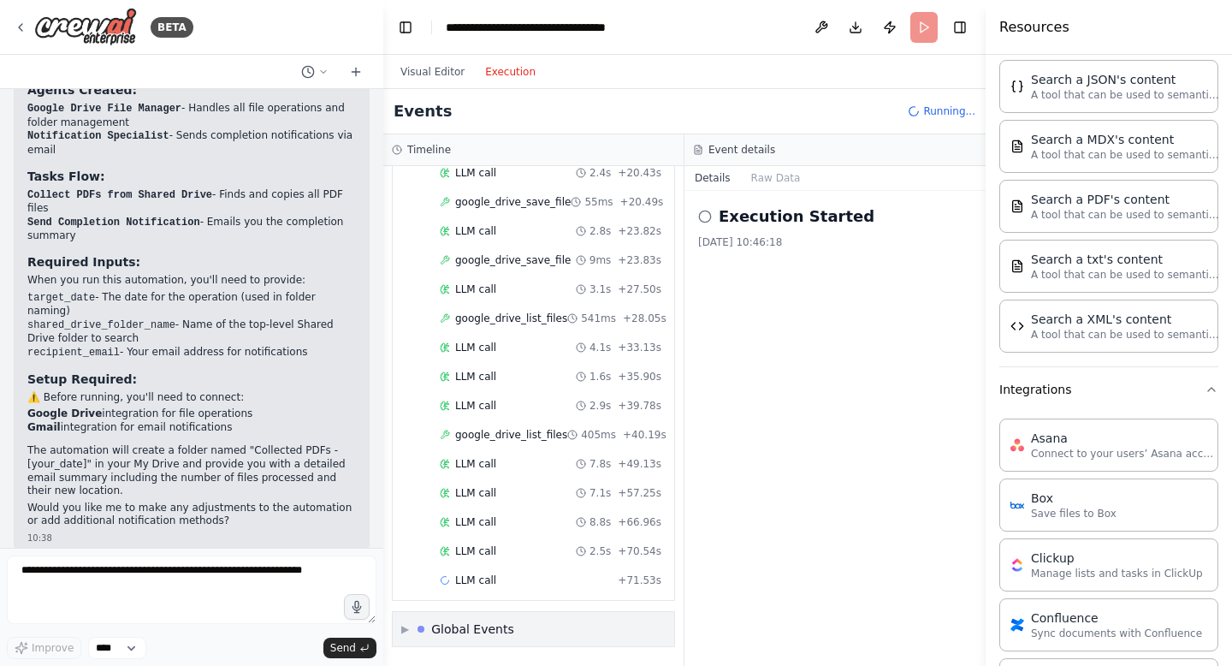
click at [403, 629] on span "▶" at bounding box center [405, 629] width 8 height 14
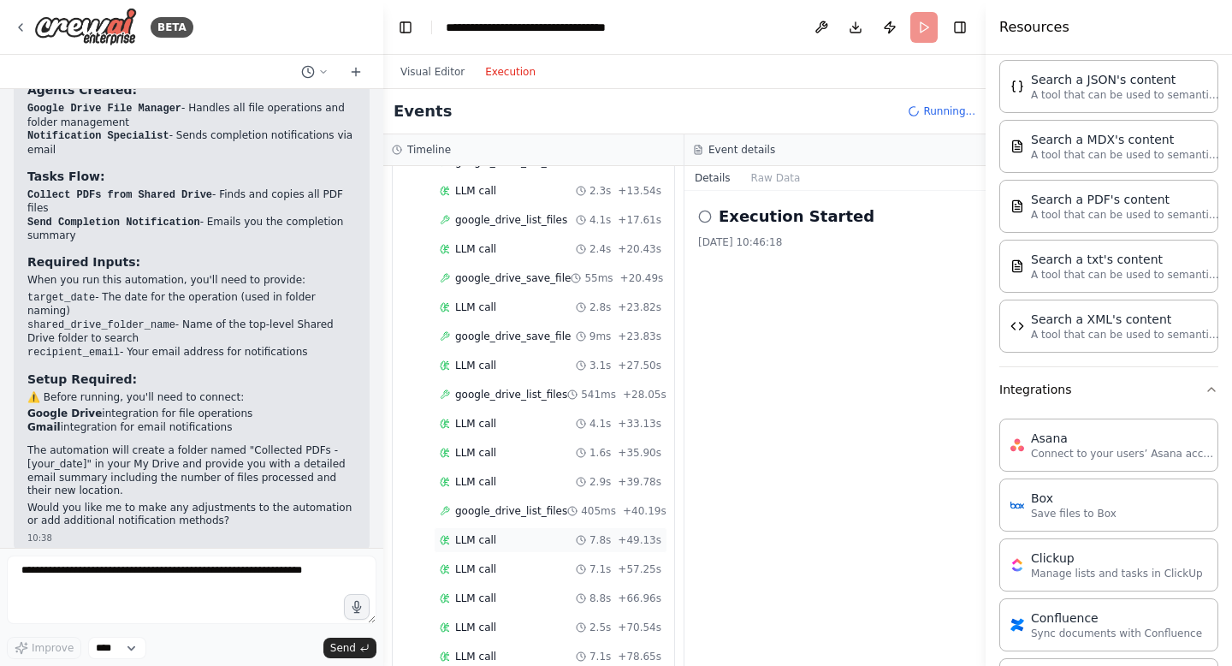
scroll to position [486, 0]
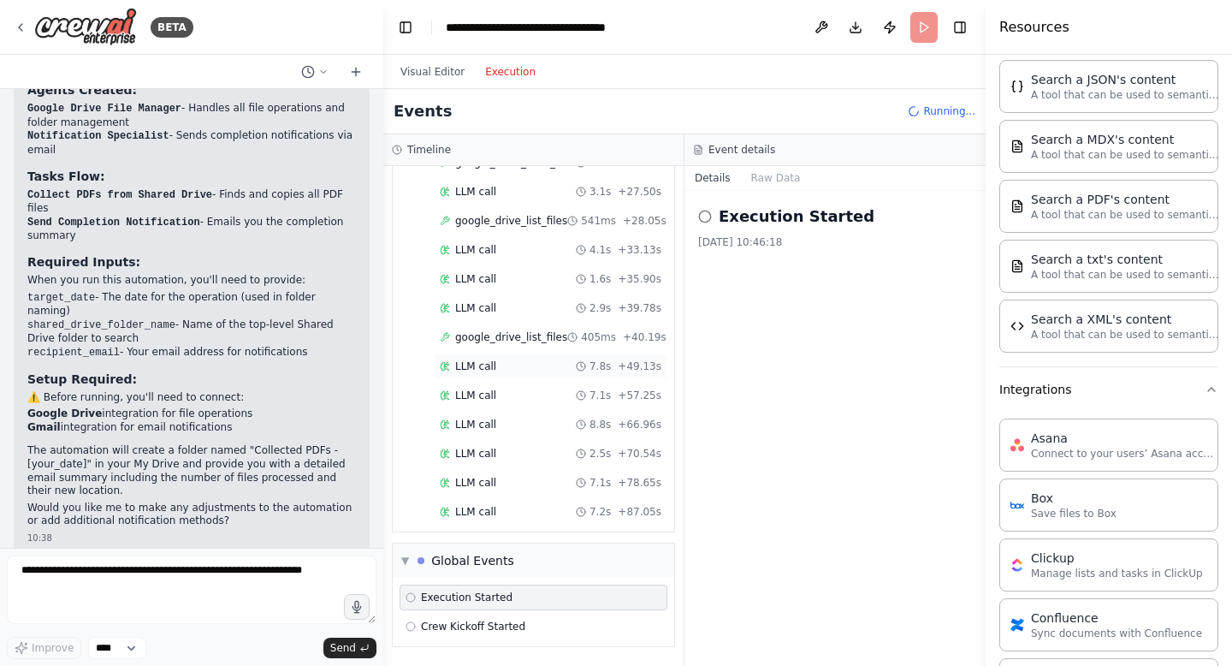
click at [496, 405] on div "LLM call 7.1s + 57.25s" at bounding box center [551, 396] width 234 height 26
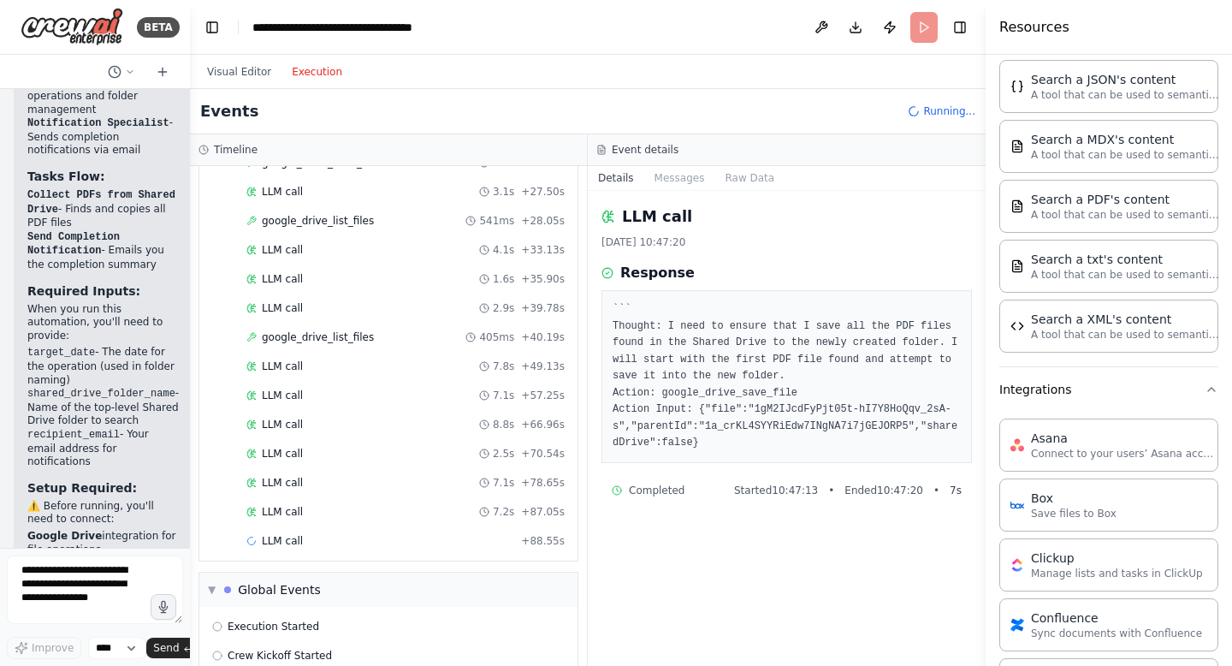
scroll to position [2033, 0]
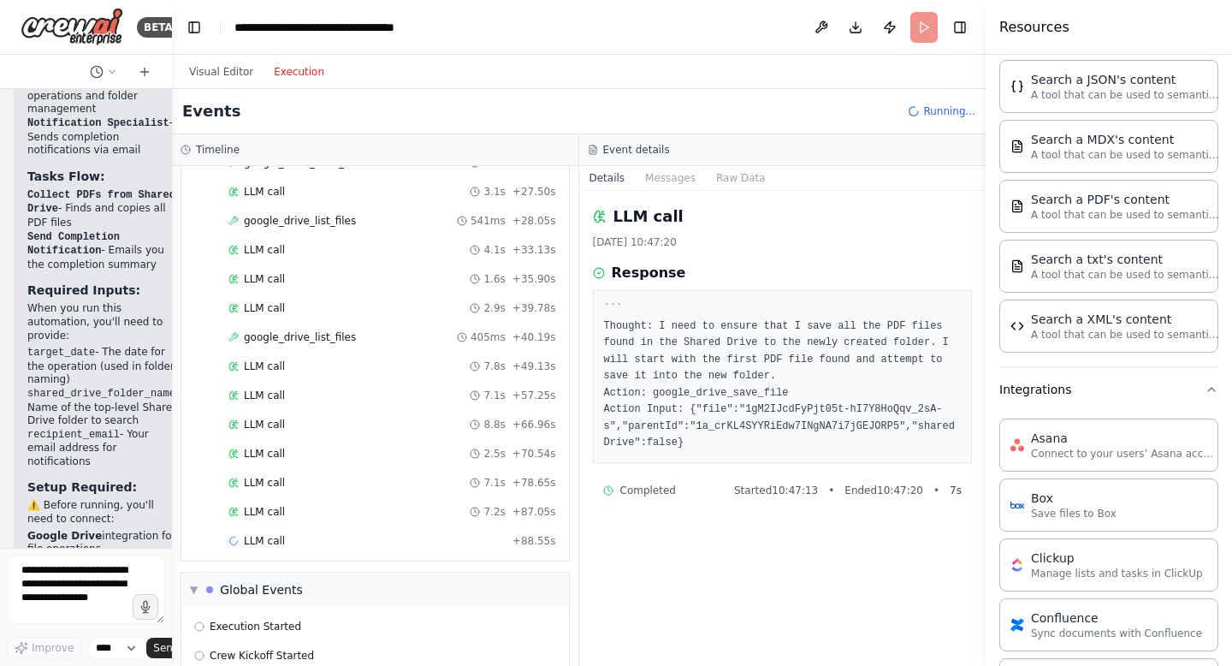
drag, startPoint x: 382, startPoint y: 130, endPoint x: 152, endPoint y: 136, distance: 229.4
click at [152, 136] on div "BETA On a certain date; take all pdf files from a top folder in a Shared Drive …" at bounding box center [86, 333] width 172 height 666
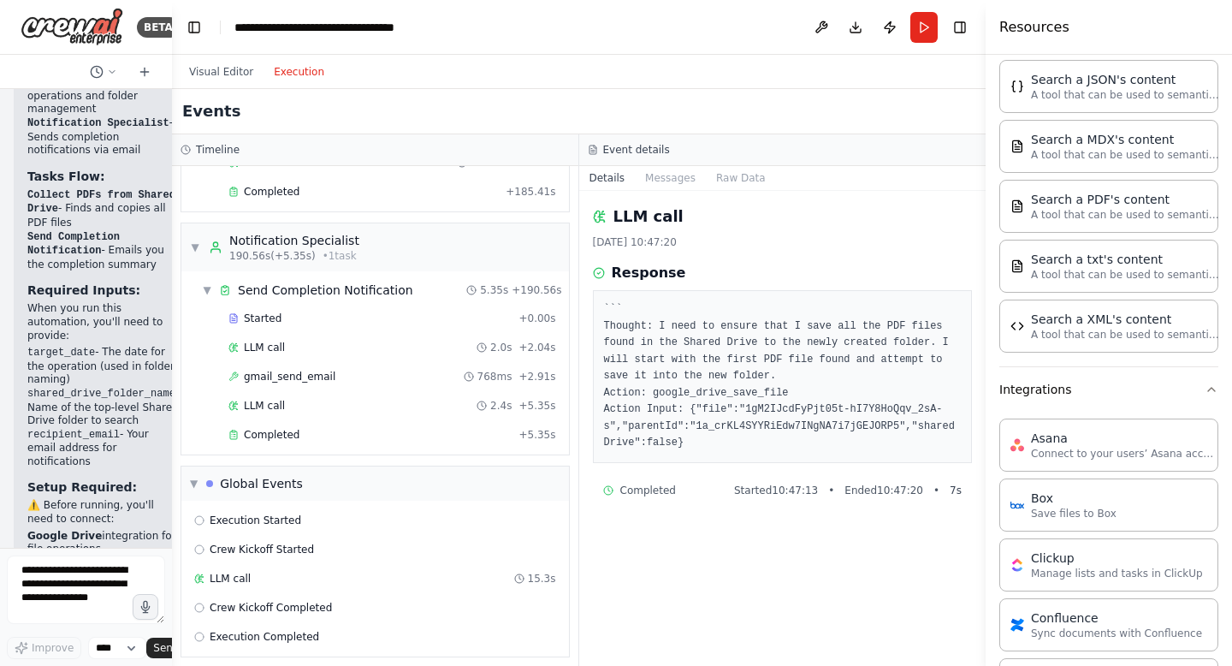
scroll to position [1107, 0]
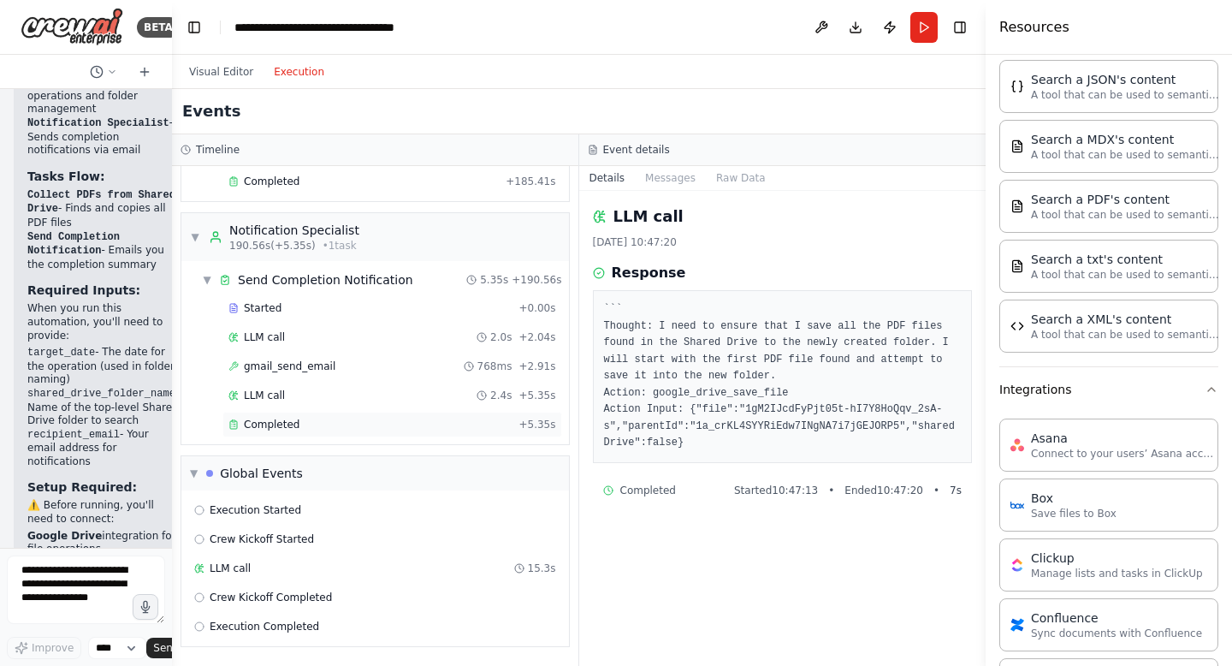
click at [316, 421] on div "Completed" at bounding box center [370, 425] width 283 height 14
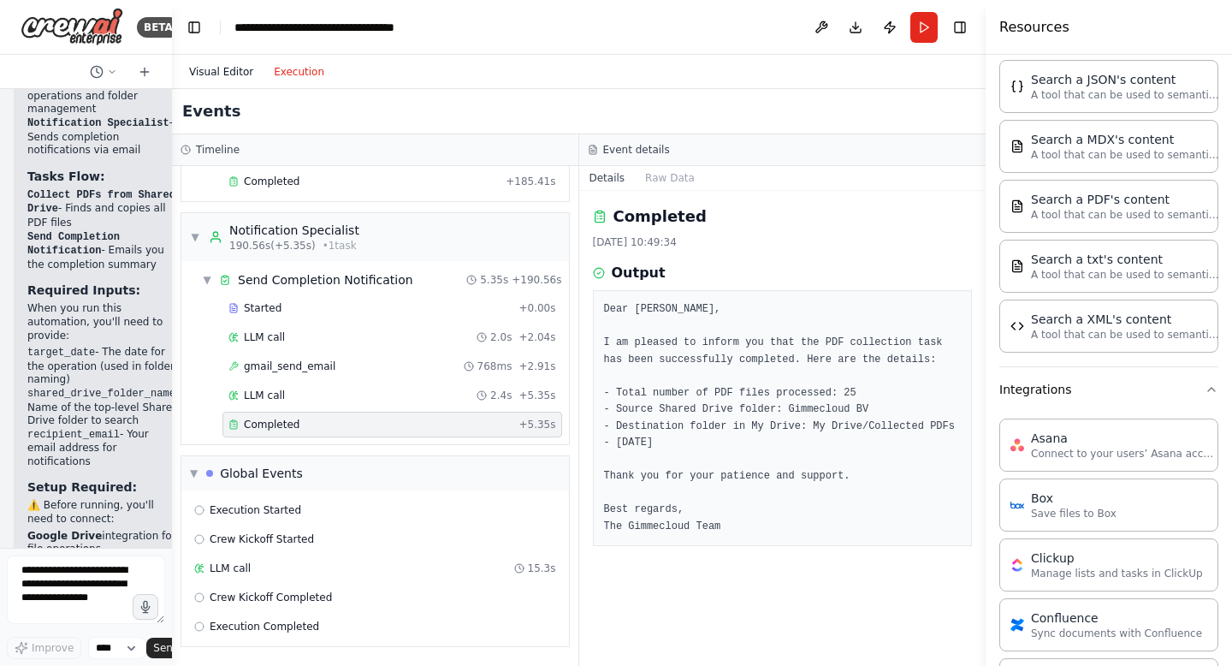
click at [214, 78] on button "Visual Editor" at bounding box center [221, 72] width 85 height 21
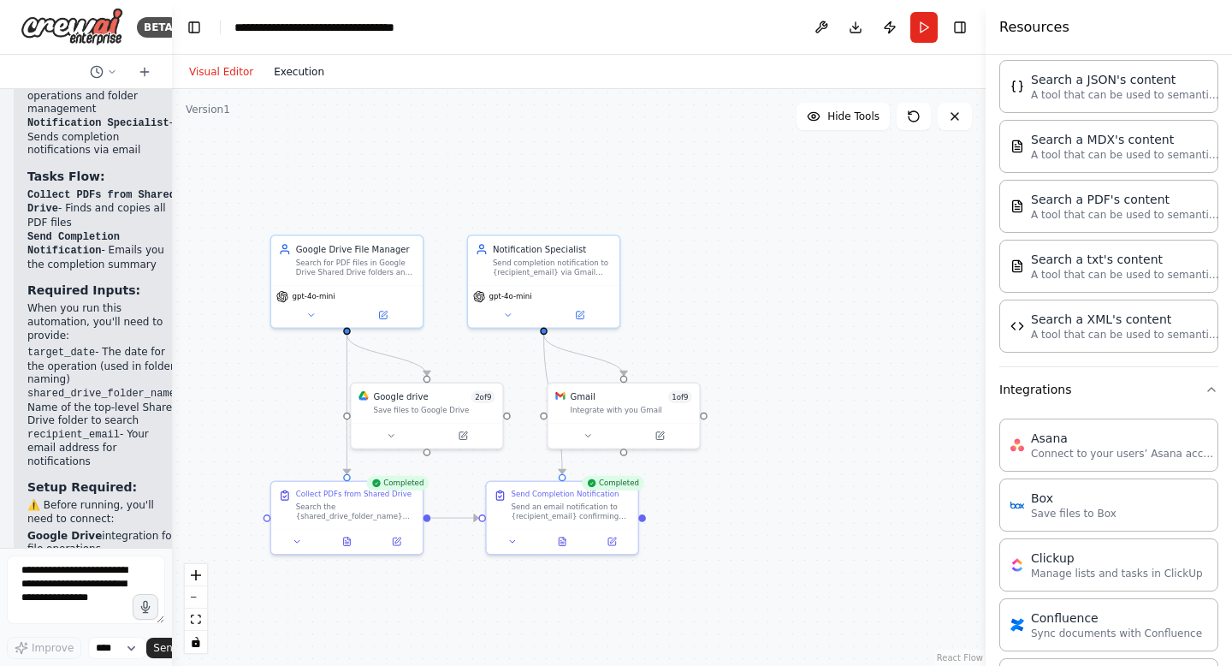
click at [306, 74] on button "Execution" at bounding box center [299, 72] width 71 height 21
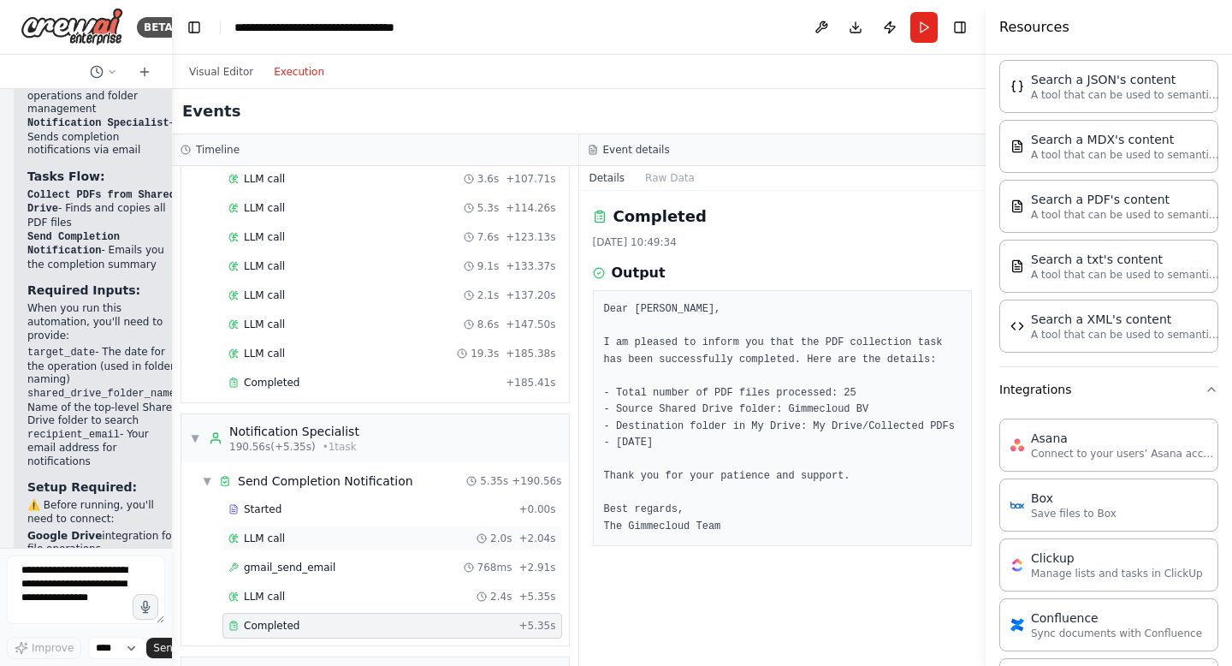
scroll to position [888, 0]
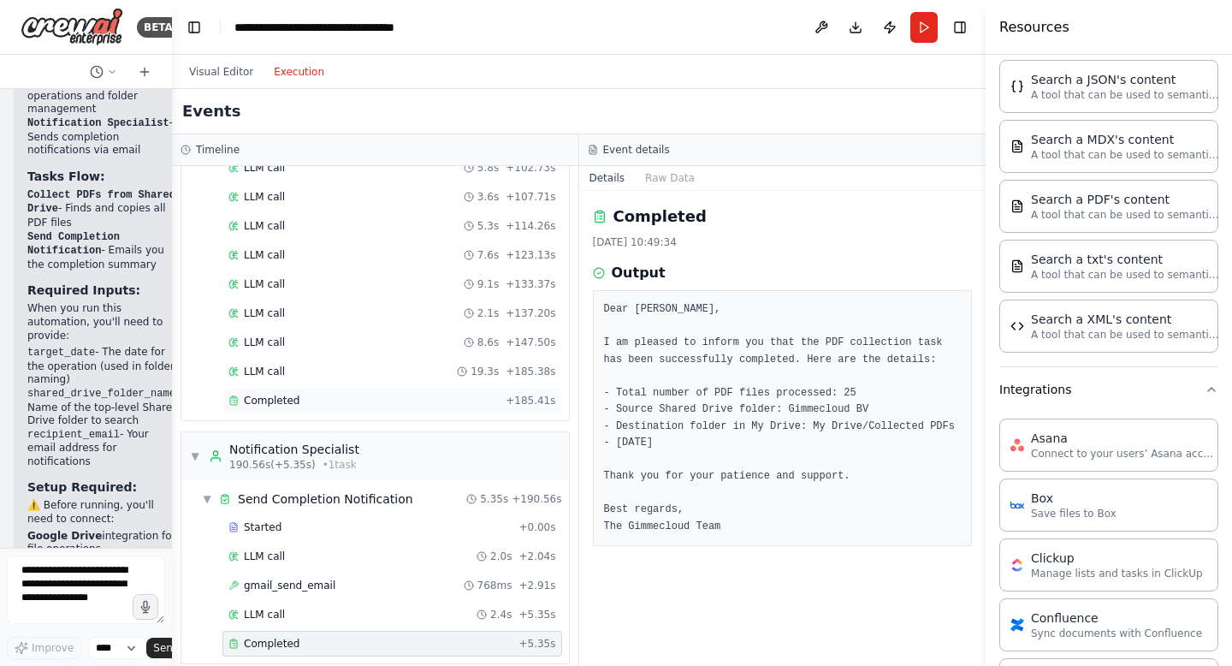
click at [294, 395] on span "Completed" at bounding box center [272, 401] width 56 height 14
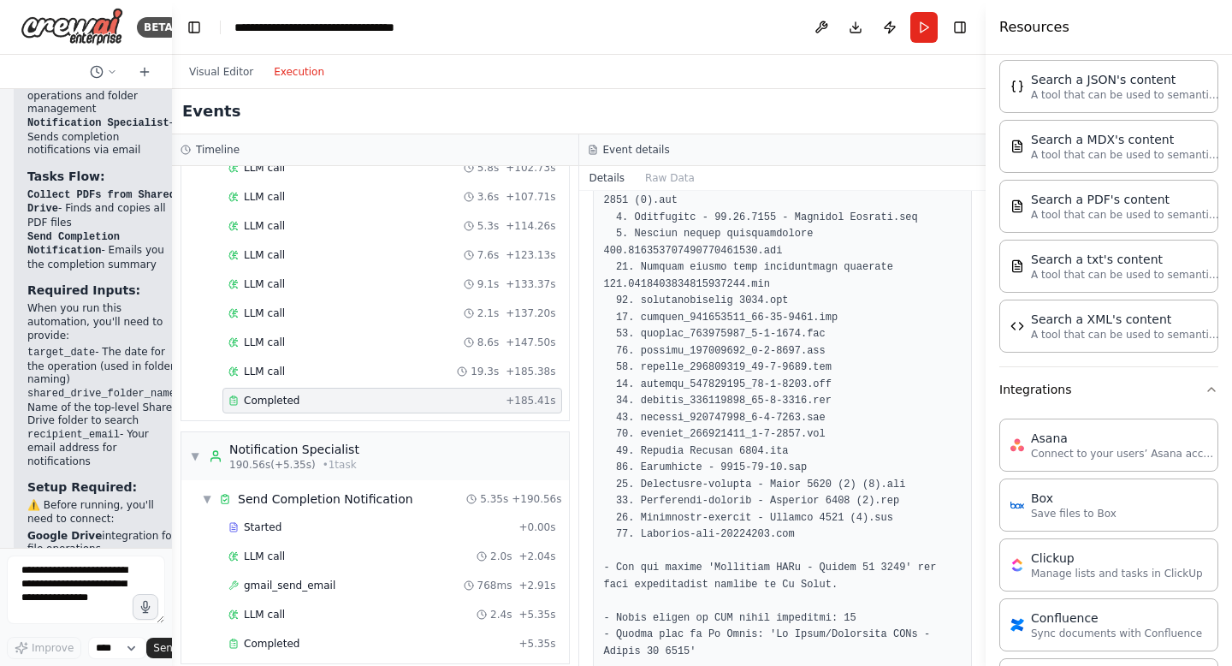
scroll to position [341, 0]
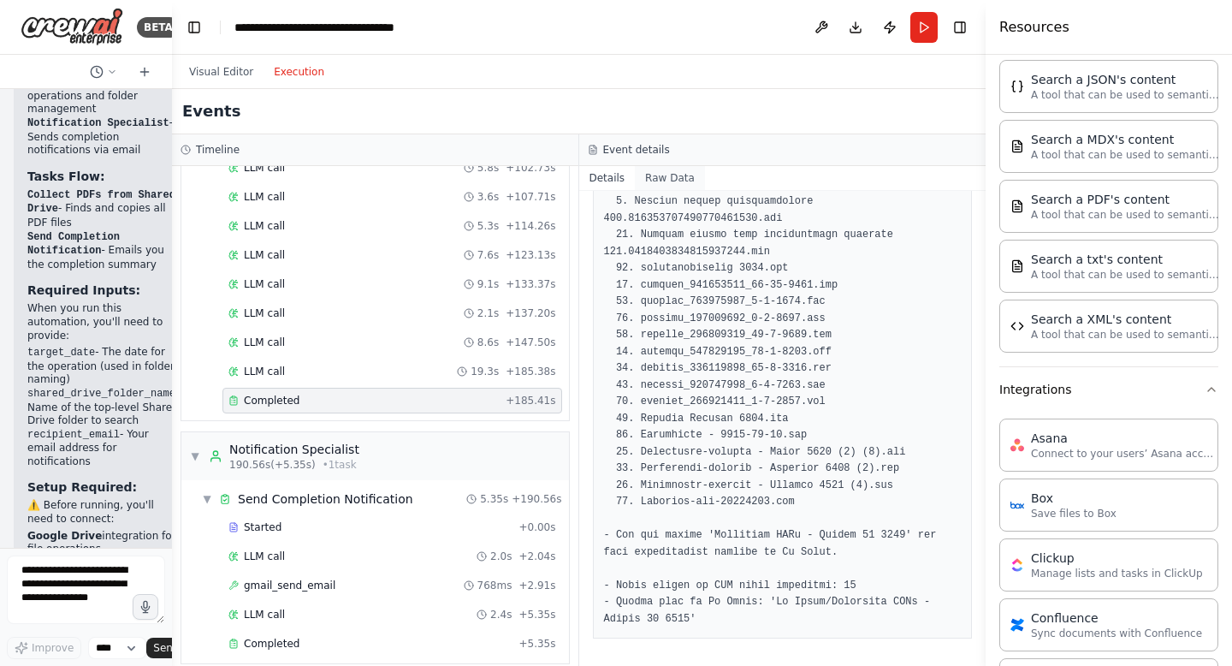
click at [682, 175] on button "Raw Data" at bounding box center [670, 178] width 70 height 24
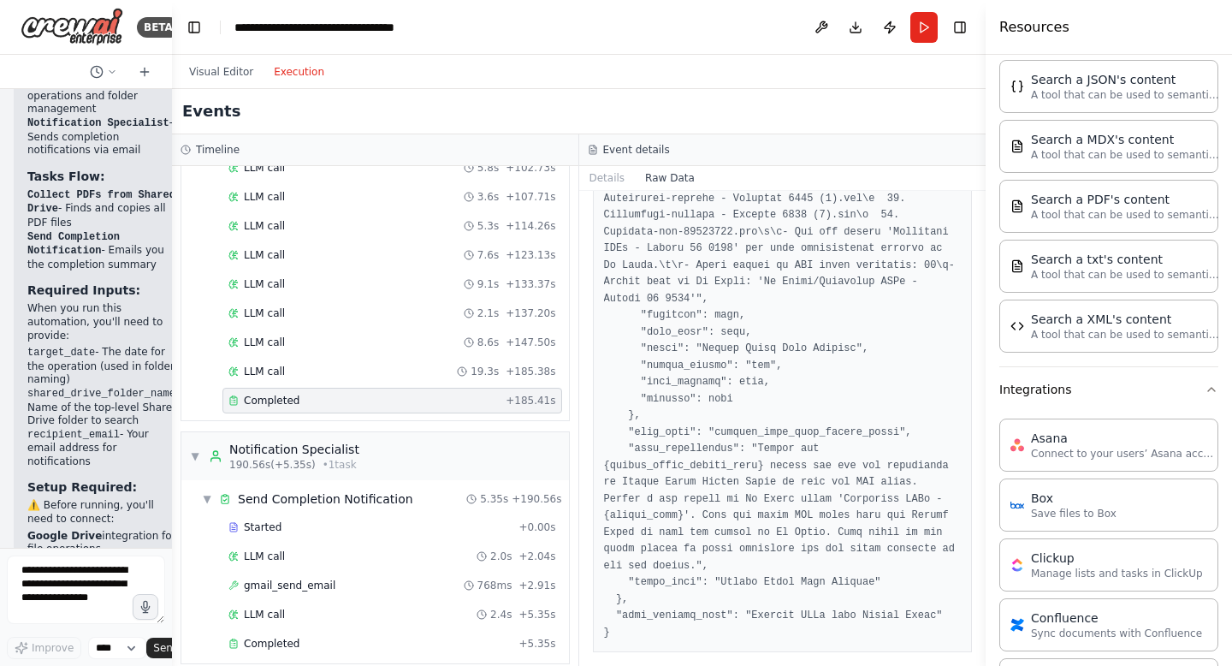
scroll to position [2274, 0]
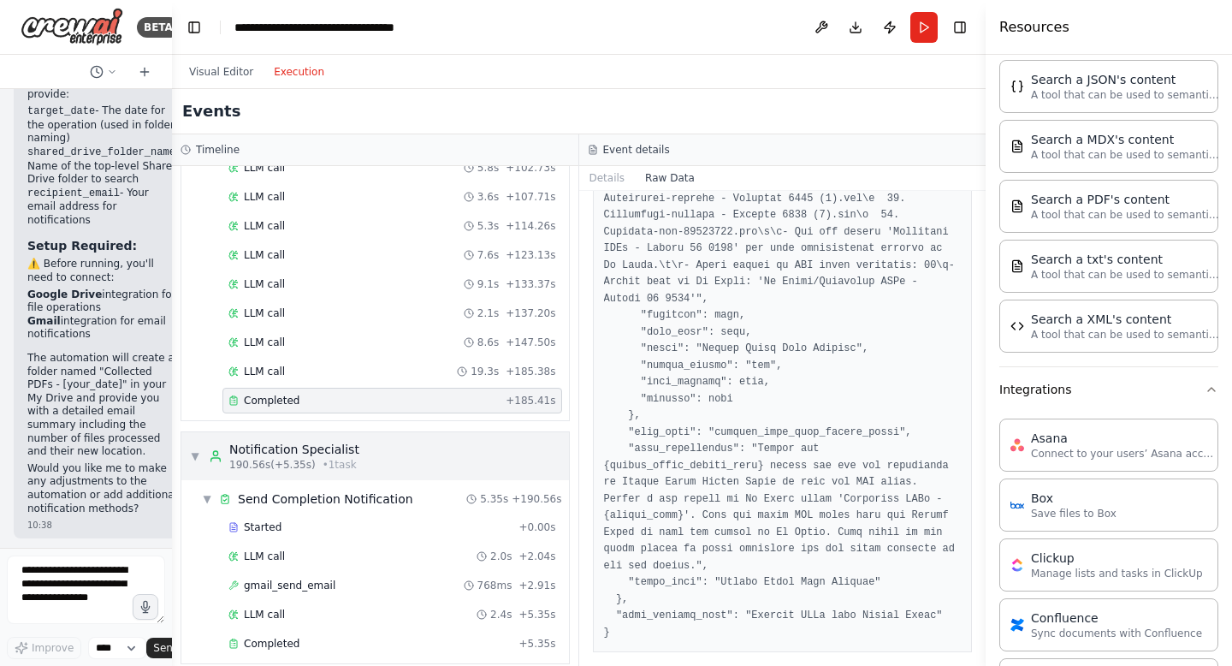
click at [196, 453] on span "▼" at bounding box center [195, 456] width 10 height 14
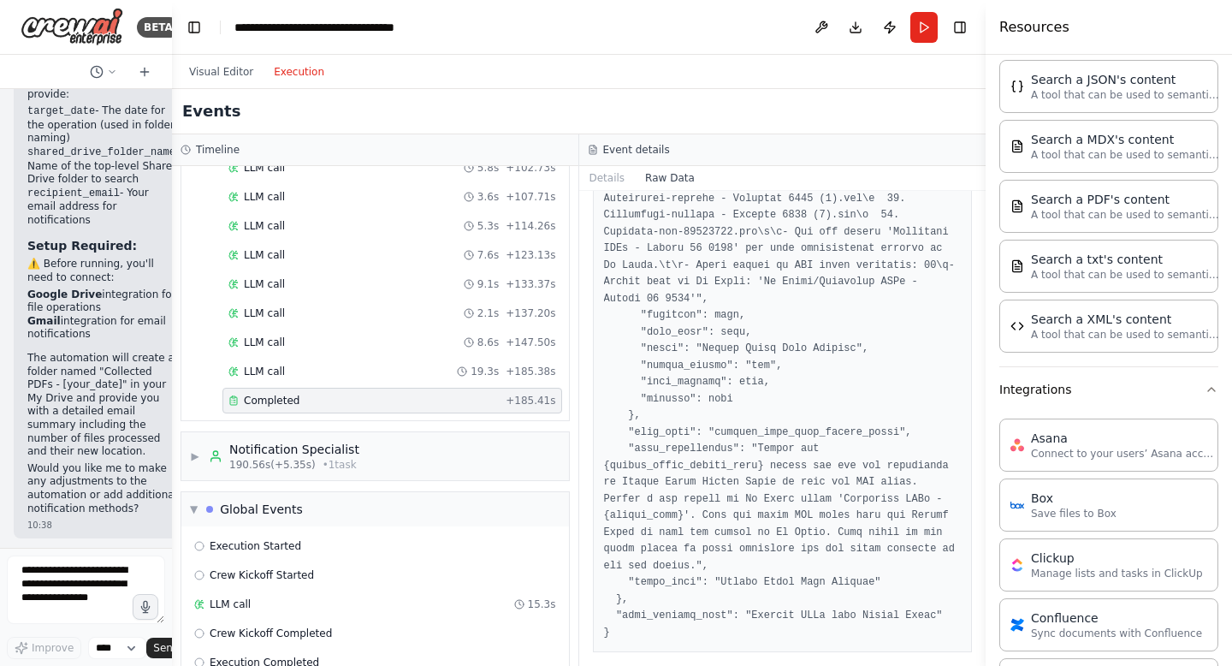
scroll to position [924, 0]
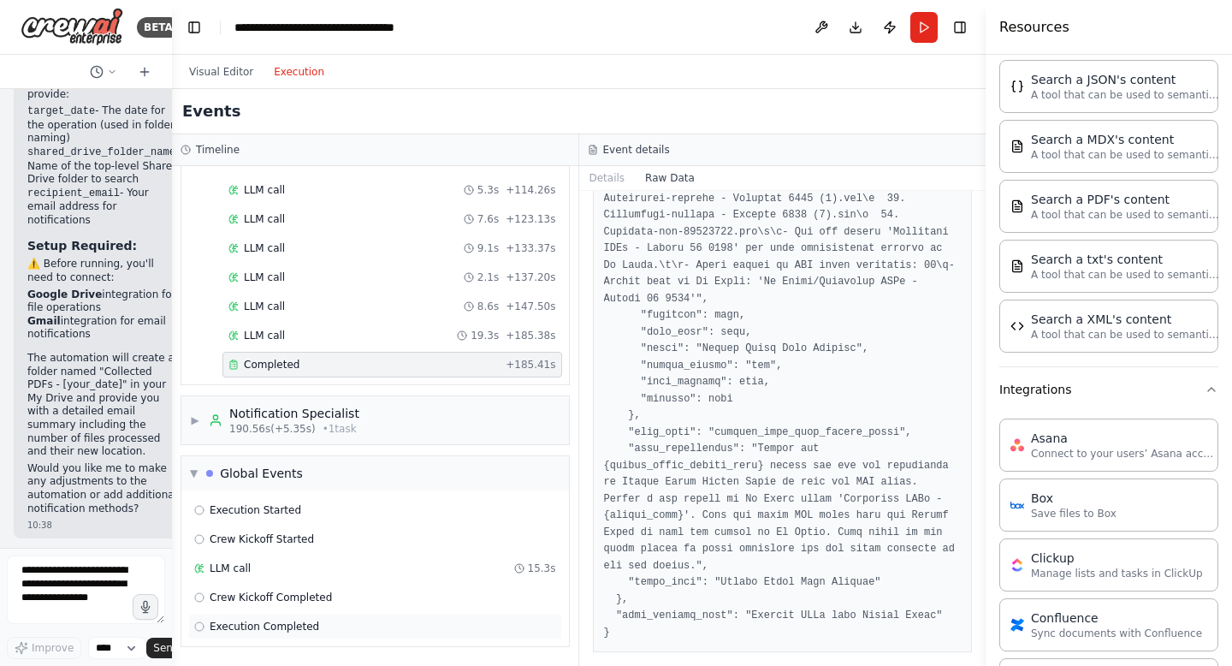
click at [203, 625] on circle at bounding box center [199, 626] width 9 height 9
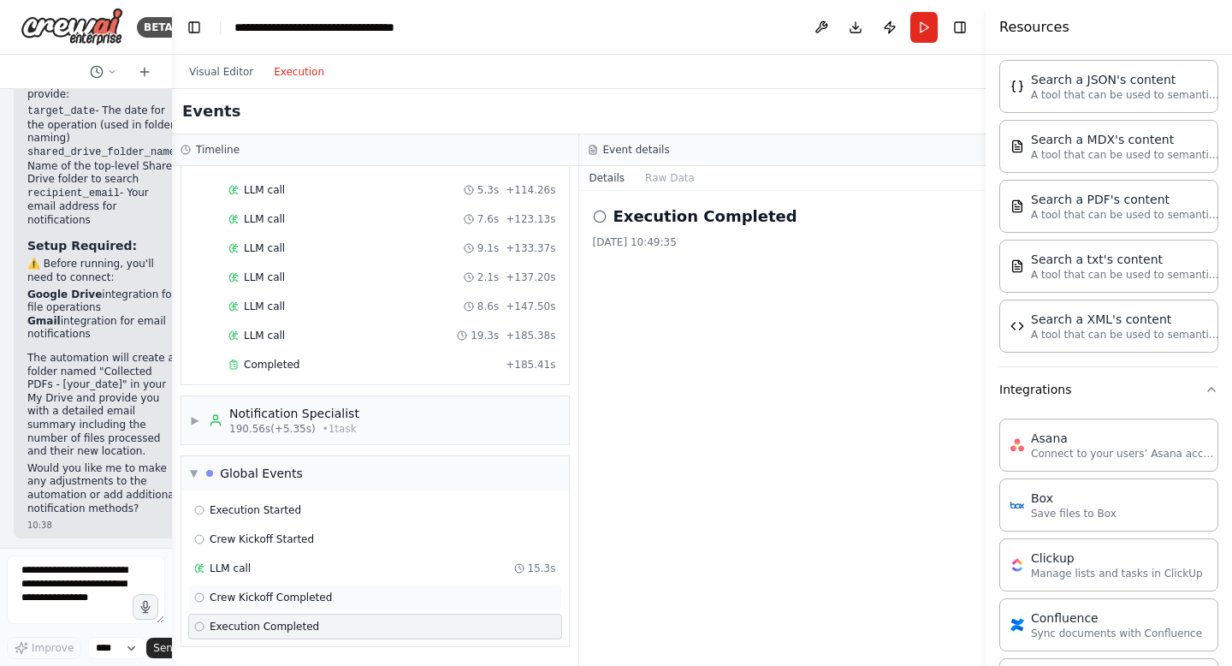
click at [203, 604] on div "Crew Kickoff Completed" at bounding box center [375, 598] width 374 height 26
click at [208, 543] on div "Crew Kickoff Started" at bounding box center [254, 539] width 120 height 14
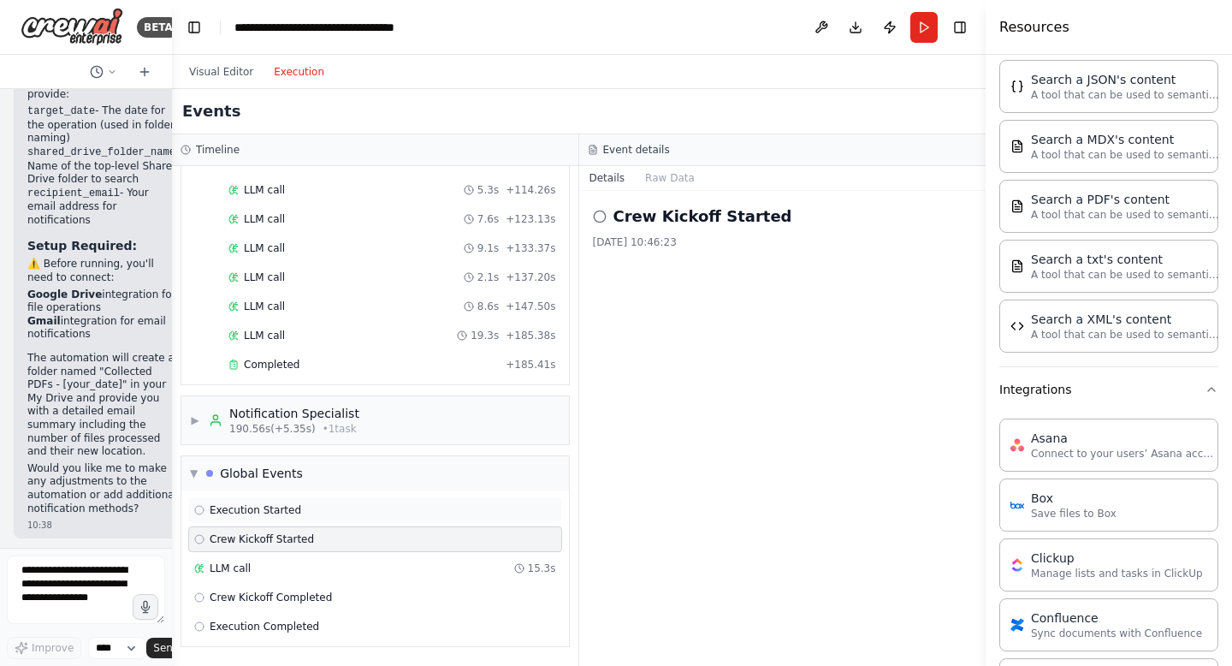
click at [225, 508] on span "Execution Started" at bounding box center [256, 510] width 92 height 14
click at [193, 477] on span "▼" at bounding box center [194, 473] width 8 height 14
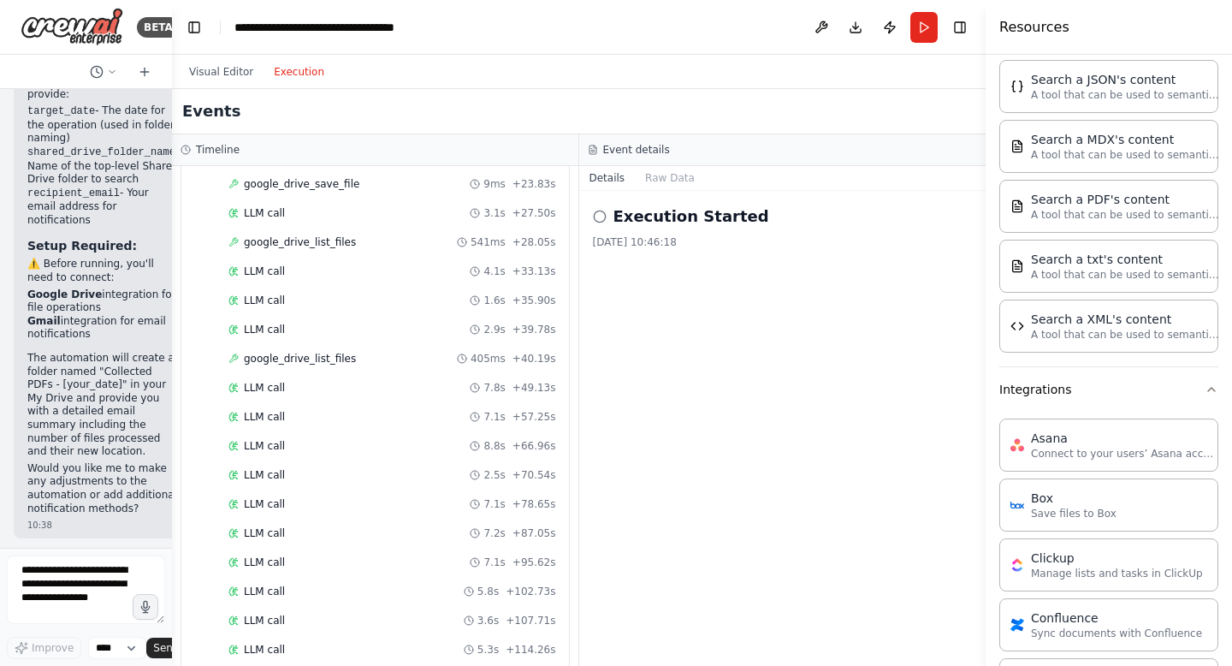
scroll to position [464, 0]
click at [307, 363] on span "google_drive_list_files" at bounding box center [300, 360] width 112 height 14
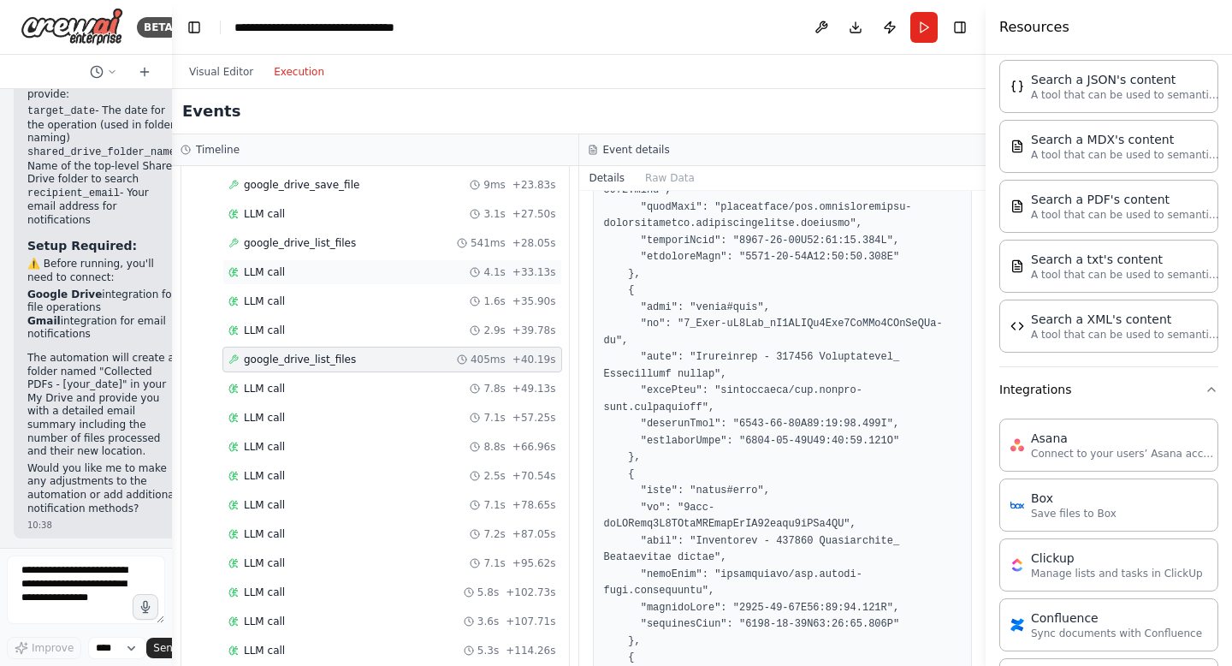
scroll to position [0, 0]
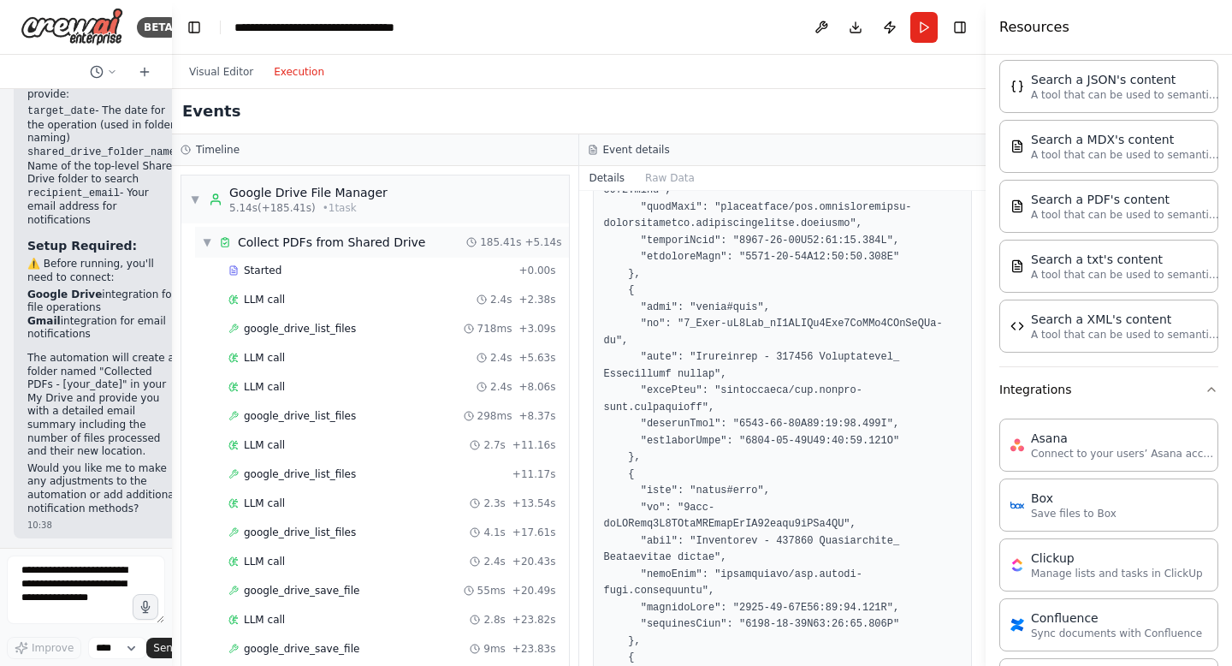
click at [210, 241] on span "▼" at bounding box center [207, 242] width 10 height 14
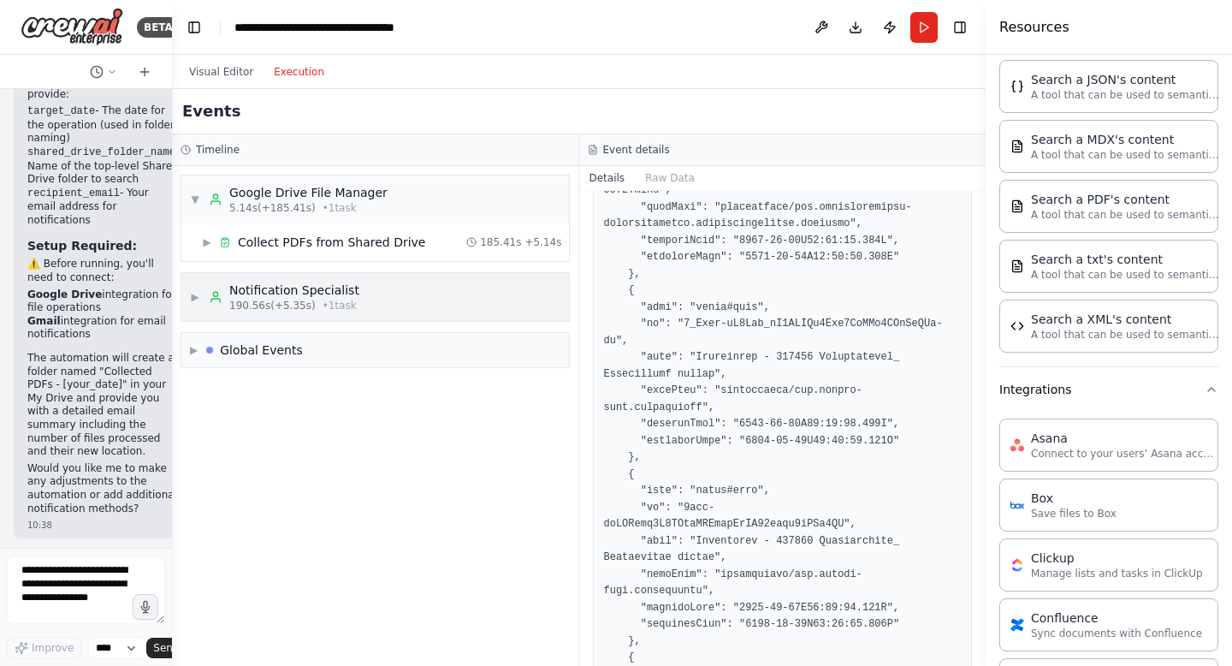
click at [193, 294] on span "▶" at bounding box center [195, 297] width 10 height 14
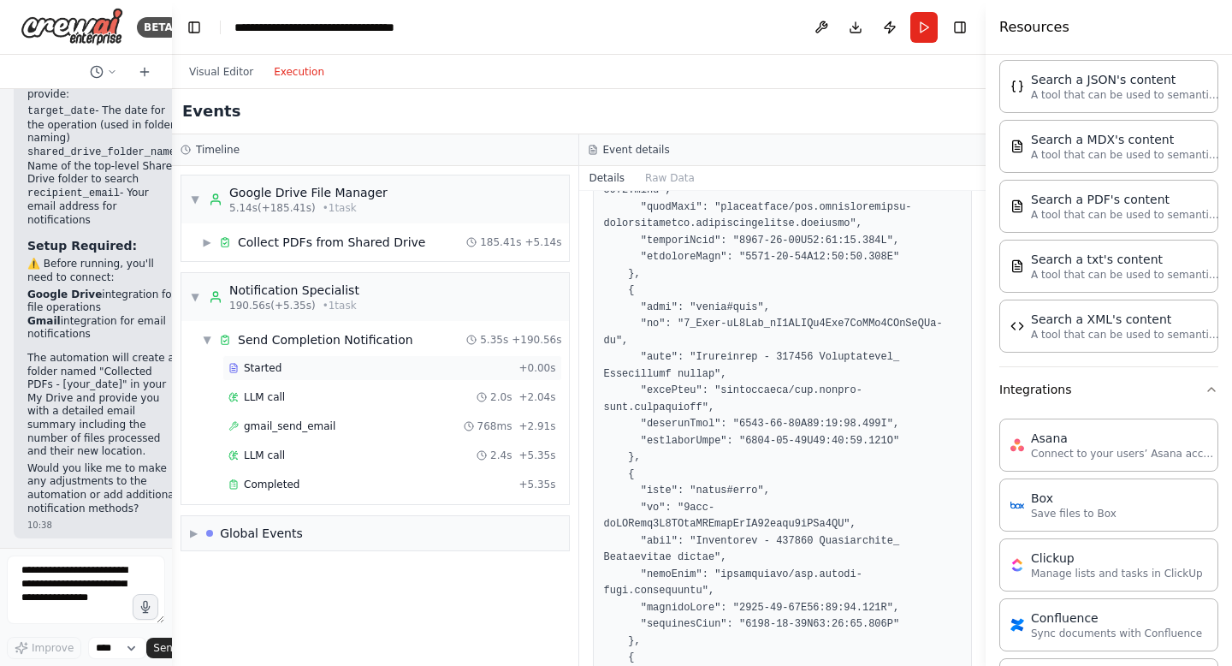
click at [282, 365] on div "Started" at bounding box center [370, 368] width 283 height 14
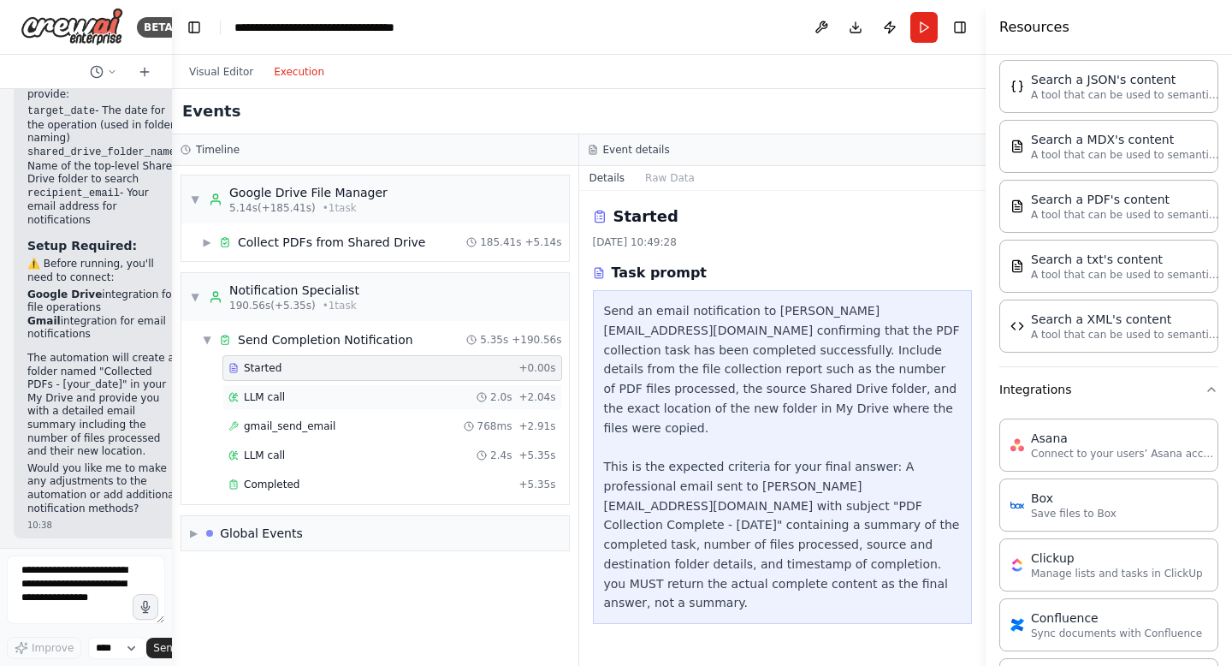
click at [289, 393] on div "LLM call 2.0s + 2.04s" at bounding box center [393, 397] width 328 height 14
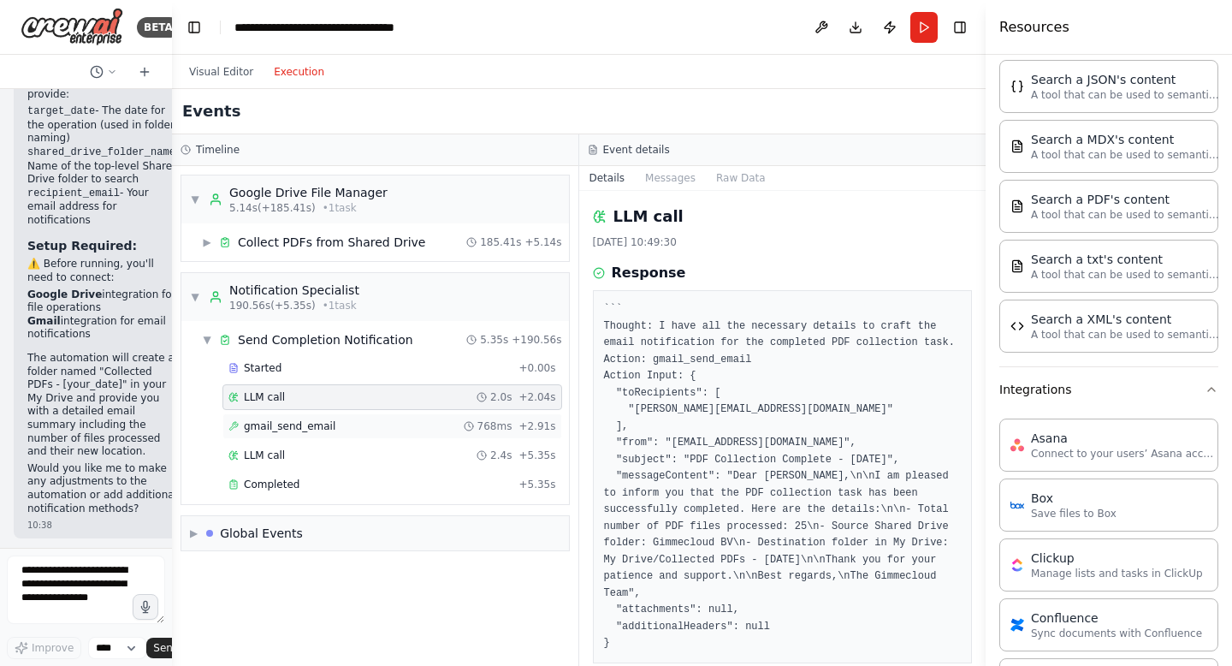
click at [302, 425] on span "gmail_send_email" at bounding box center [290, 426] width 92 height 14
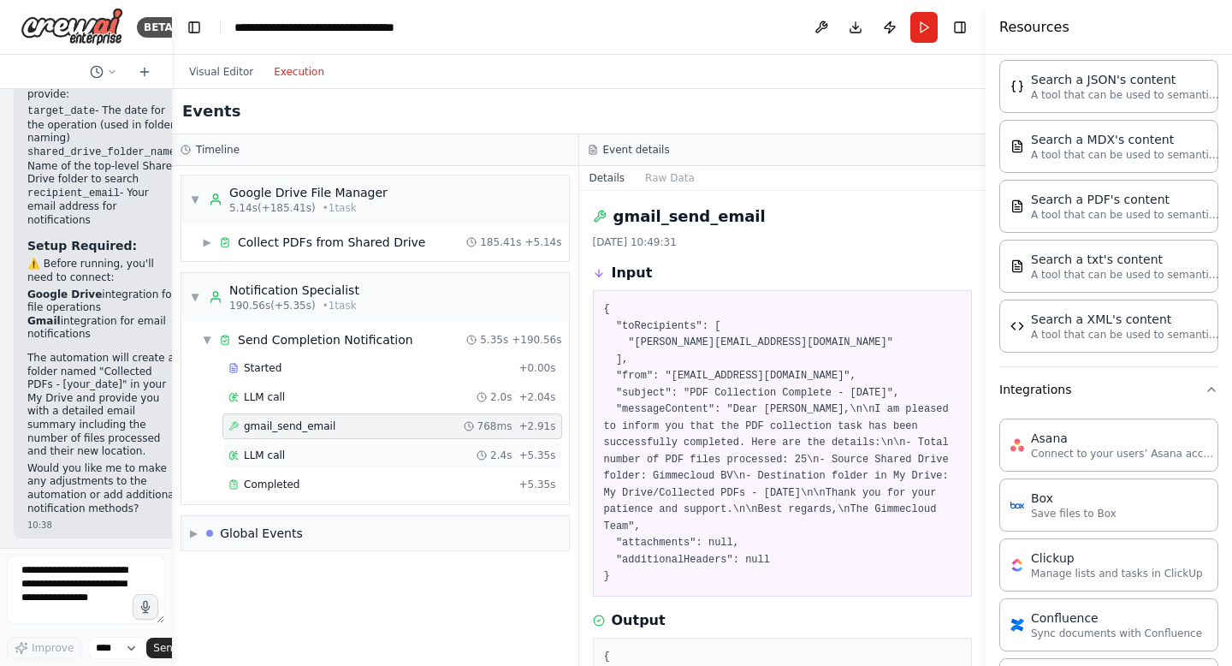
click at [279, 449] on span "LLM call" at bounding box center [264, 455] width 41 height 14
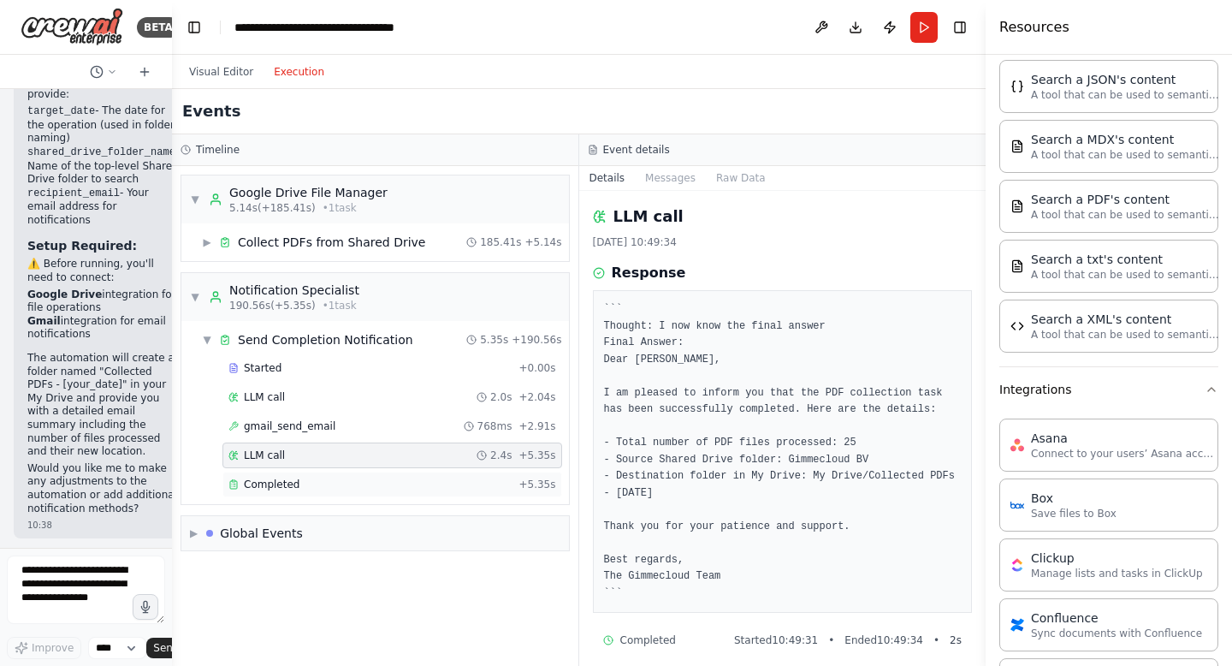
click at [275, 484] on span "Completed" at bounding box center [272, 485] width 56 height 14
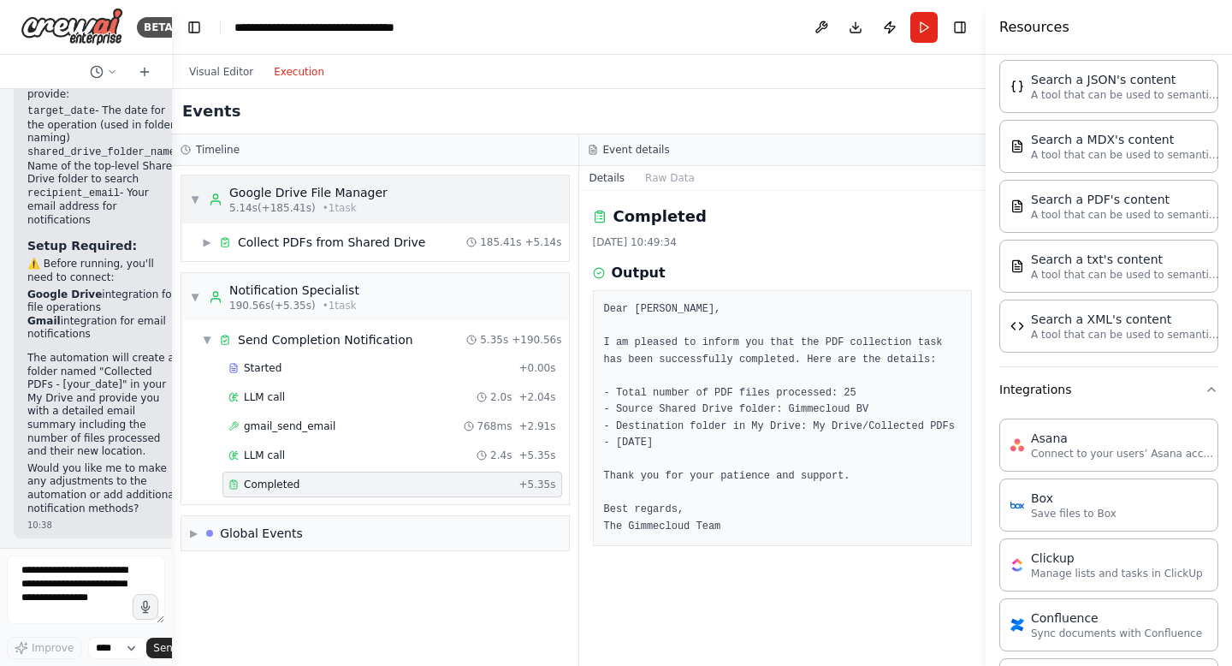
click at [270, 187] on div "Google Drive File Manager" at bounding box center [308, 192] width 158 height 17
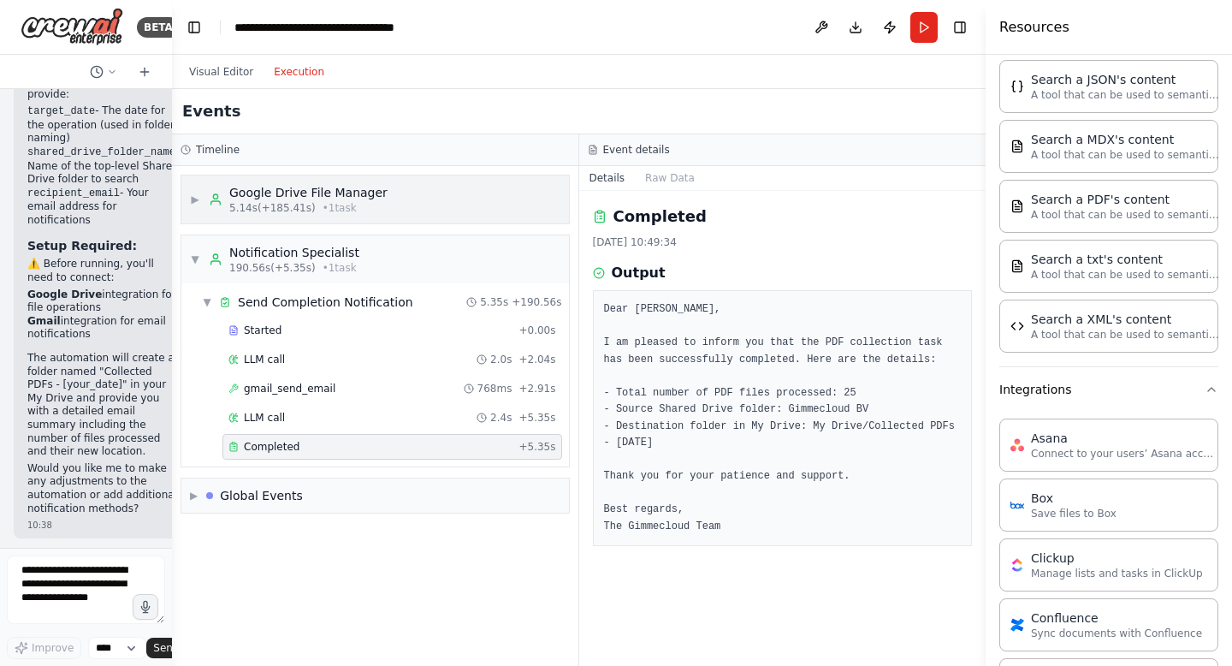
click at [193, 198] on span "▶" at bounding box center [195, 200] width 10 height 14
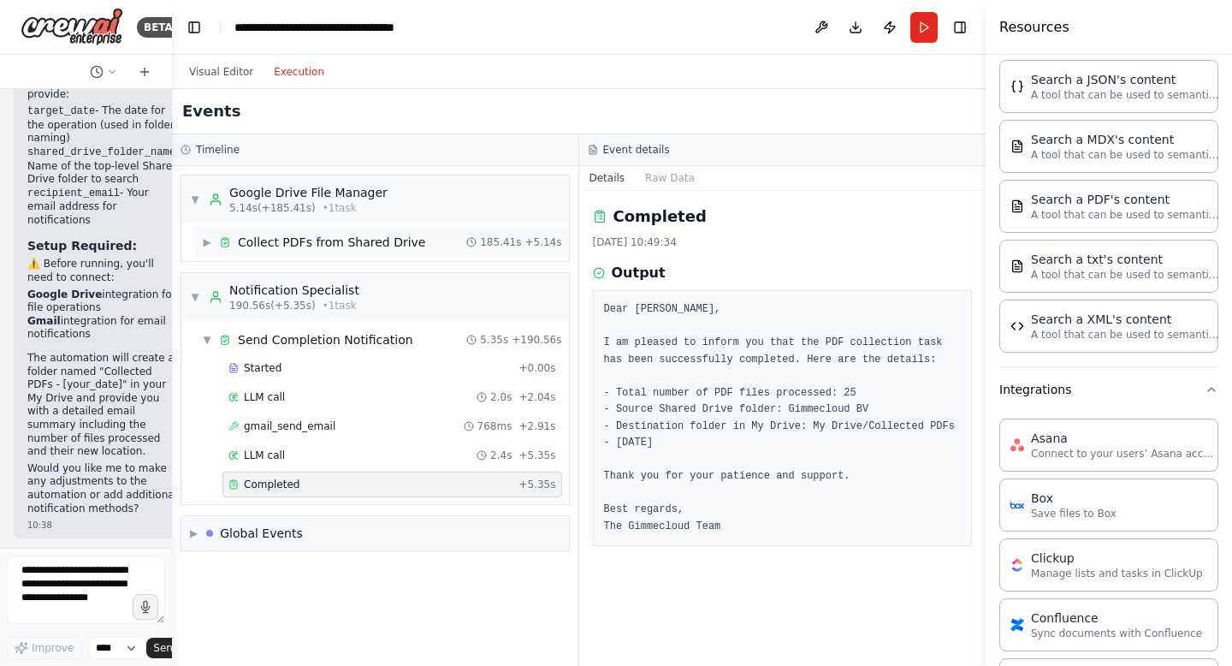
click at [208, 242] on span "▶" at bounding box center [207, 242] width 10 height 14
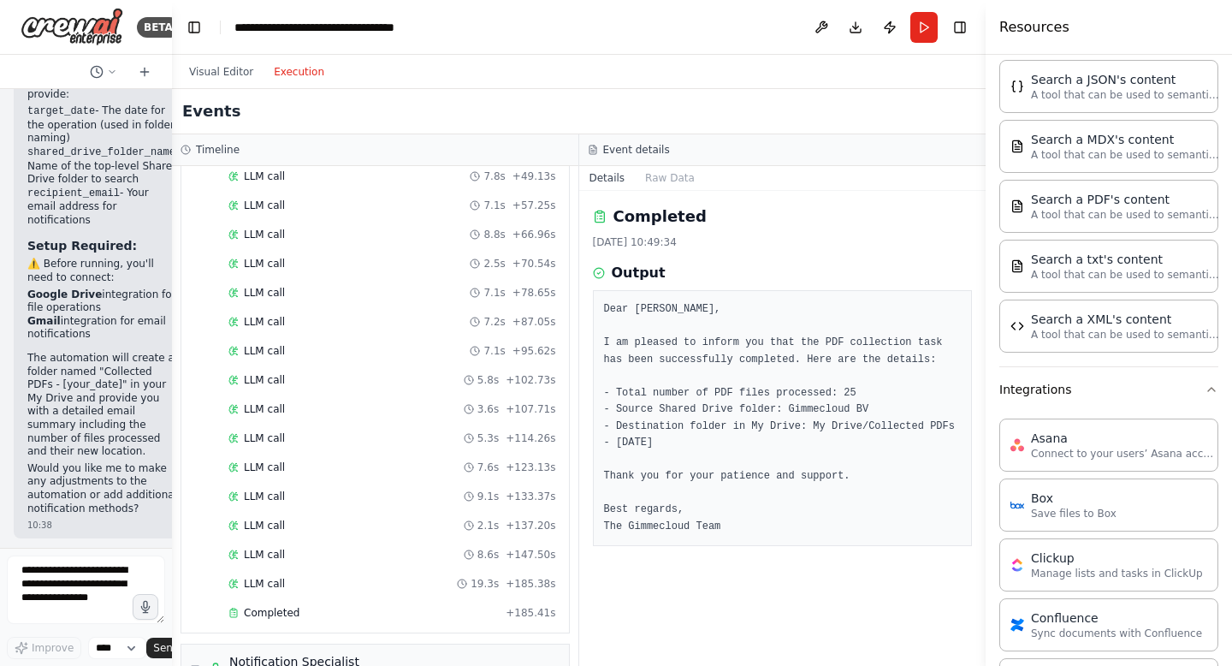
scroll to position [687, 0]
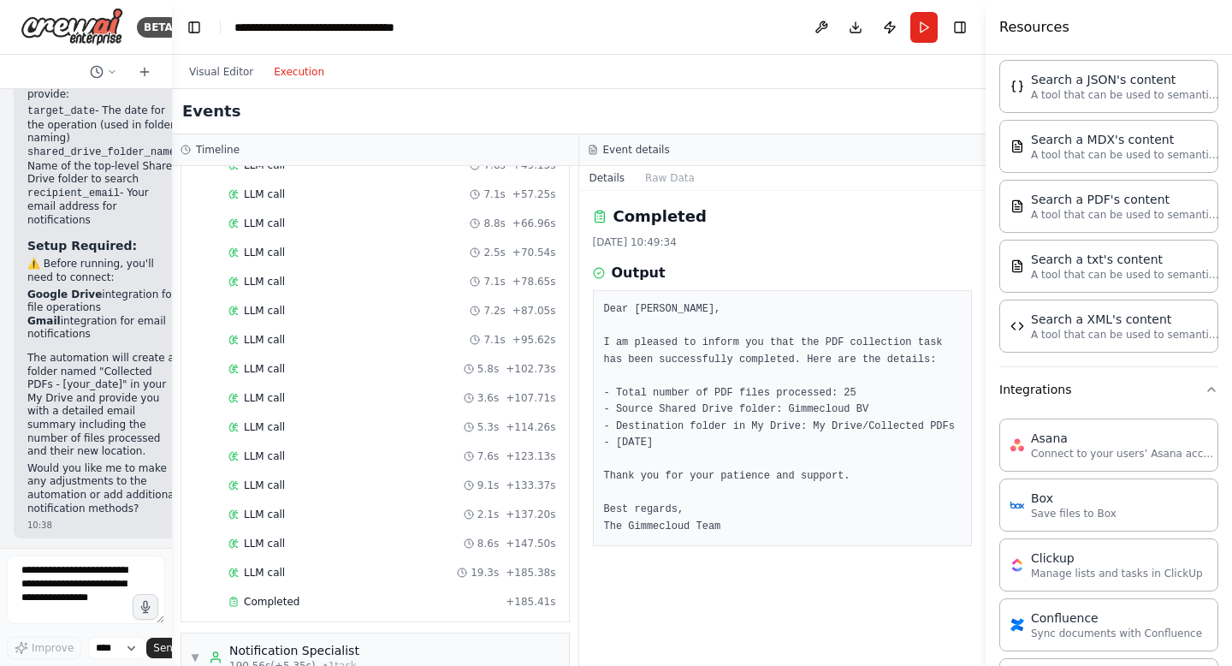
click at [283, 363] on span "LLM call" at bounding box center [264, 369] width 41 height 14
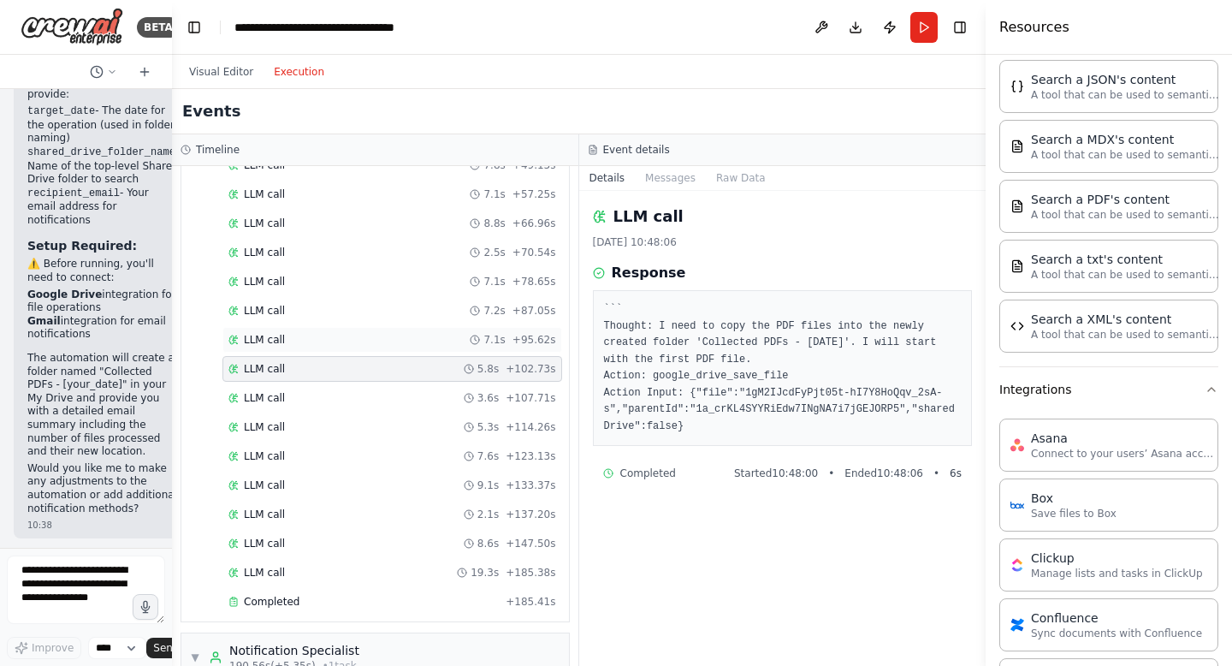
click at [282, 338] on span "LLM call" at bounding box center [264, 340] width 41 height 14
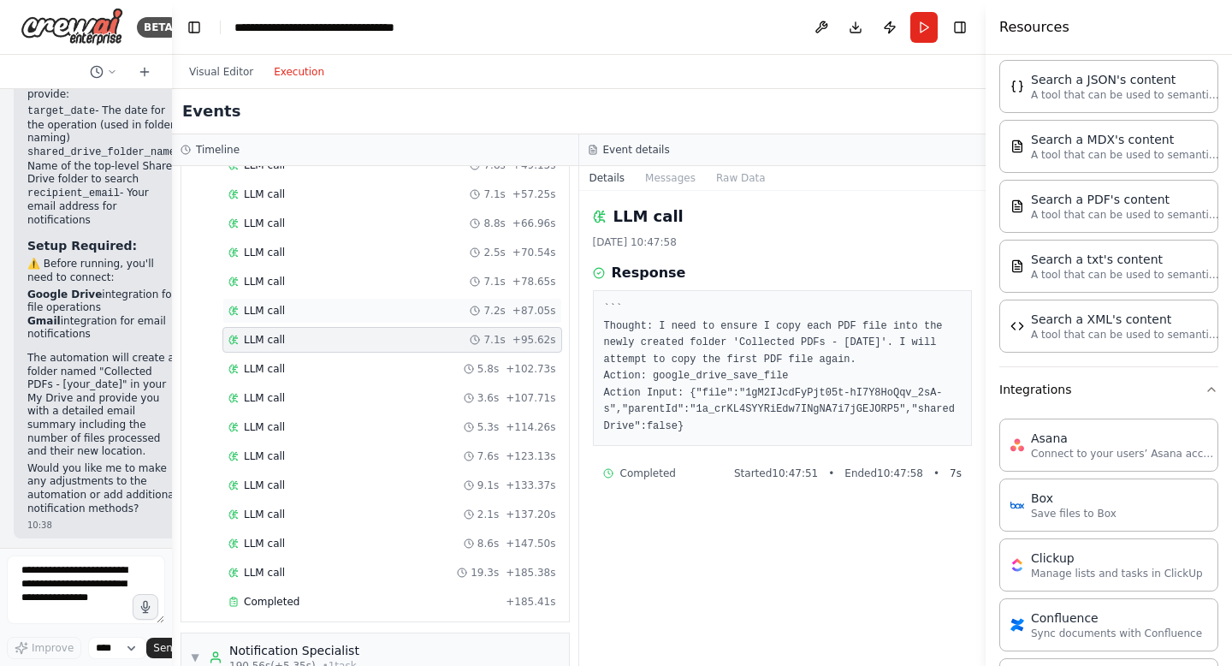
click at [280, 310] on span "LLM call" at bounding box center [264, 311] width 41 height 14
click at [282, 291] on div "LLM call 7.1s + 78.65s" at bounding box center [393, 282] width 340 height 26
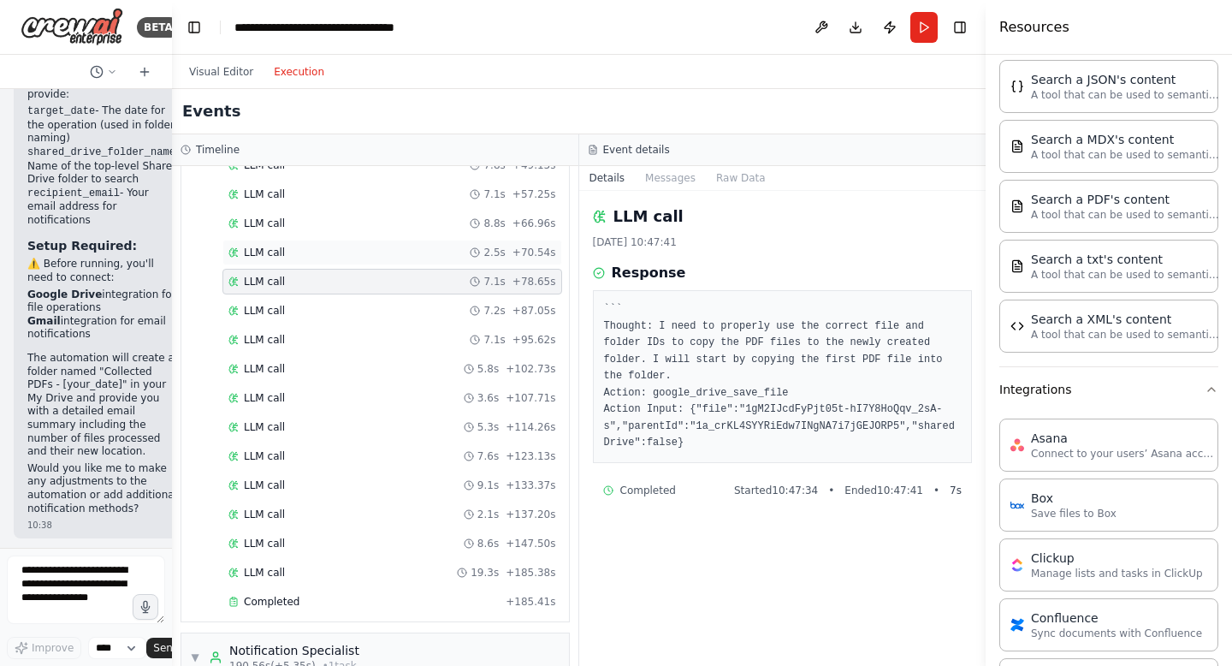
click at [284, 262] on div "LLM call 2.5s + 70.54s" at bounding box center [393, 253] width 340 height 26
click at [289, 229] on div "LLM call 8.8s + 66.96s" at bounding box center [393, 224] width 328 height 14
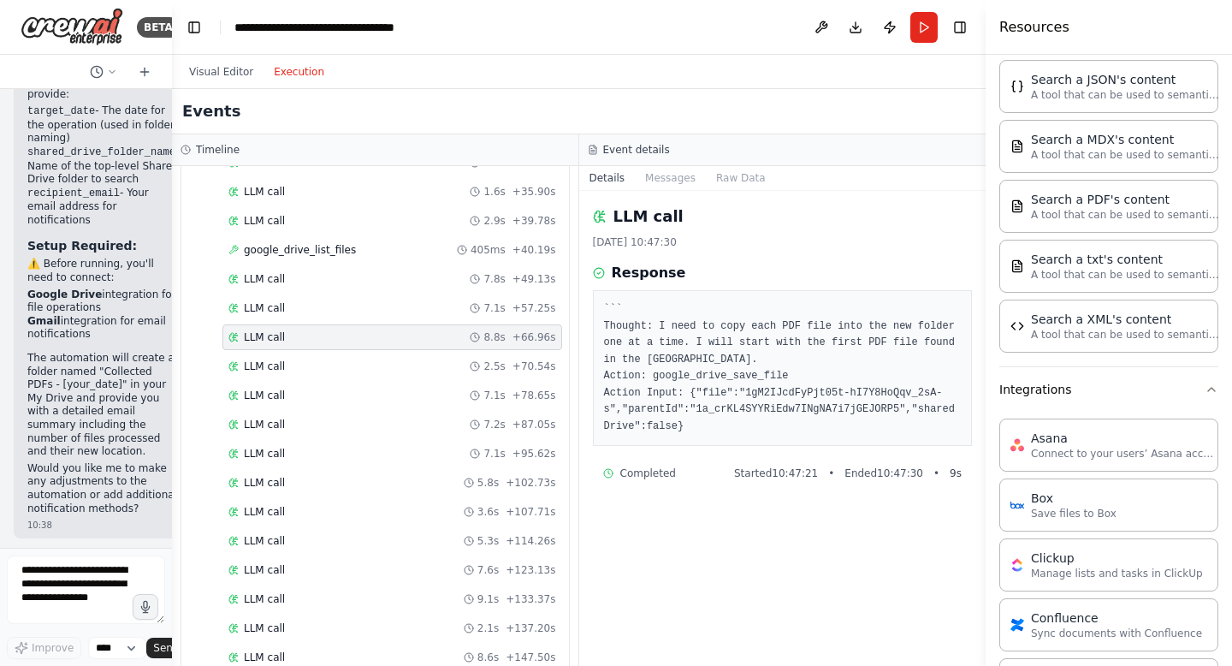
scroll to position [573, 0]
click at [299, 285] on div "LLM call 7.8s + 49.13s" at bounding box center [393, 280] width 328 height 14
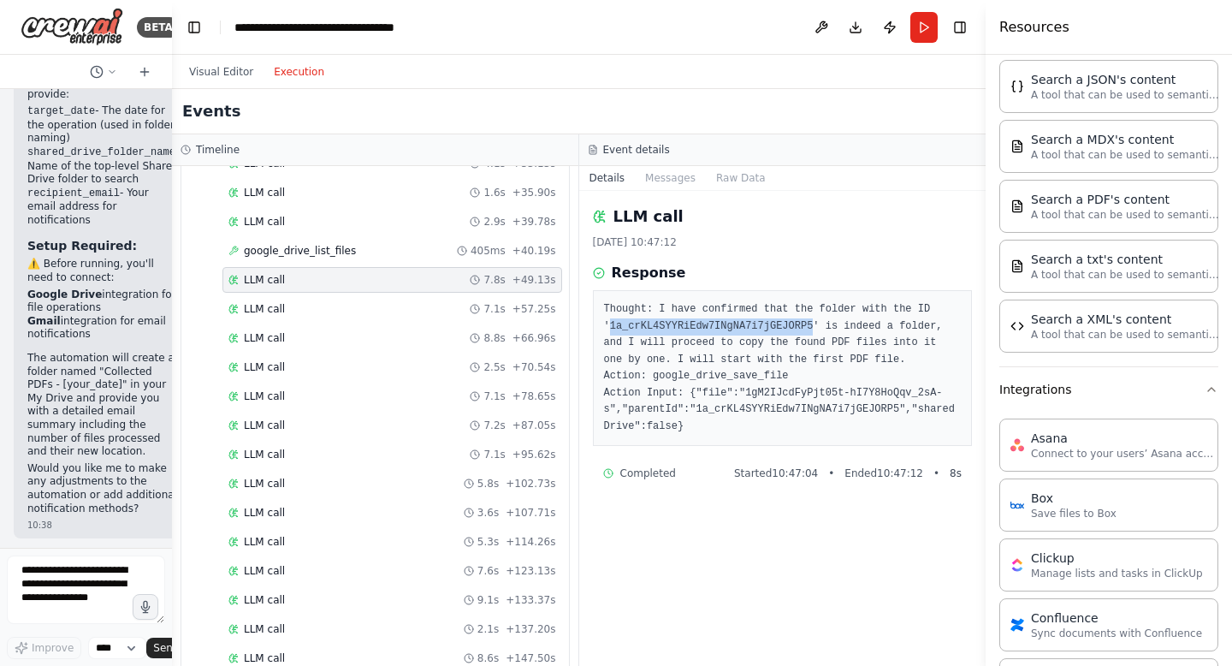
drag, startPoint x: 612, startPoint y: 323, endPoint x: 812, endPoint y: 323, distance: 200.3
click at [812, 323] on pre "Thought: I have confirmed that the folder with the ID '1a_crKL4SYYRiEdw7INgNA7i…" at bounding box center [783, 368] width 358 height 134
copy pre "1a_crKL4SYYRiEdw7INgNA7i7jGEJORP5"
click at [300, 252] on span "google_drive_list_files" at bounding box center [300, 251] width 112 height 14
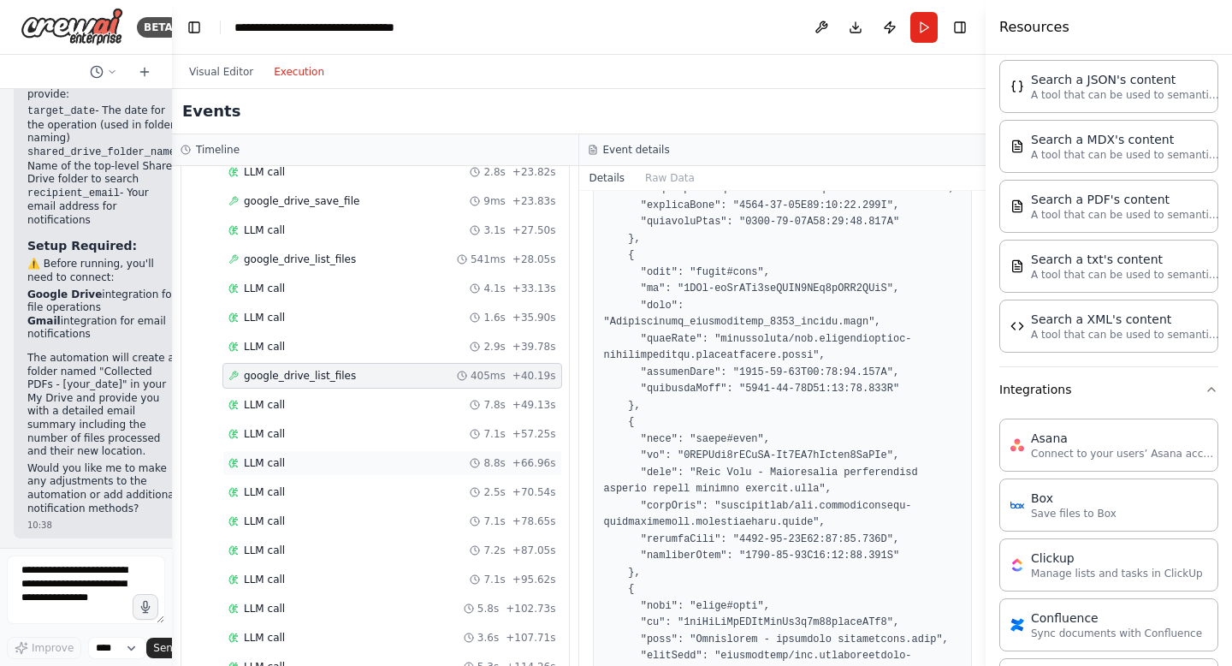
scroll to position [403, 0]
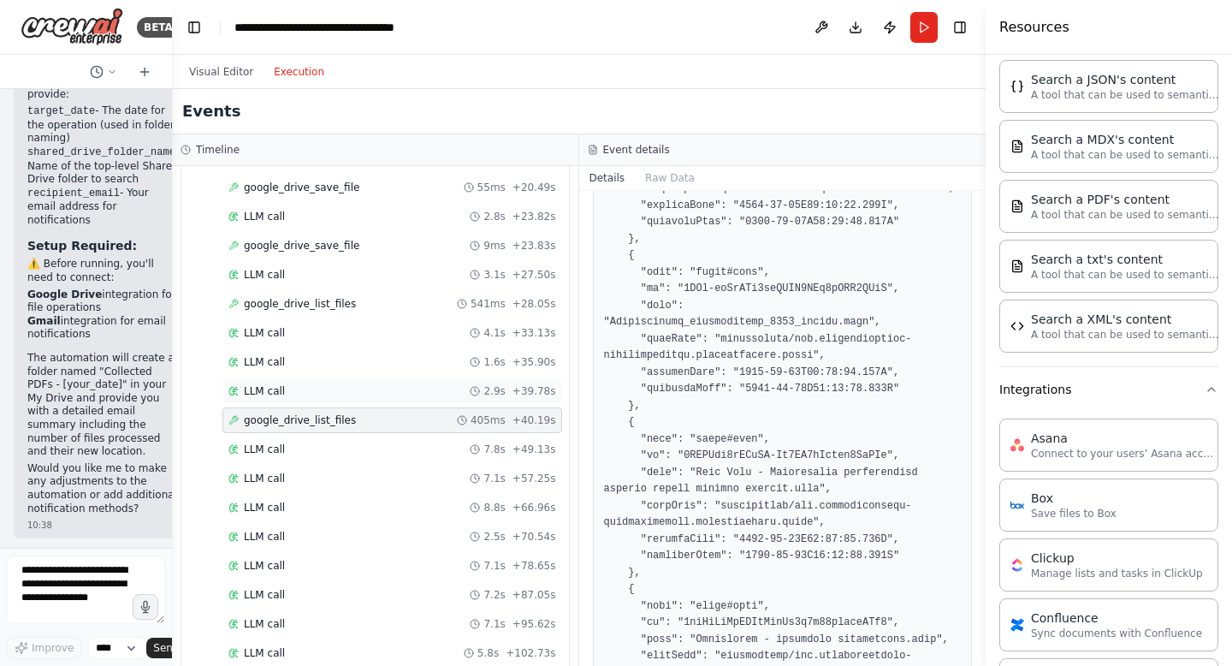
click at [294, 392] on div "LLM call 2.9s + 39.78s" at bounding box center [393, 391] width 328 height 14
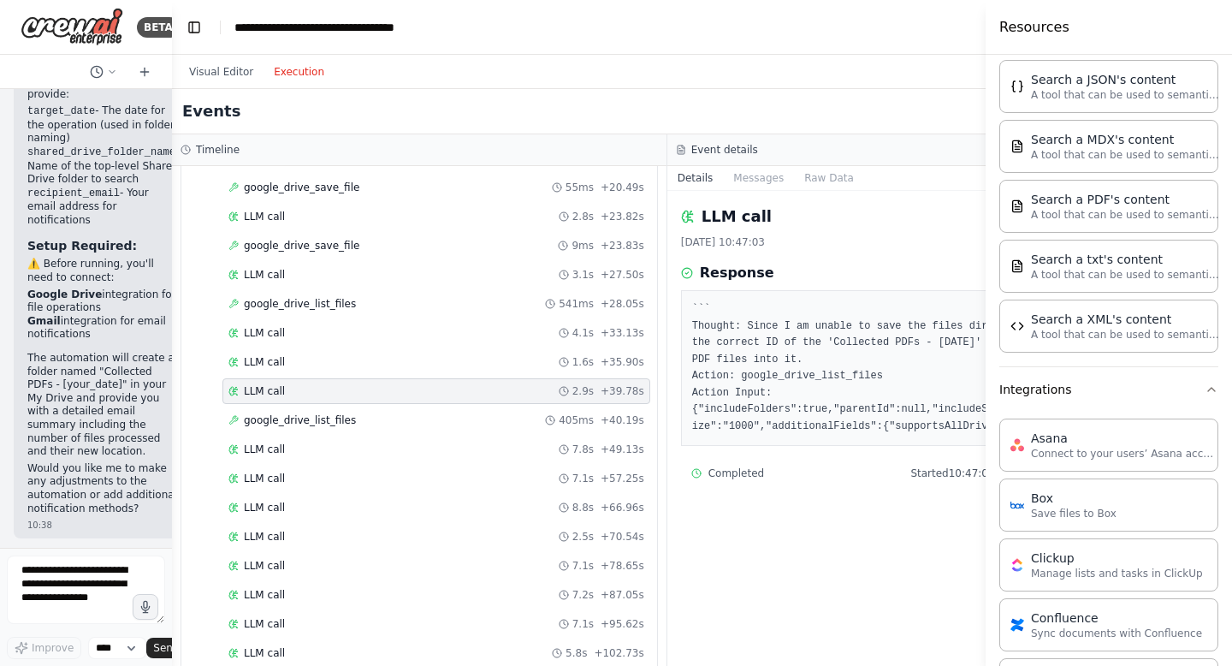
click at [1209, 10] on div "Resources" at bounding box center [1109, 27] width 246 height 55
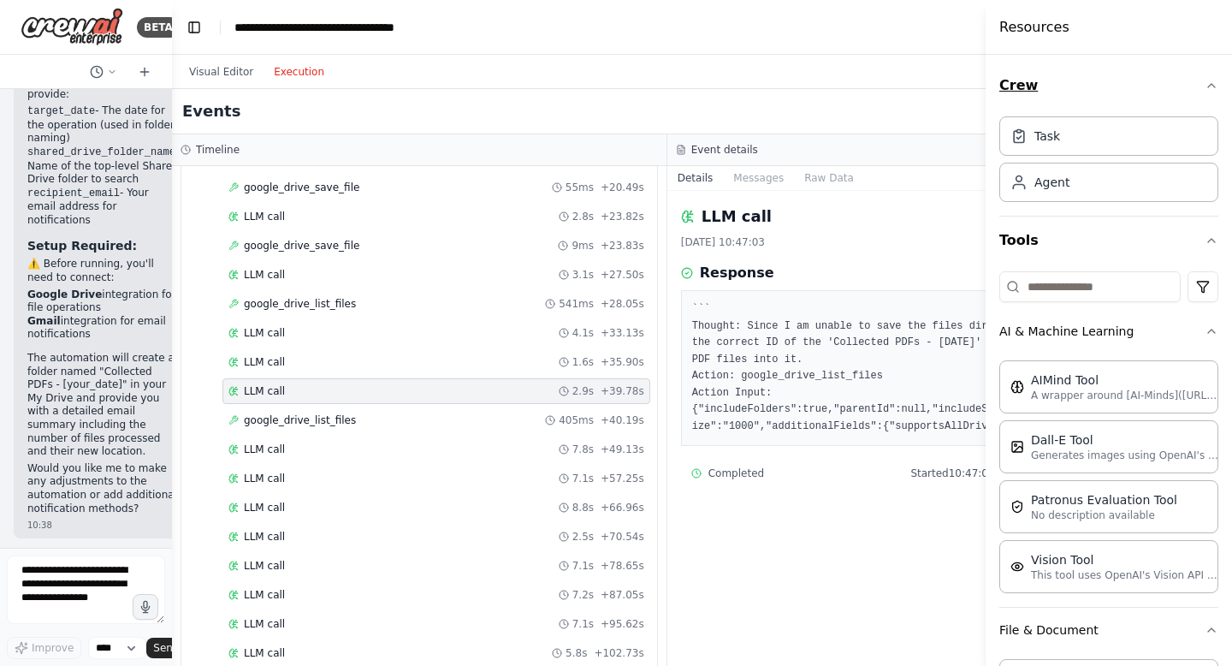
click at [1205, 89] on icon "button" at bounding box center [1212, 86] width 14 height 14
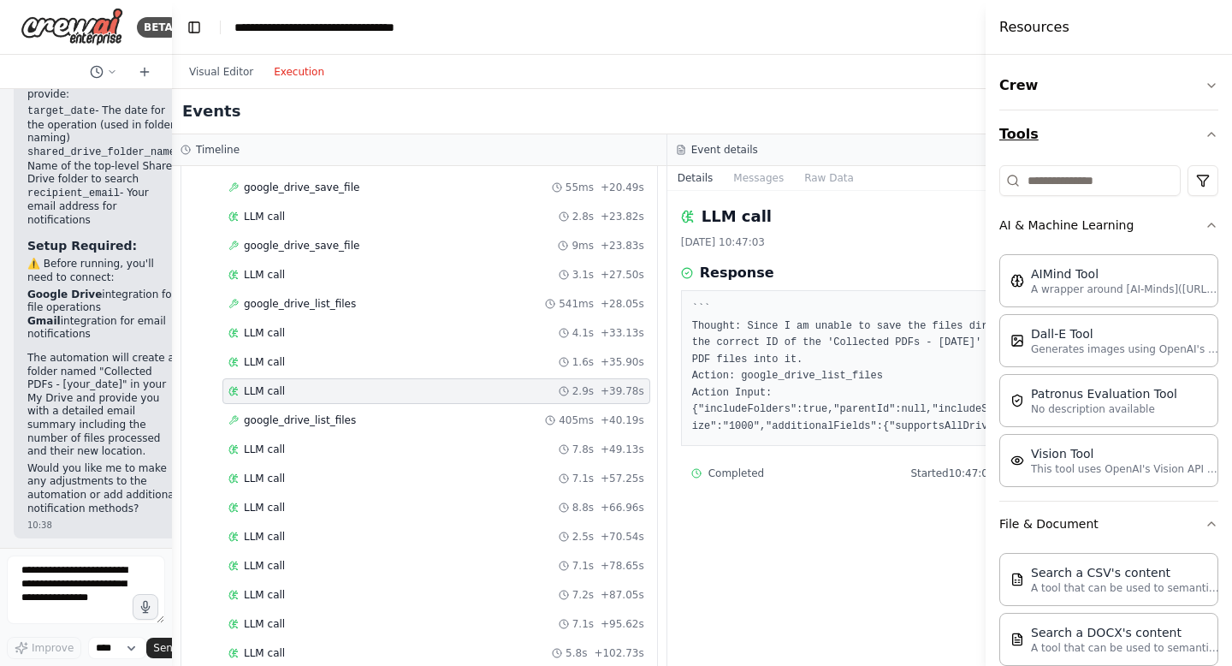
click at [1205, 139] on icon "button" at bounding box center [1212, 135] width 14 height 14
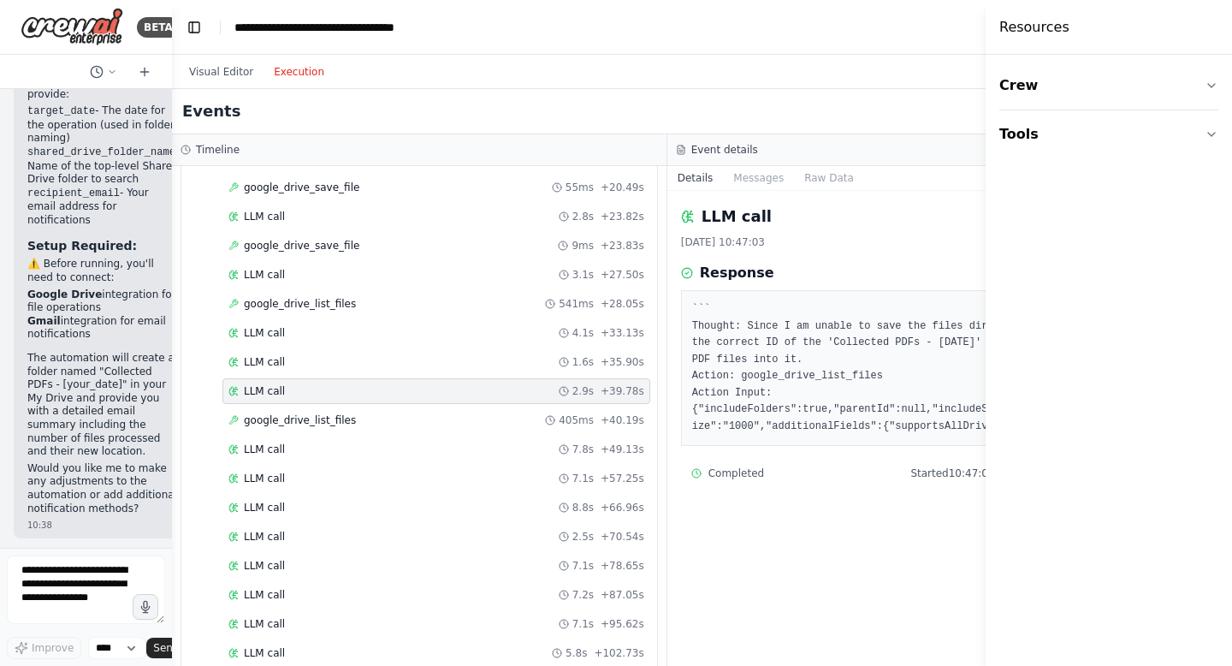
click at [868, 551] on div "LLM call 20/08/2025, 10:47:03 Response ``` Thought: Since I am unable to save t…" at bounding box center [916, 428] width 496 height 475
click at [817, 363] on pre "``` Thought: Since I am unable to save the files directly, I will look for the …" at bounding box center [915, 368] width 446 height 134
click at [293, 420] on span "google_drive_list_files" at bounding box center [300, 420] width 112 height 14
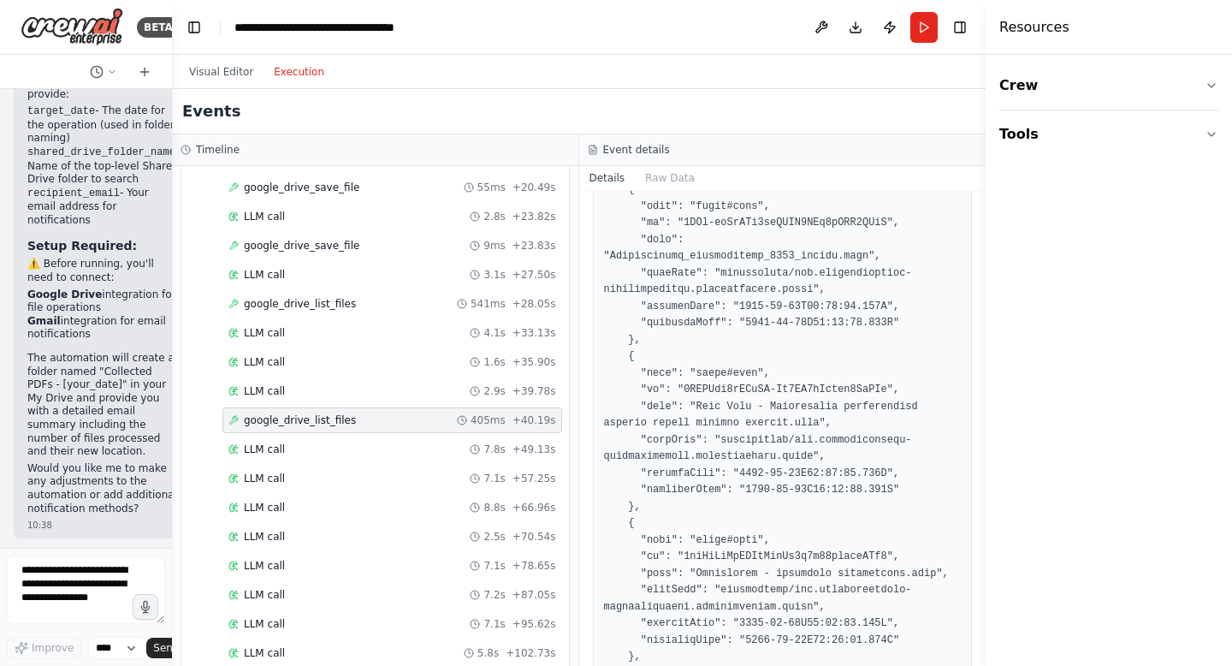
scroll to position [4805, 0]
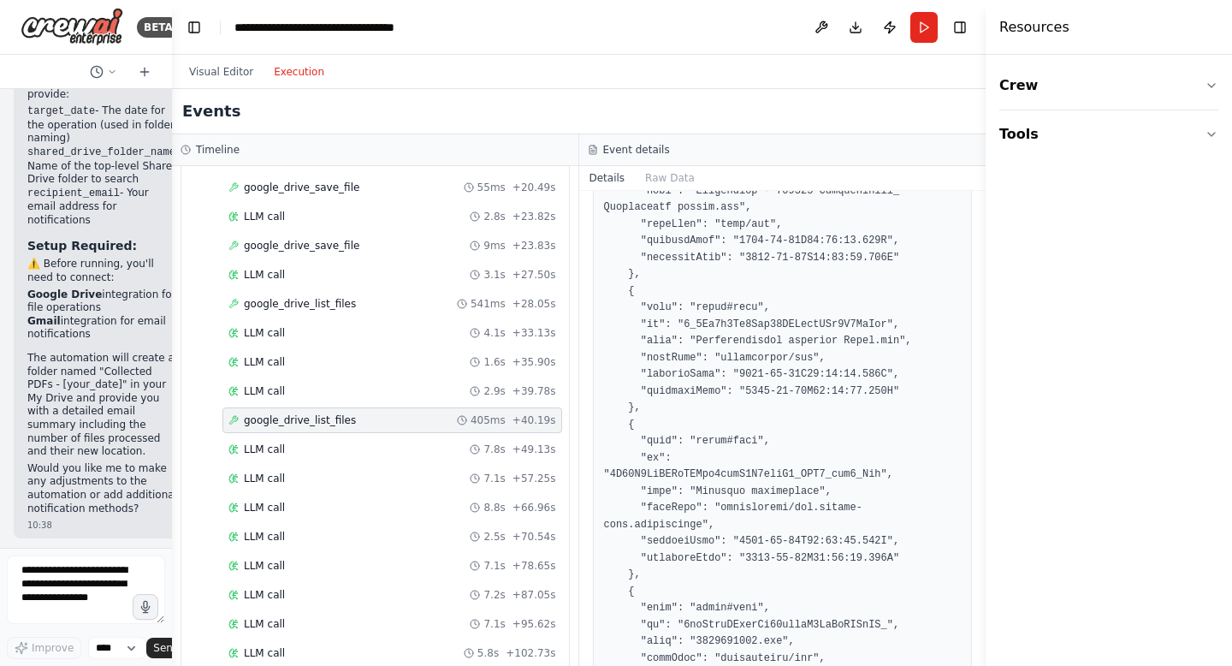
drag, startPoint x: 981, startPoint y: 251, endPoint x: 915, endPoint y: 570, distance: 326.0
click at [915, 570] on div "BETA On a certain date; take all pdf files from a top folder in a Shared Drive …" at bounding box center [616, 333] width 1232 height 666
drag, startPoint x: 978, startPoint y: 250, endPoint x: 989, endPoint y: 505, distance: 255.2
click at [989, 505] on div "Resources Crew Tools" at bounding box center [1109, 333] width 246 height 666
drag, startPoint x: 980, startPoint y: 253, endPoint x: 982, endPoint y: 349, distance: 95.9
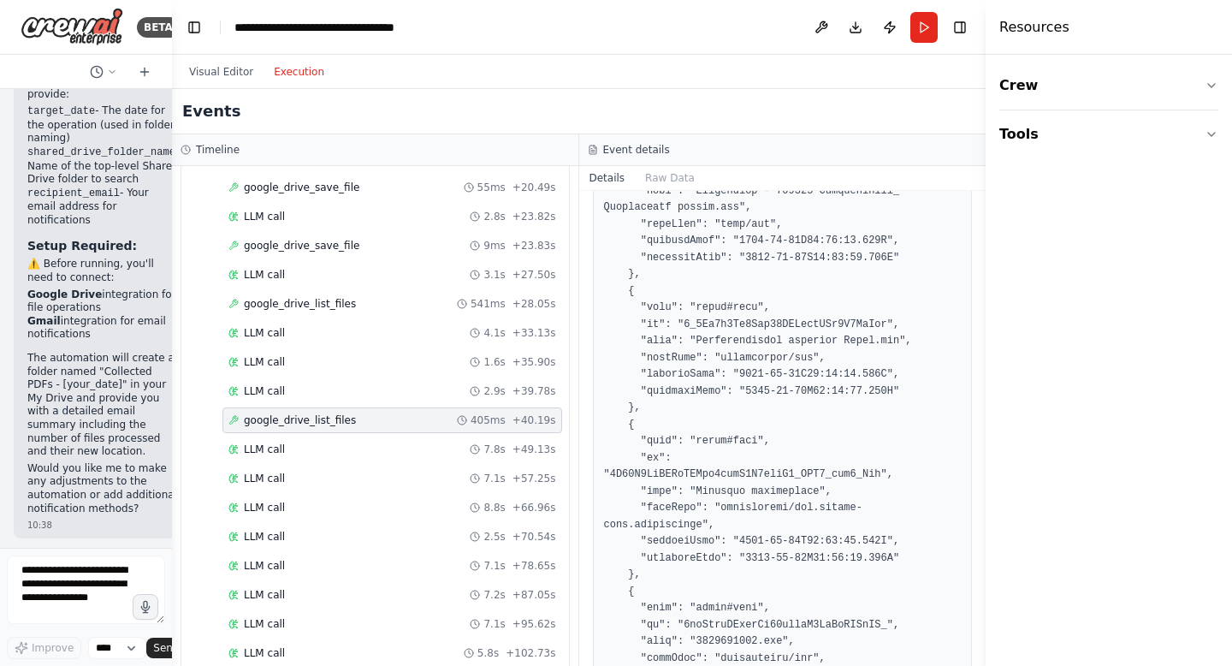
click at [982, 365] on button "Toggle Sidebar" at bounding box center [986, 333] width 14 height 666
click at [982, 343] on button "Toggle Sidebar" at bounding box center [986, 333] width 14 height 666
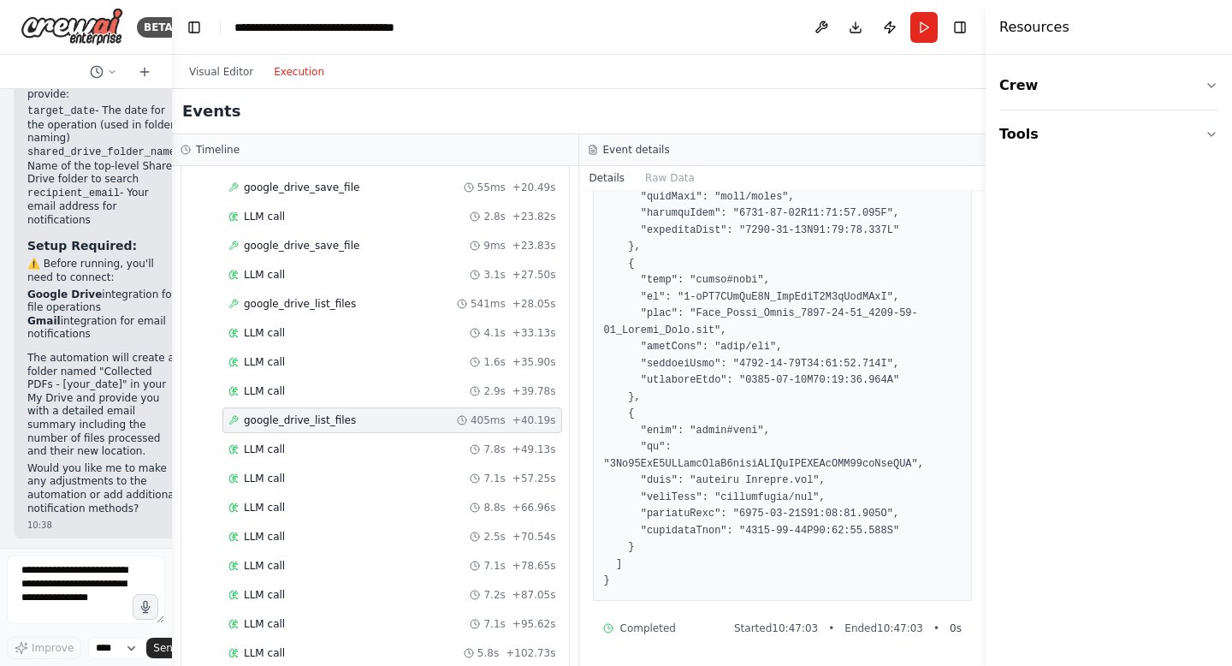
scroll to position [39464, 0]
click at [369, 450] on div "LLM call 7.8s + 49.13s" at bounding box center [393, 449] width 328 height 14
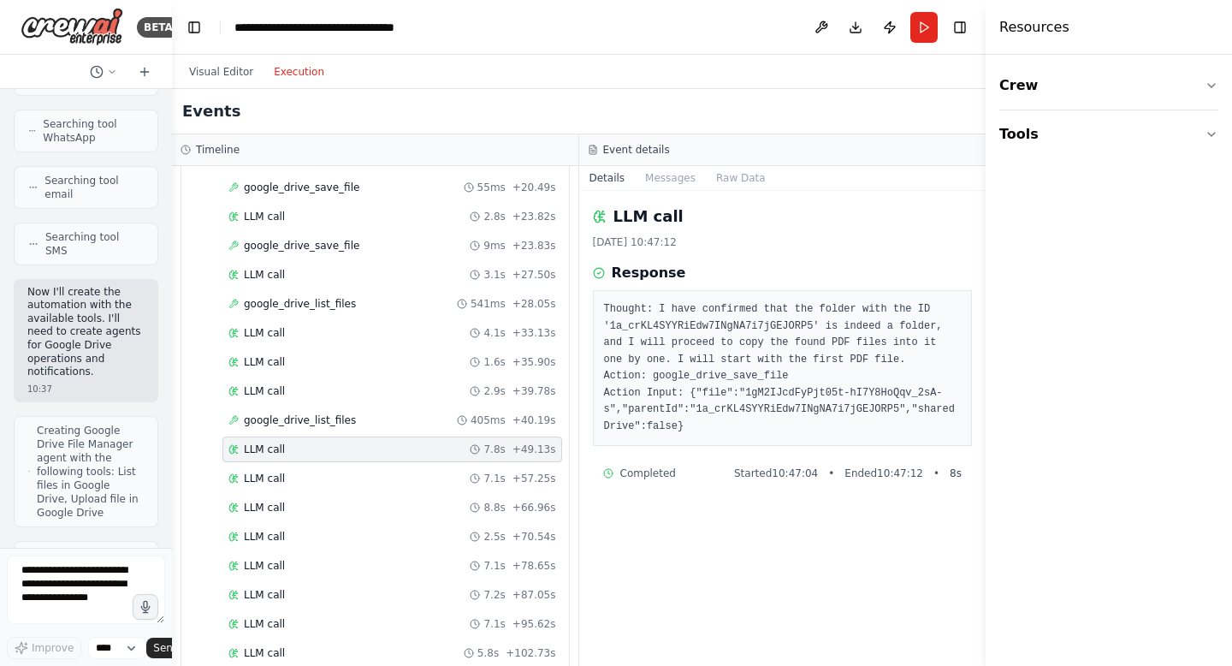
scroll to position [0, 0]
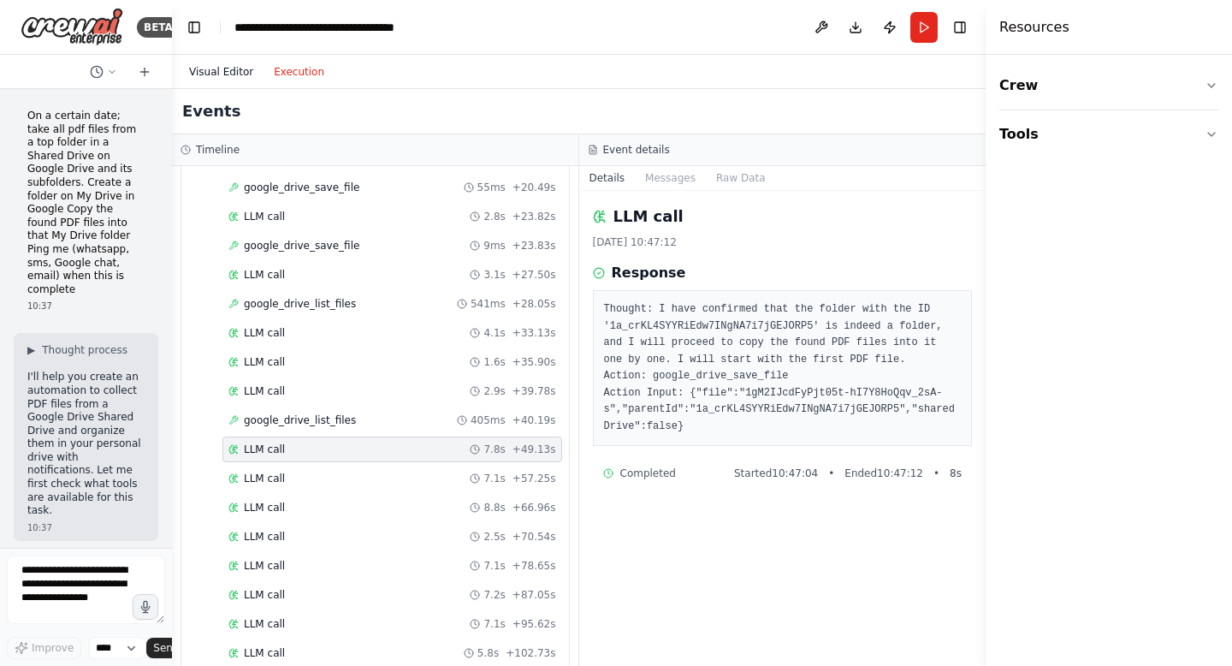
click at [235, 68] on button "Visual Editor" at bounding box center [221, 72] width 85 height 21
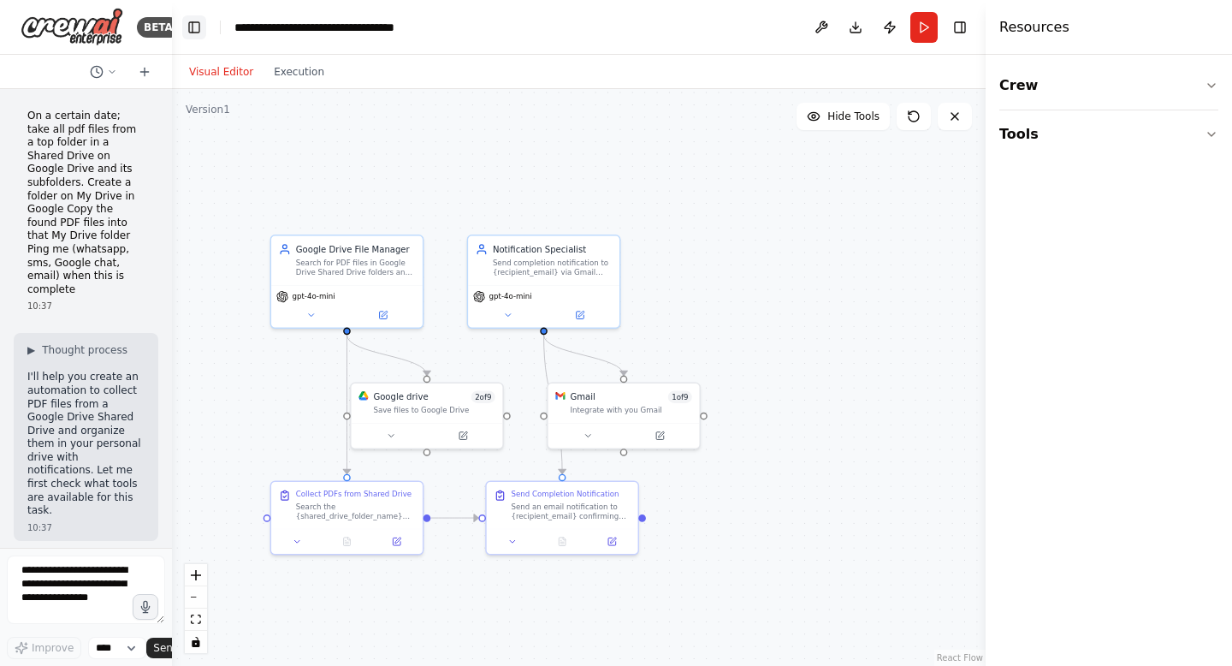
click at [193, 26] on button "Toggle Left Sidebar" at bounding box center [194, 27] width 24 height 24
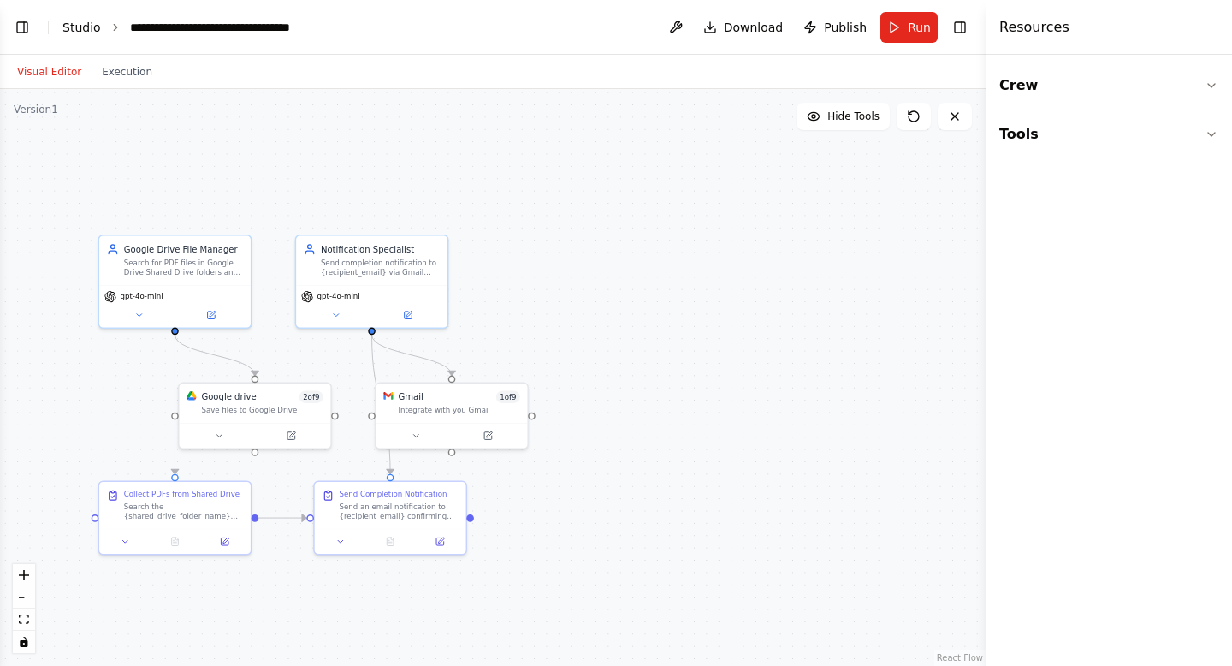
click at [78, 28] on link "Studio" at bounding box center [81, 28] width 39 height 14
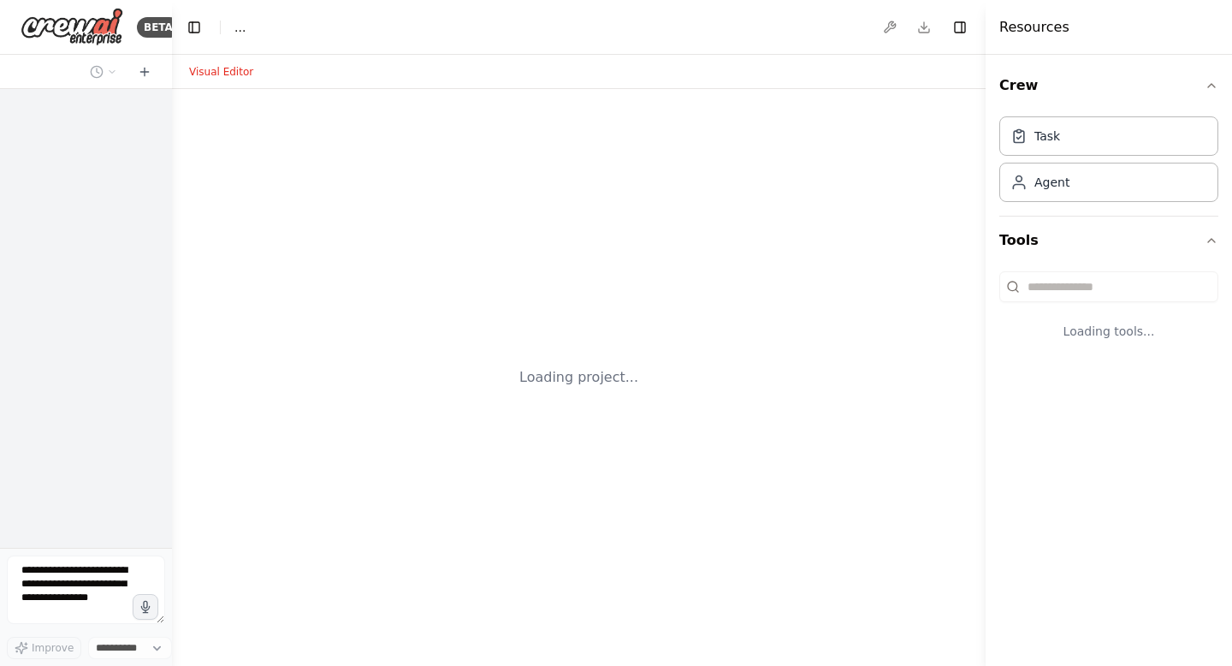
select select "****"
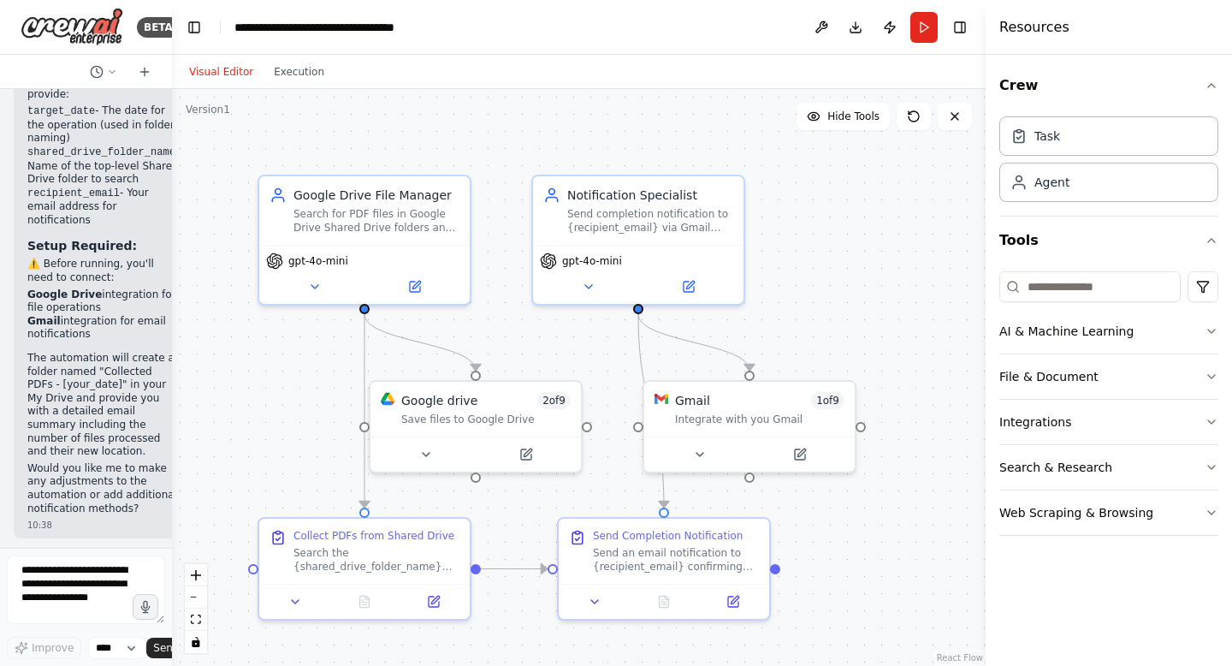
scroll to position [2274, 0]
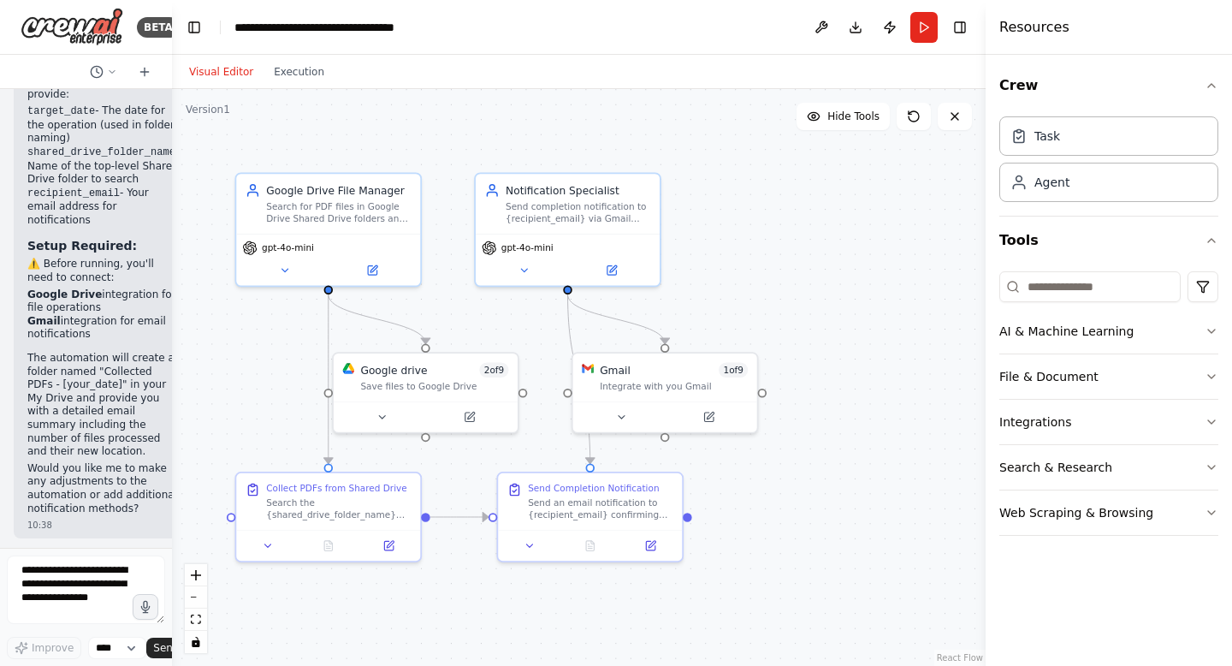
drag, startPoint x: 941, startPoint y: 361, endPoint x: 833, endPoint y: 335, distance: 111.7
click at [833, 335] on div ".deletable-edge-delete-btn { width: 20px; height: 20px; border: 0px solid #ffff…" at bounding box center [579, 377] width 814 height 577
click at [297, 73] on button "Execution" at bounding box center [299, 72] width 71 height 21
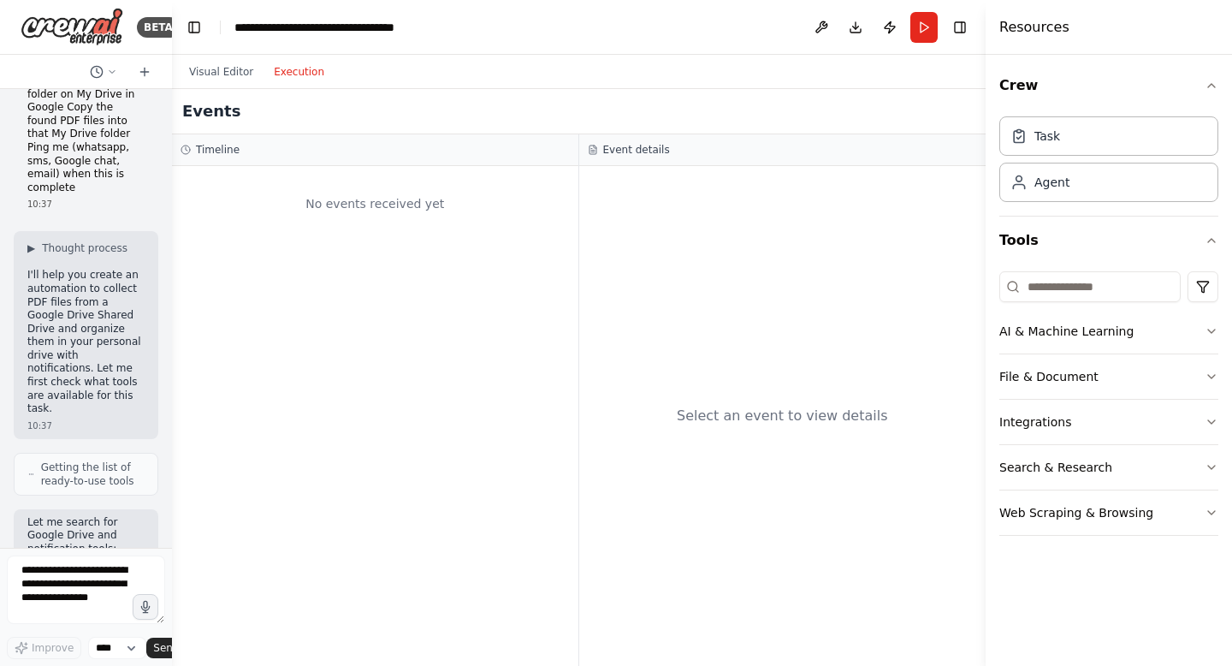
scroll to position [0, 0]
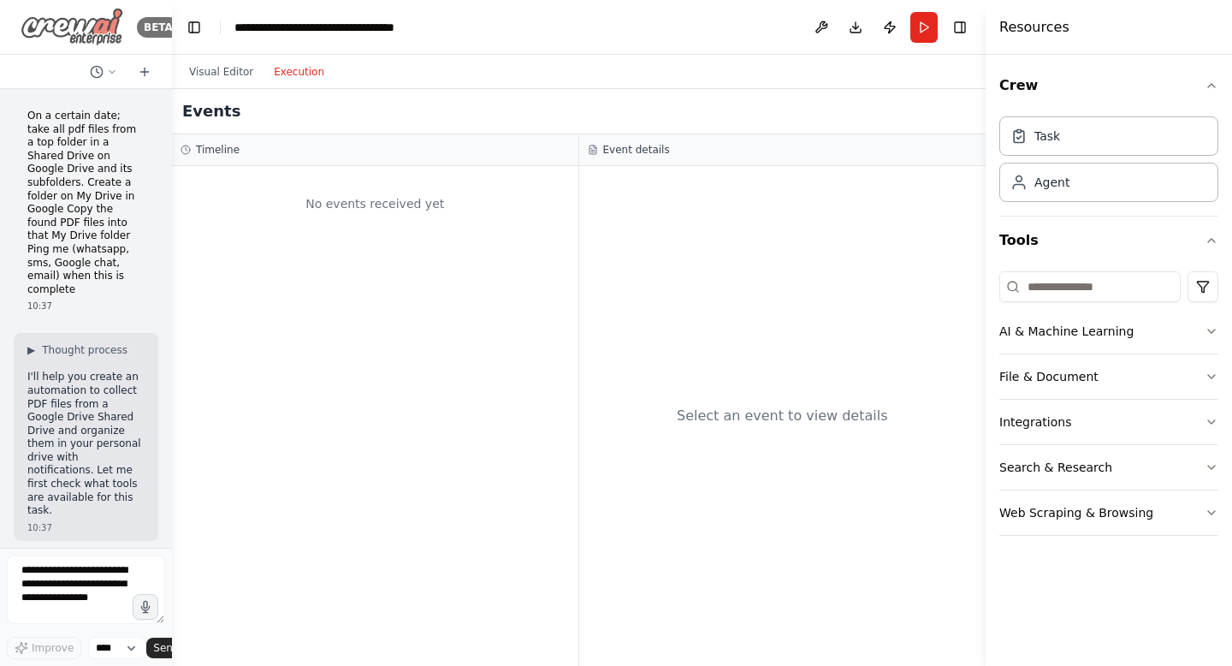
click at [98, 26] on img at bounding box center [72, 27] width 103 height 39
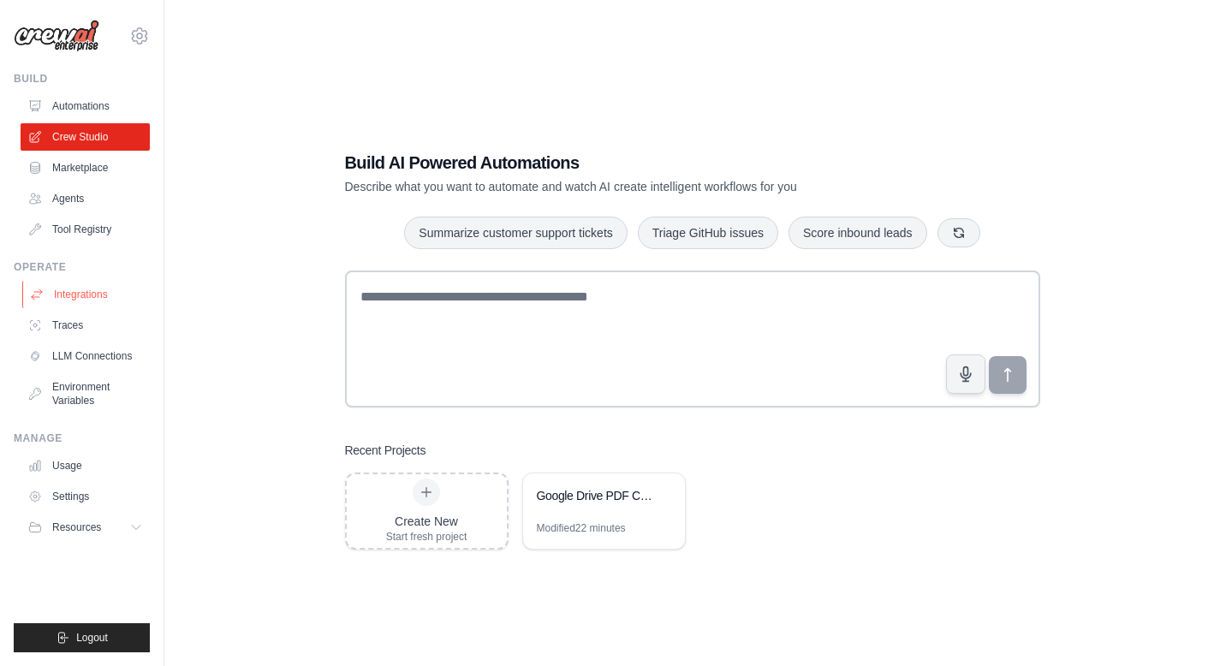
click at [106, 302] on link "Integrations" at bounding box center [86, 294] width 129 height 27
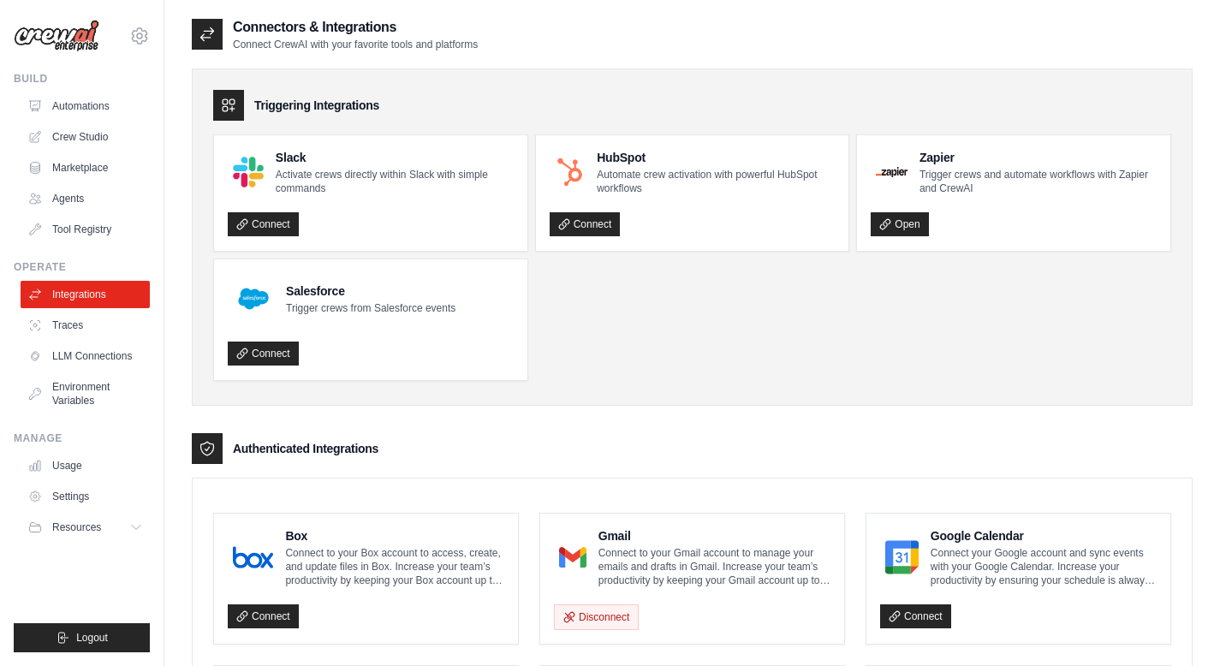
scroll to position [335, 0]
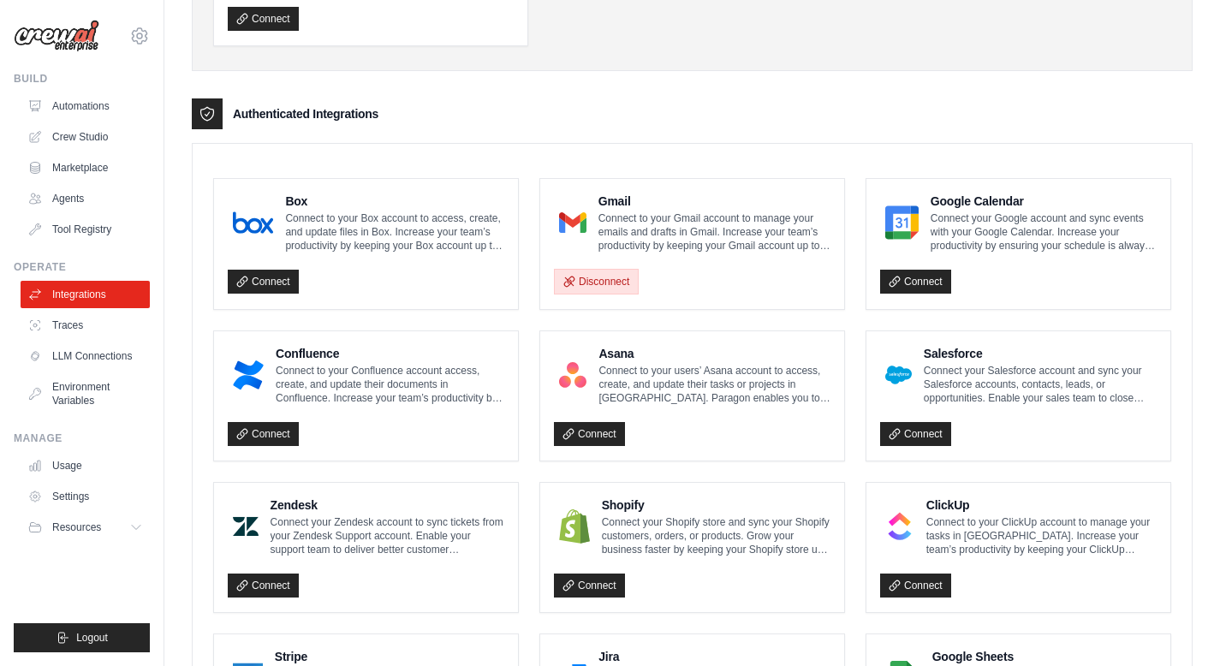
click at [599, 285] on button "Disconnect" at bounding box center [596, 282] width 85 height 26
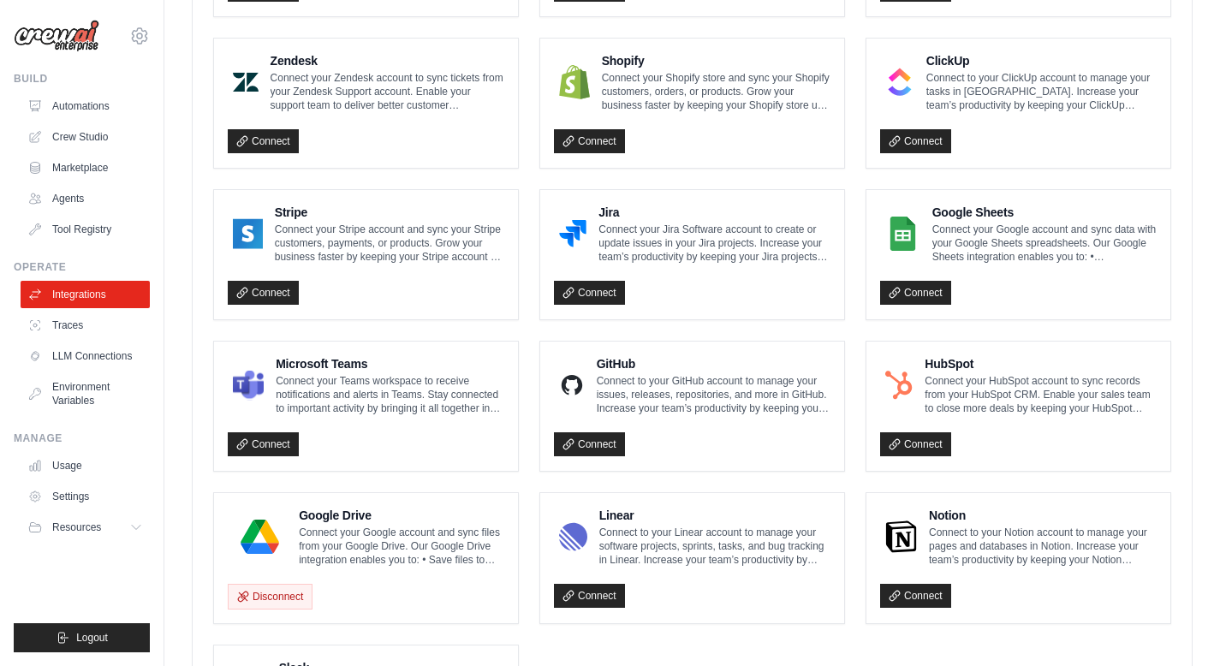
scroll to position [943, 0]
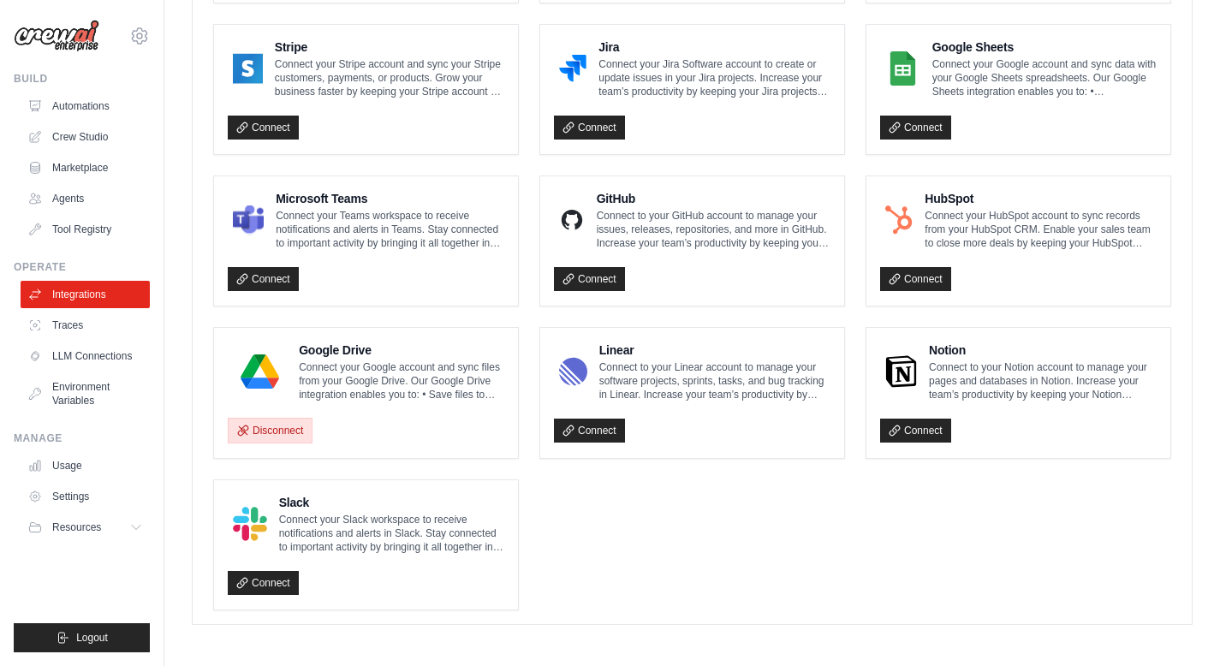
click at [263, 431] on button "Disconnect" at bounding box center [270, 431] width 85 height 26
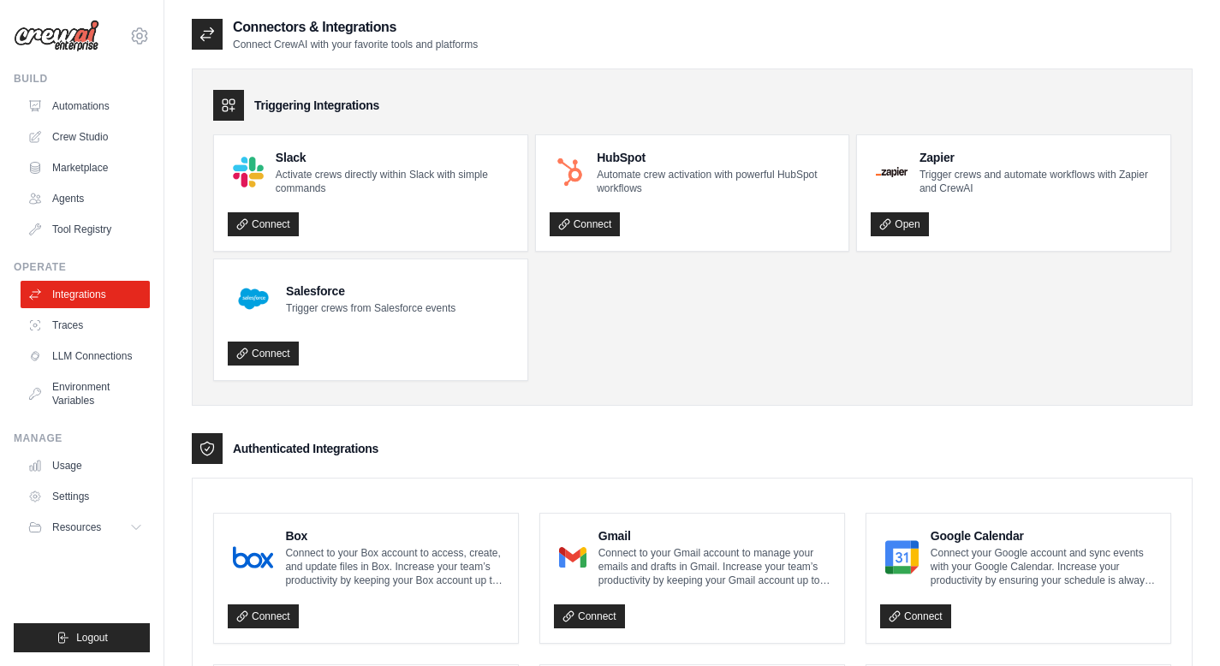
scroll to position [941, 0]
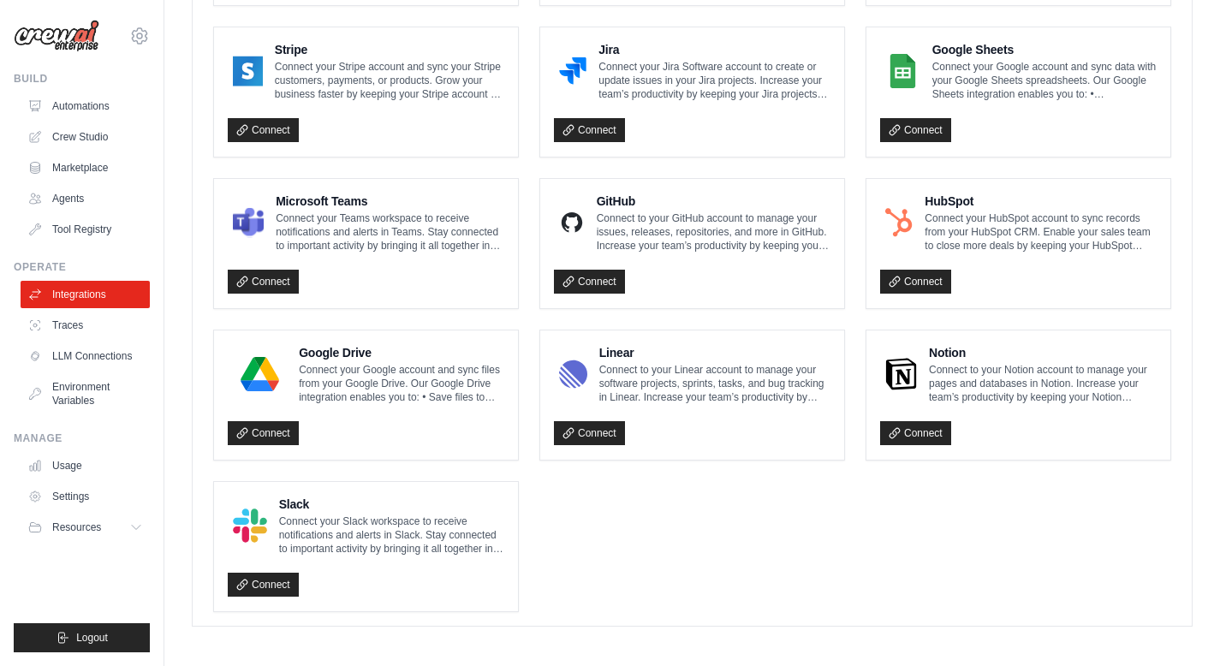
scroll to position [941, 0]
click at [991, 68] on p "Connect your Google account and sync data with your Google Sheets spreadsheets.…" at bounding box center [1044, 79] width 224 height 41
click at [908, 126] on link "Connect" at bounding box center [915, 129] width 71 height 24
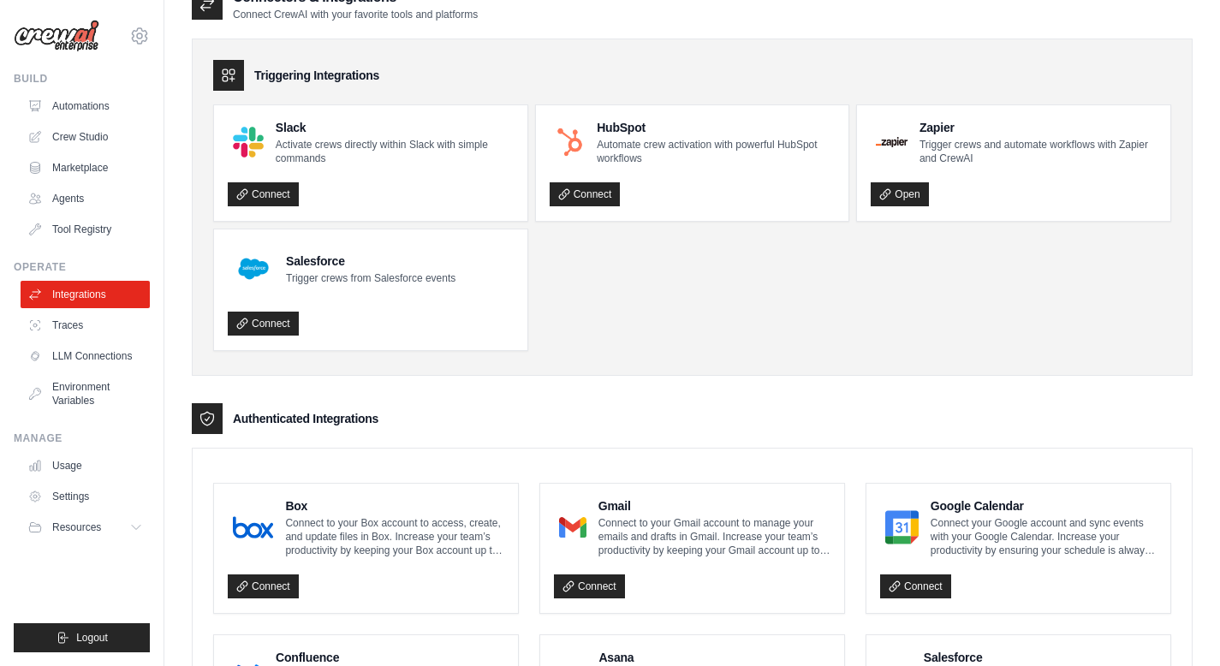
scroll to position [0, 0]
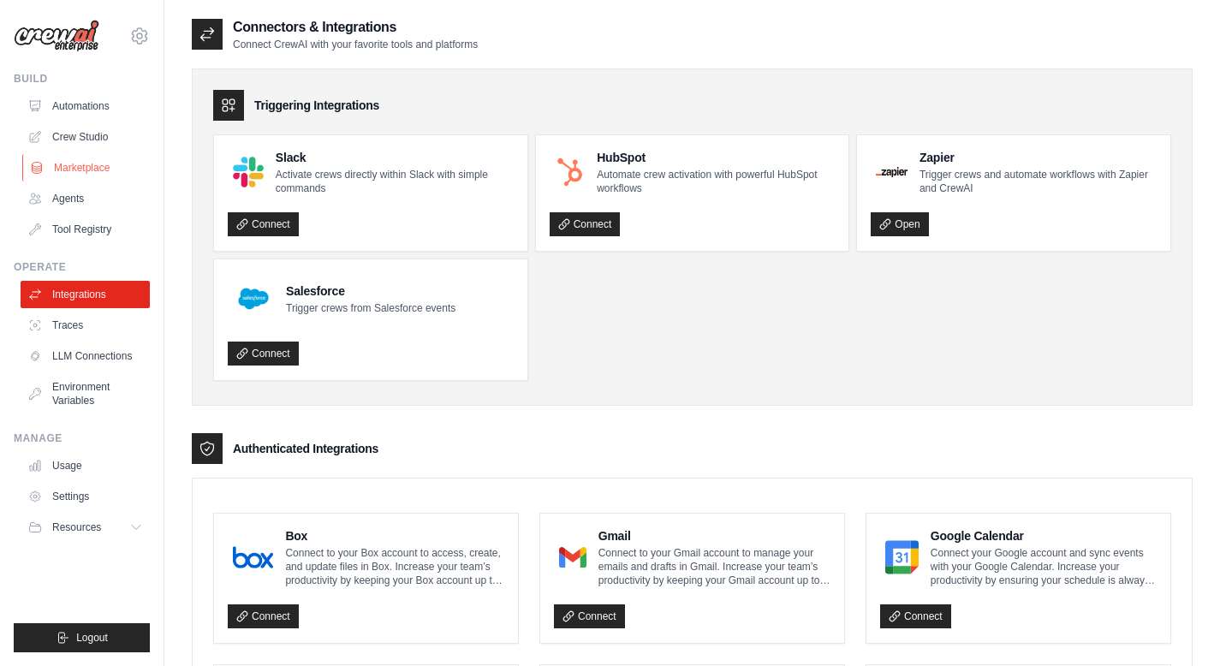
click at [102, 163] on link "Marketplace" at bounding box center [86, 167] width 129 height 27
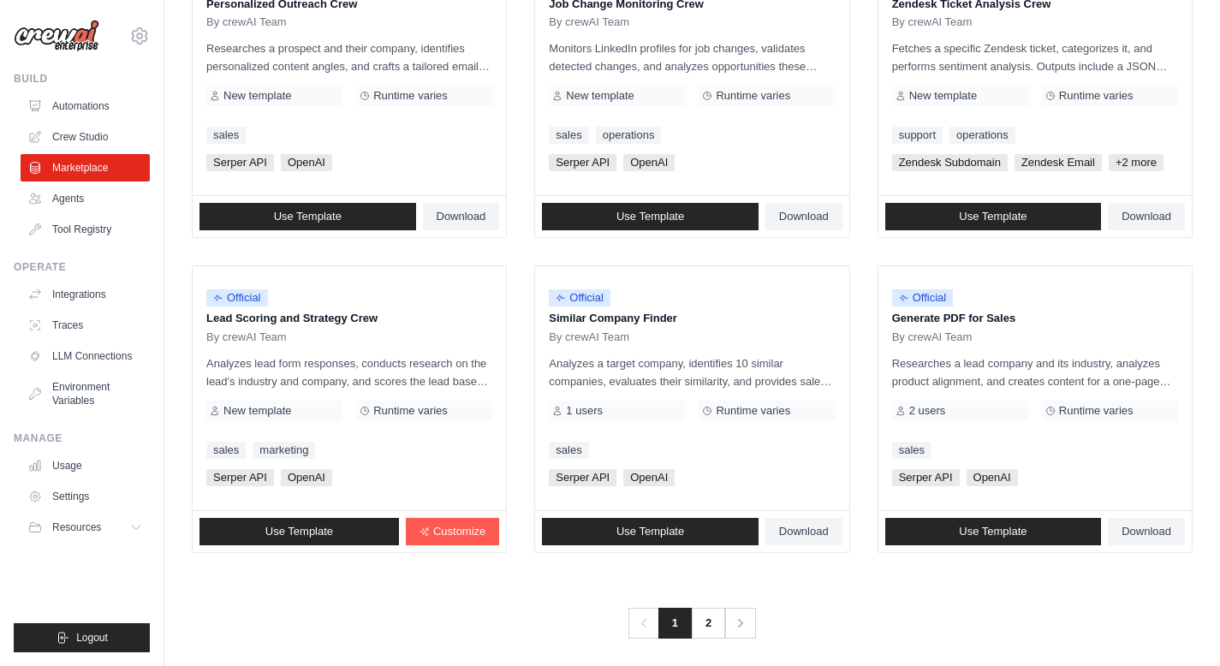
scroll to position [978, 0]
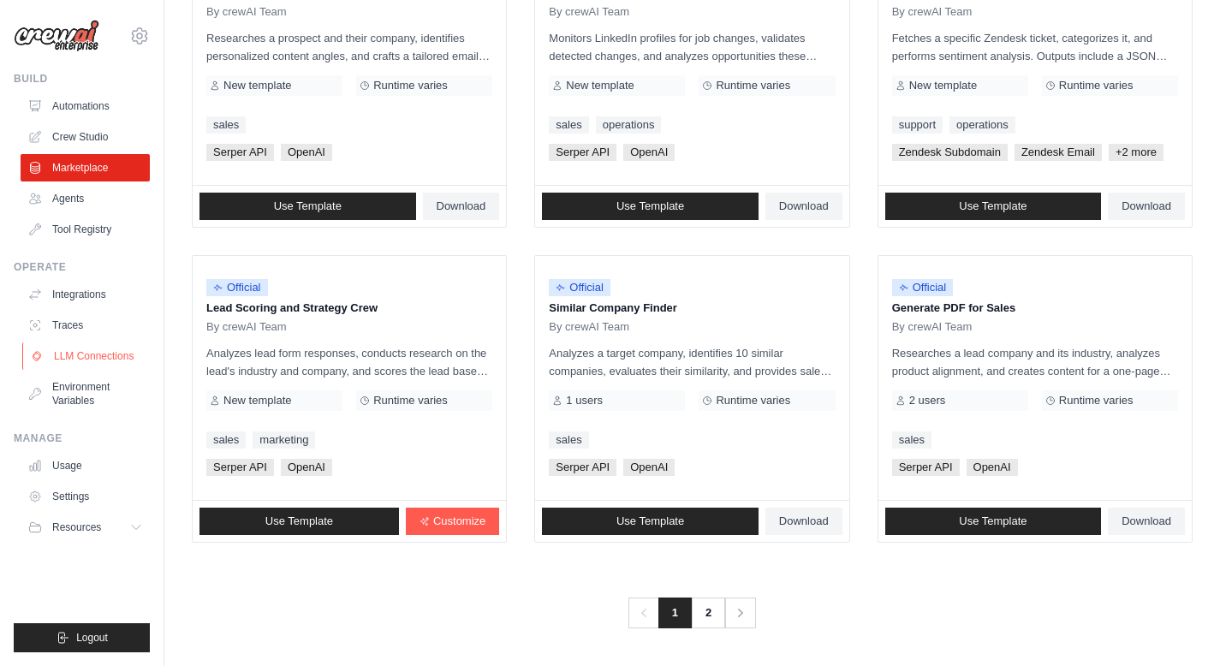
click at [79, 353] on link "LLM Connections" at bounding box center [86, 355] width 129 height 27
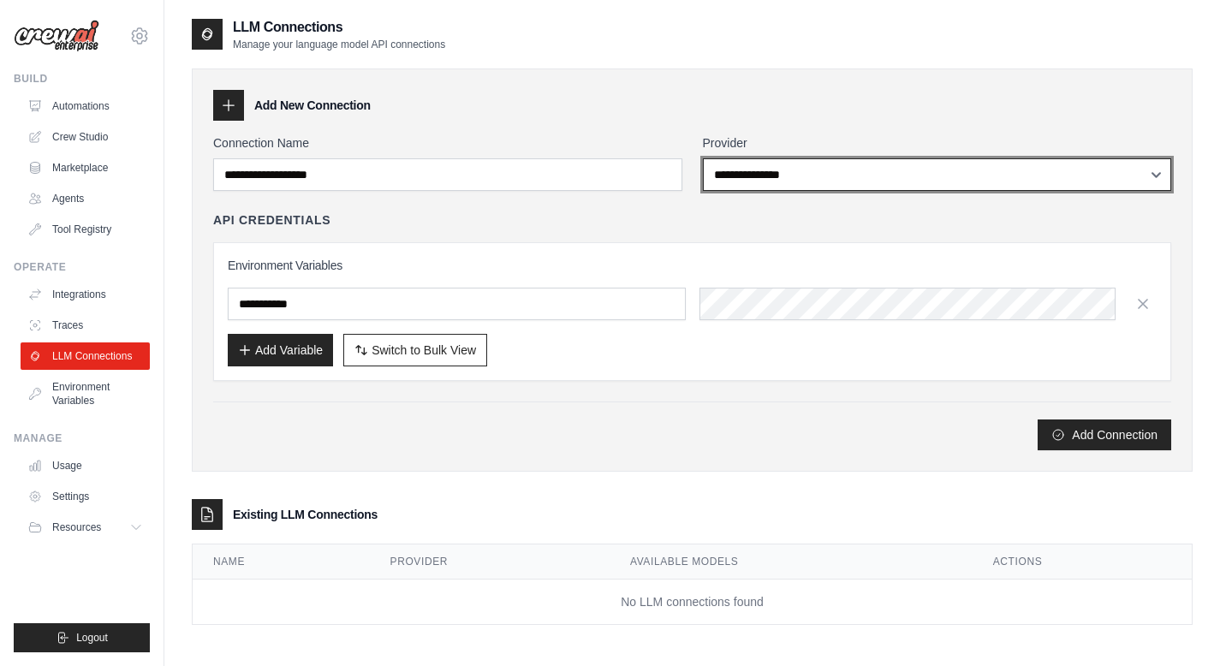
click at [765, 178] on select "**********" at bounding box center [937, 174] width 469 height 33
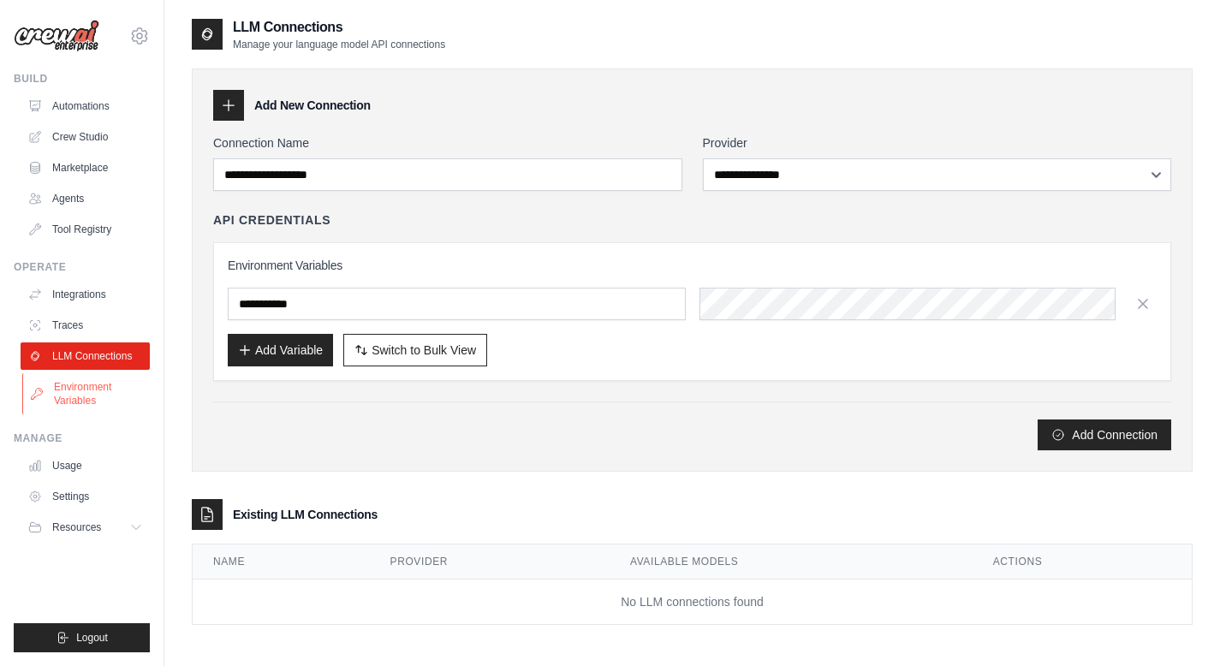
click at [94, 396] on link "Environment Variables" at bounding box center [86, 393] width 129 height 41
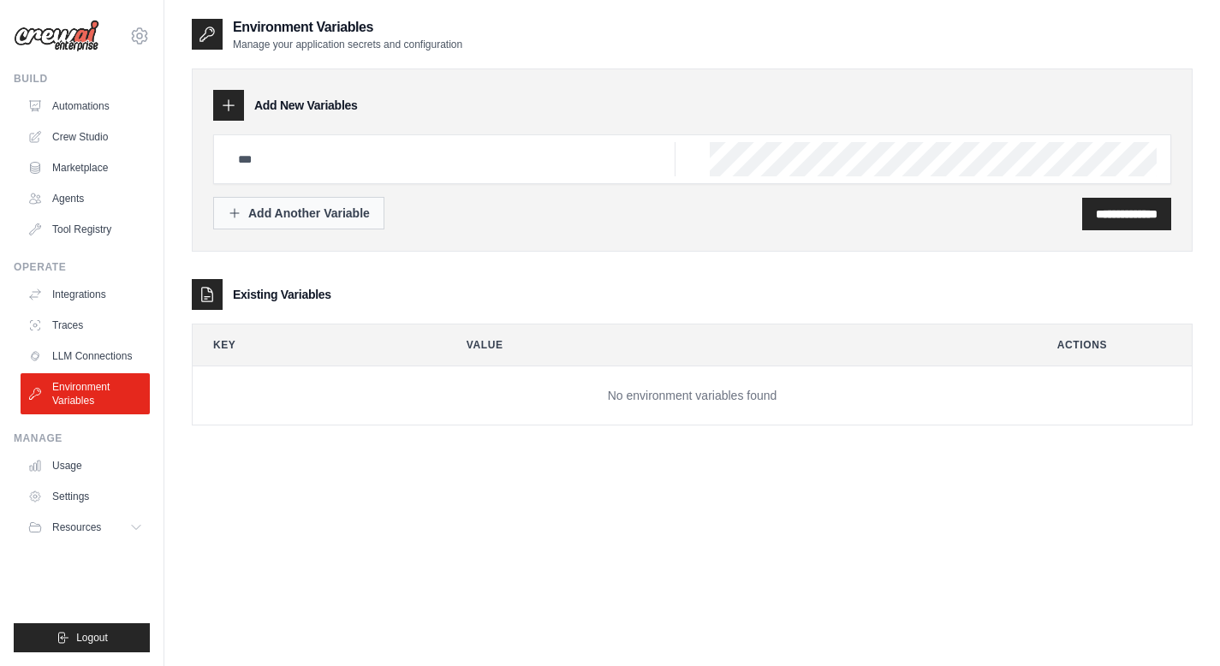
click at [275, 211] on div "Add Another Variable" at bounding box center [299, 213] width 142 height 17
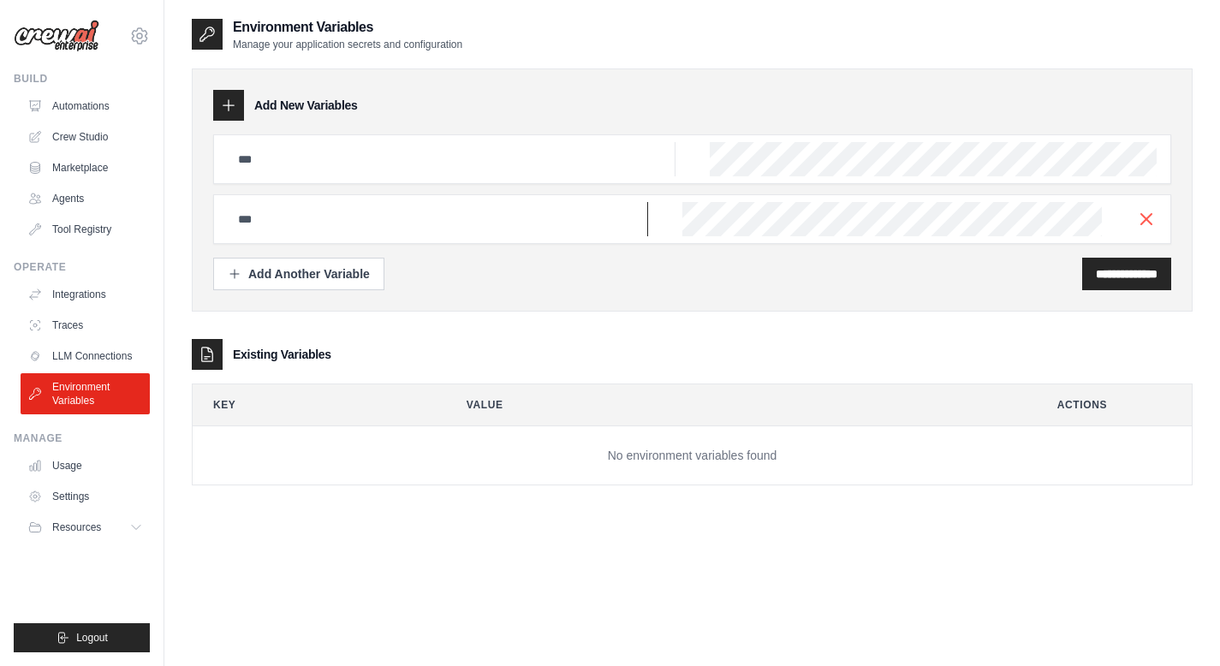
click at [536, 176] on input "text" at bounding box center [452, 159] width 448 height 34
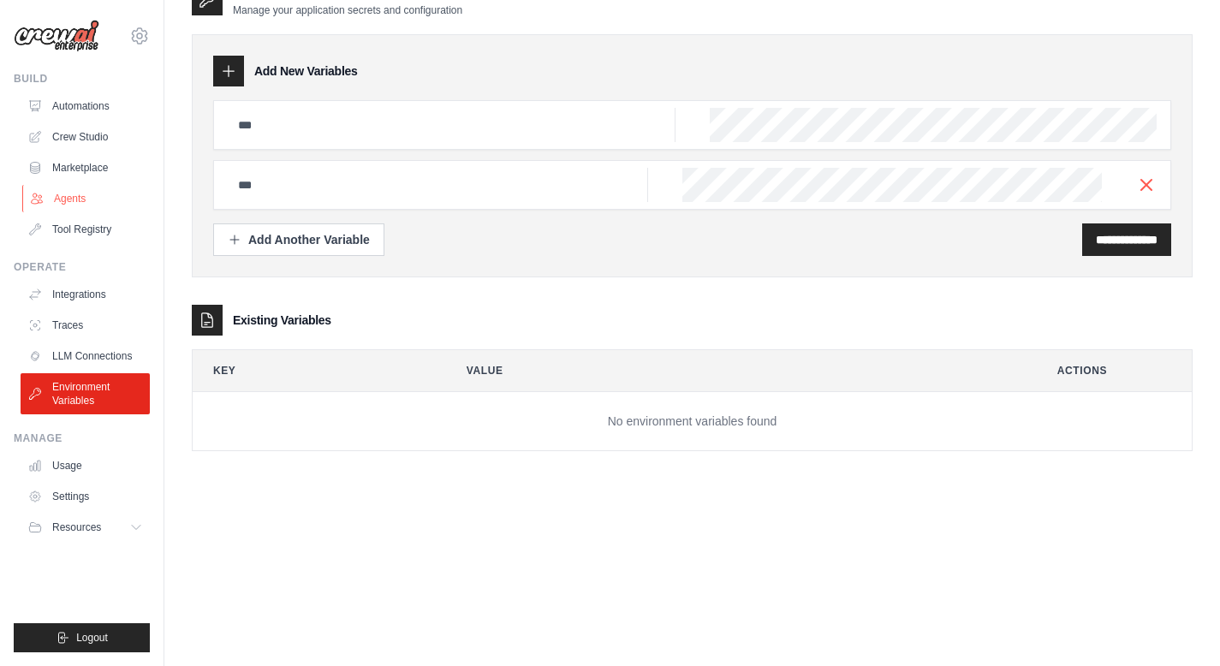
click at [73, 192] on link "Agents" at bounding box center [86, 198] width 129 height 27
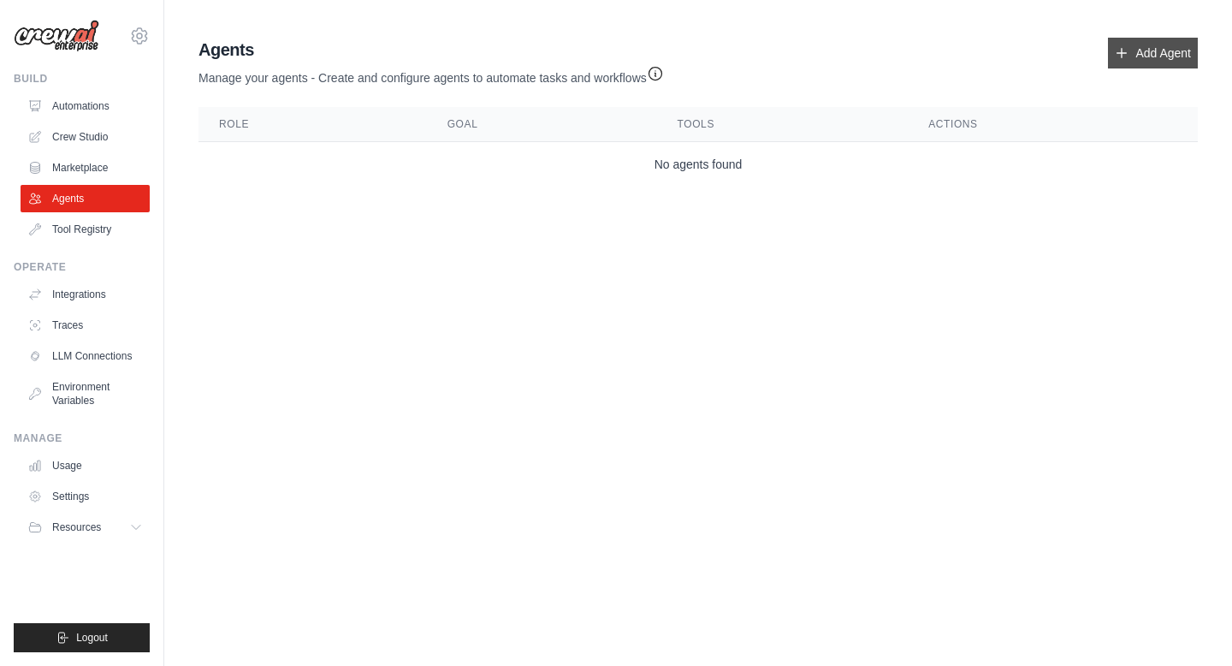
click at [1155, 62] on link "Add Agent" at bounding box center [1153, 53] width 90 height 31
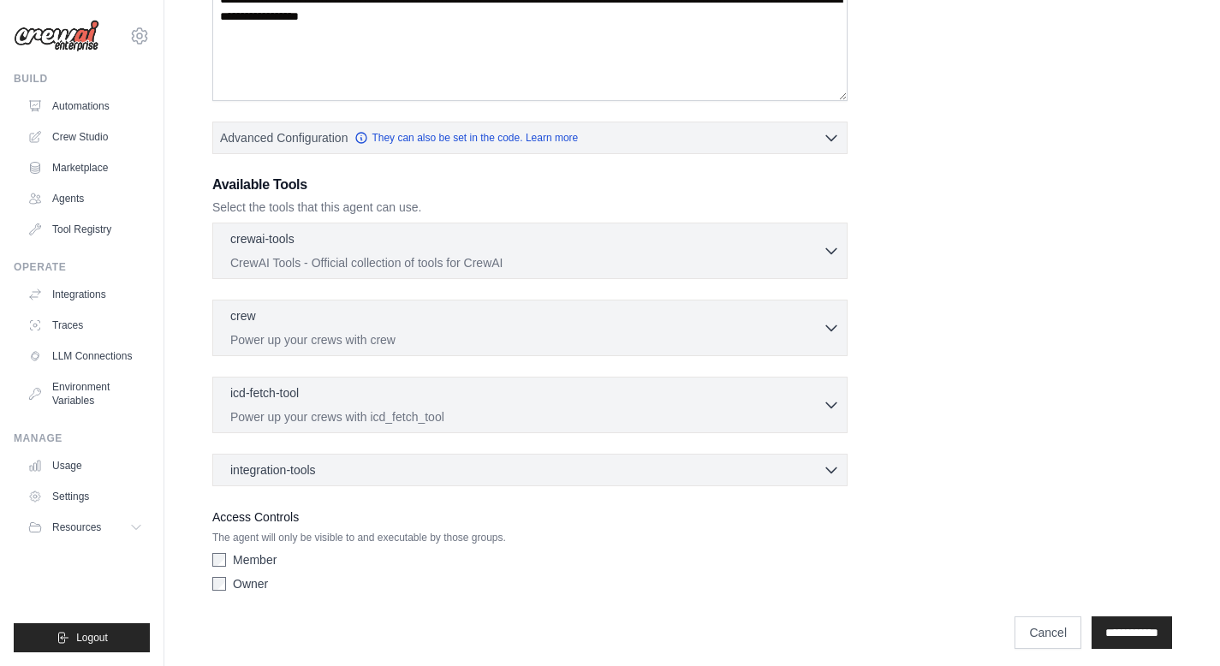
scroll to position [330, 0]
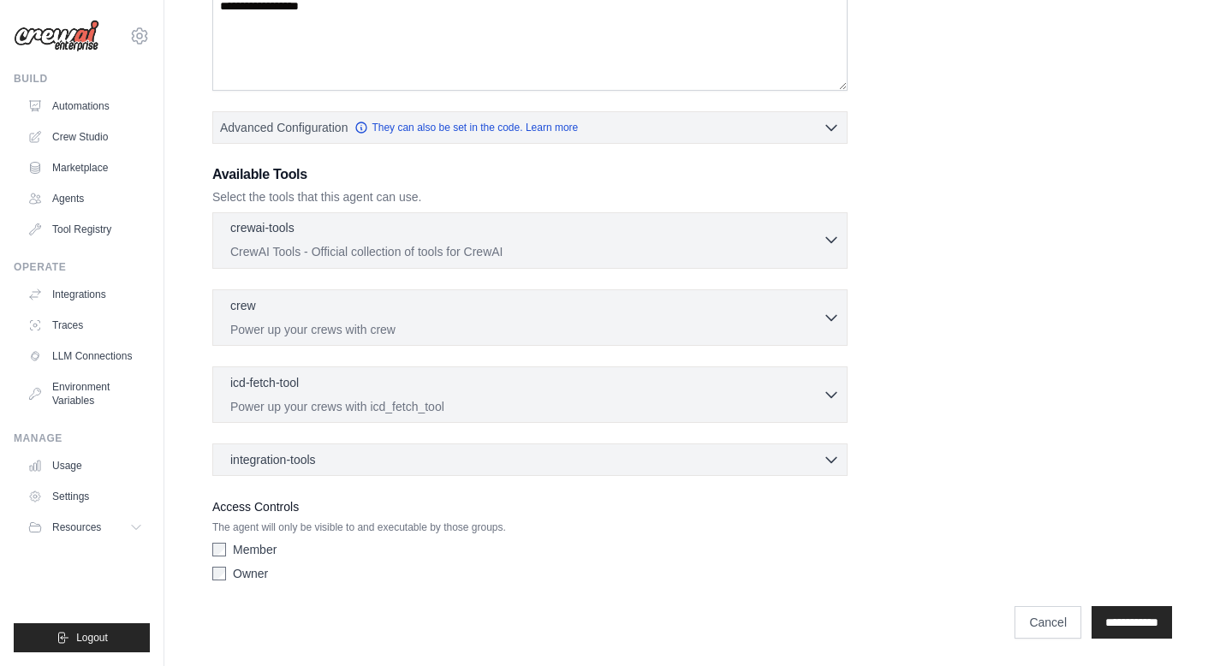
click at [827, 235] on icon "button" at bounding box center [830, 239] width 17 height 17
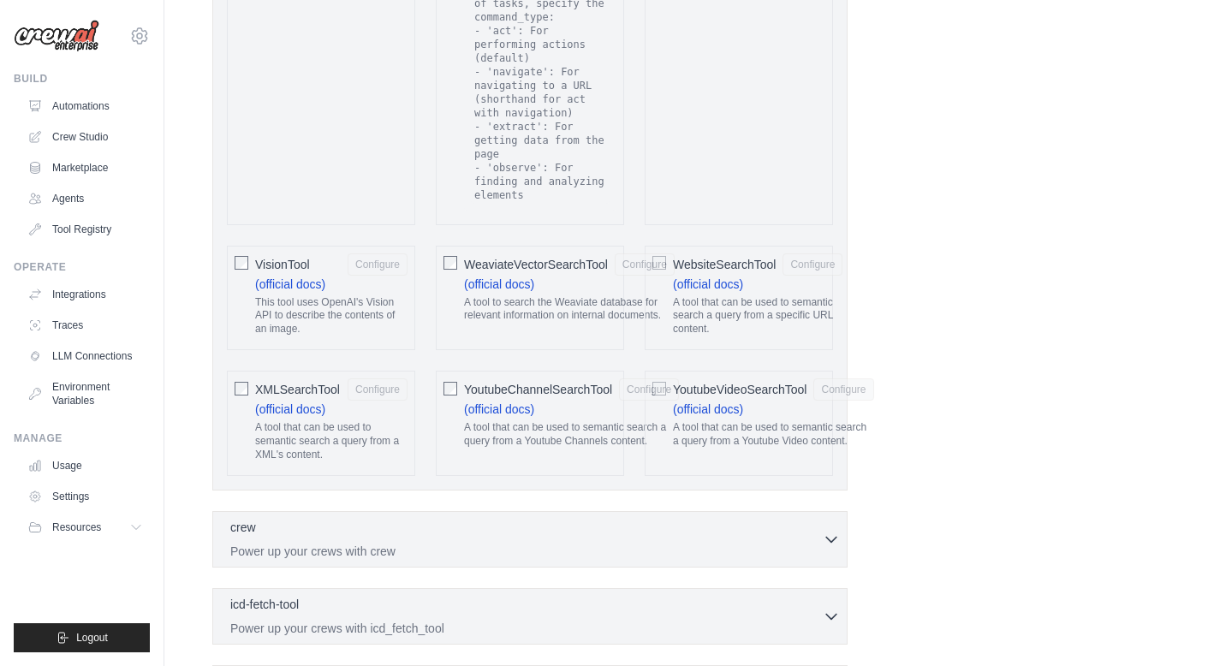
scroll to position [3696, 0]
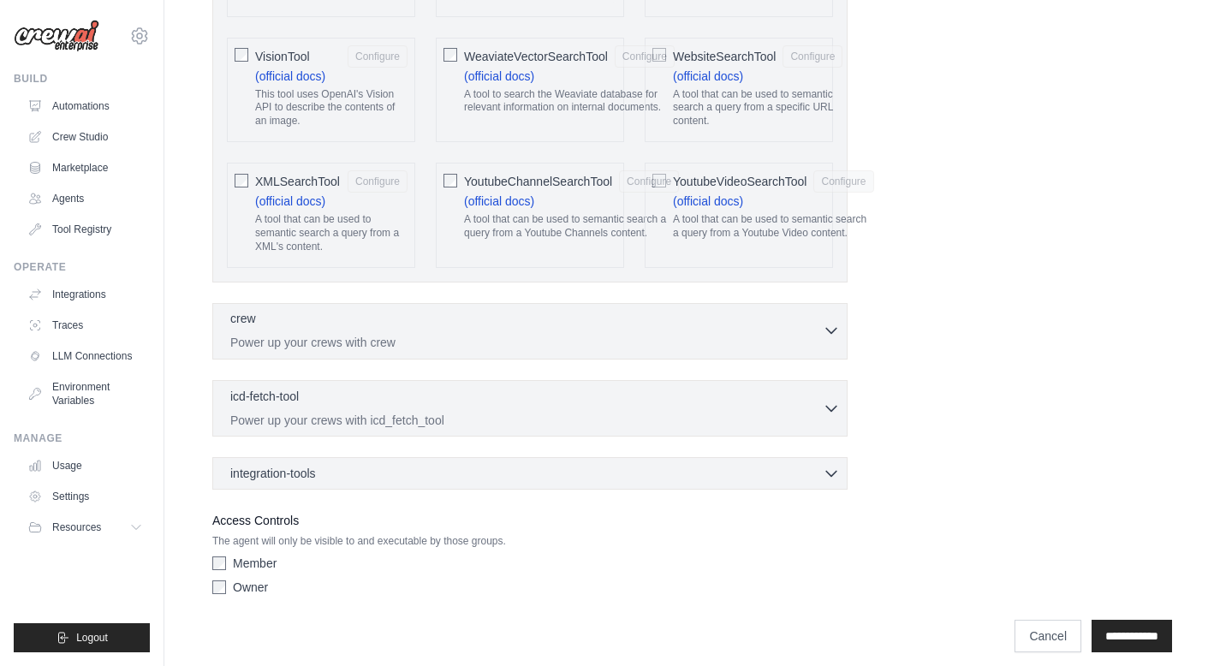
click at [817, 312] on div "crew 0 selected" at bounding box center [526, 320] width 592 height 21
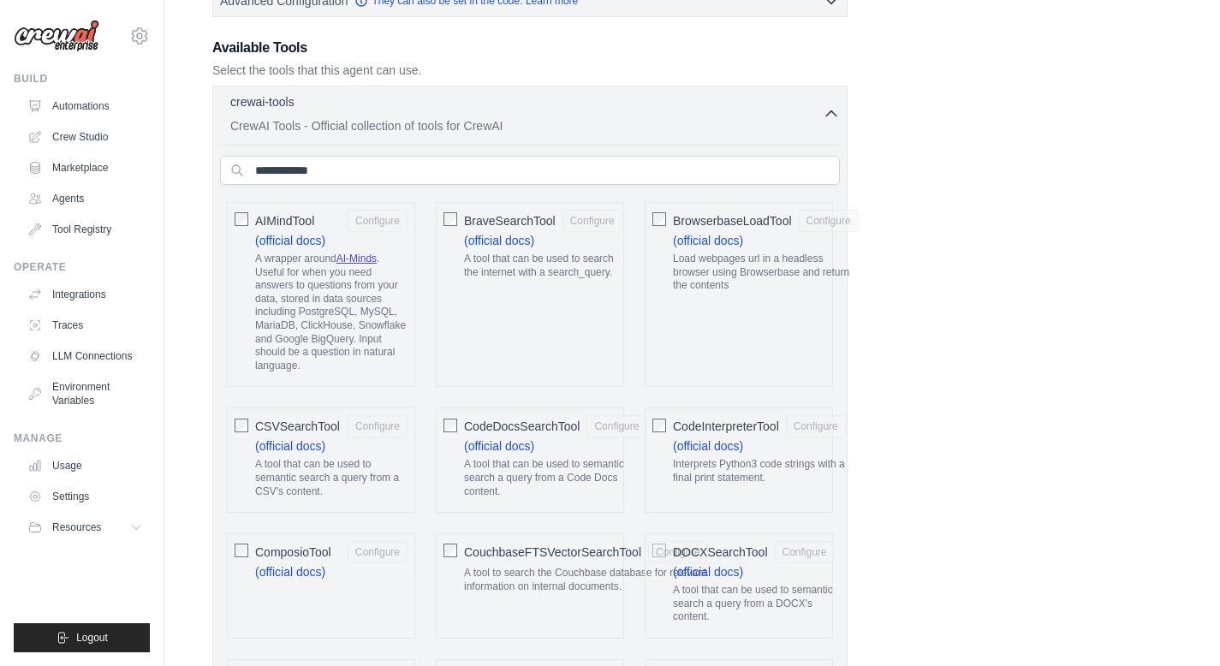
scroll to position [454, 0]
click at [85, 106] on link "Automations" at bounding box center [86, 105] width 129 height 27
